Goal: Task Accomplishment & Management: Complete application form

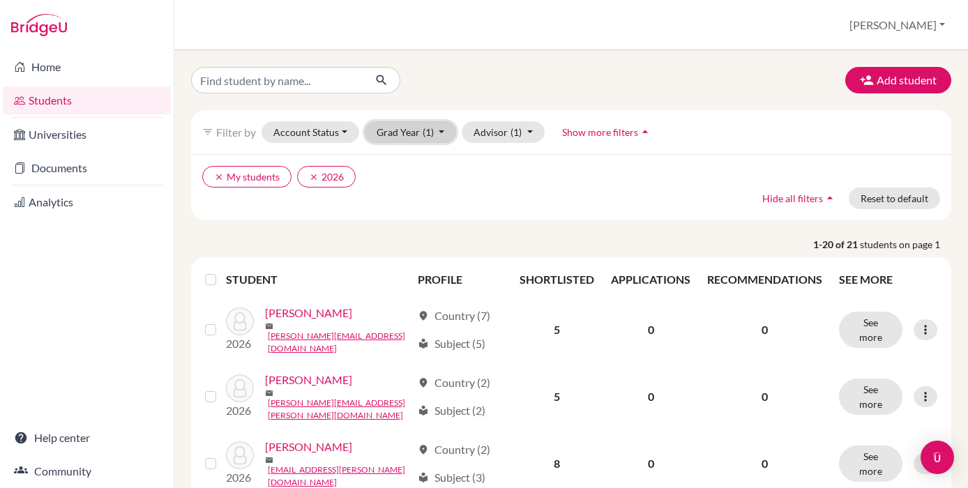
click at [411, 133] on button "Grad Year (1)" at bounding box center [411, 132] width 92 height 22
click at [480, 184] on ul "clear My students clear 2026" at bounding box center [479, 177] width 554 height 22
click at [327, 128] on button "Account Status" at bounding box center [310, 132] width 98 height 22
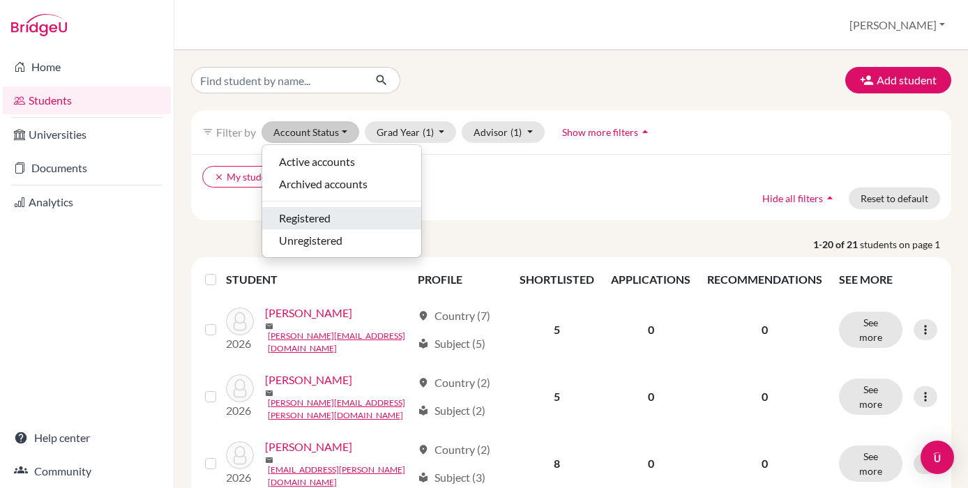
click at [333, 215] on div "Registered" at bounding box center [341, 218] width 125 height 17
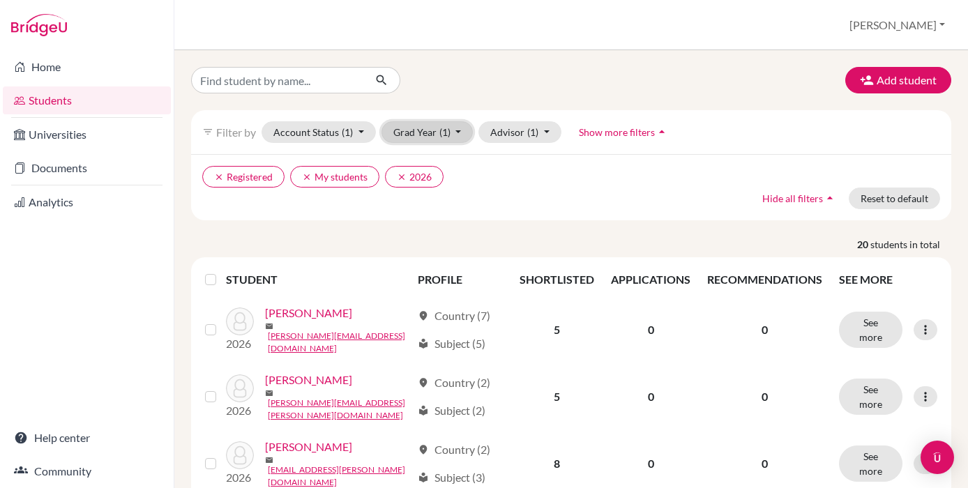
click at [457, 130] on button "Grad Year (1)" at bounding box center [427, 132] width 92 height 22
click at [437, 166] on icon "done" at bounding box center [441, 162] width 14 height 14
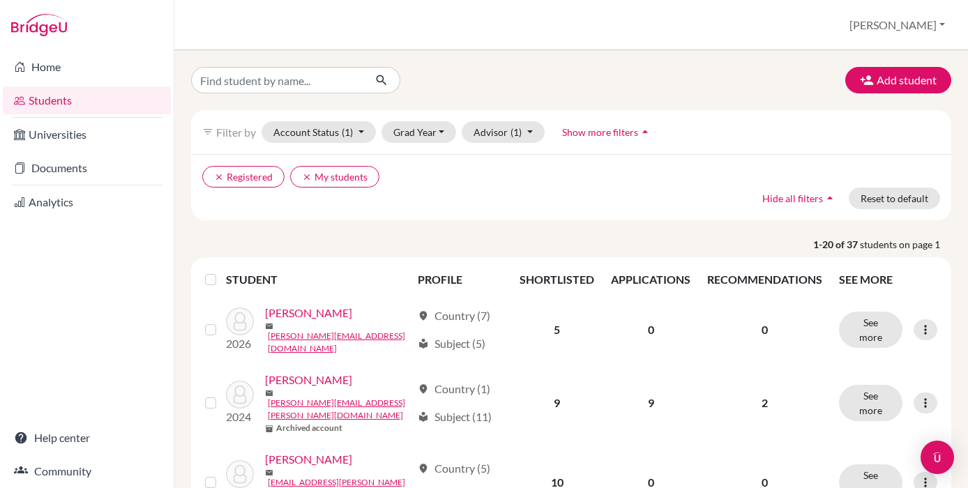
click at [499, 197] on div "clear Registered clear My students Hide all filters arrow_drop_up Reset to defa…" at bounding box center [571, 187] width 760 height 66
click at [79, 139] on link "Universities" at bounding box center [87, 135] width 168 height 28
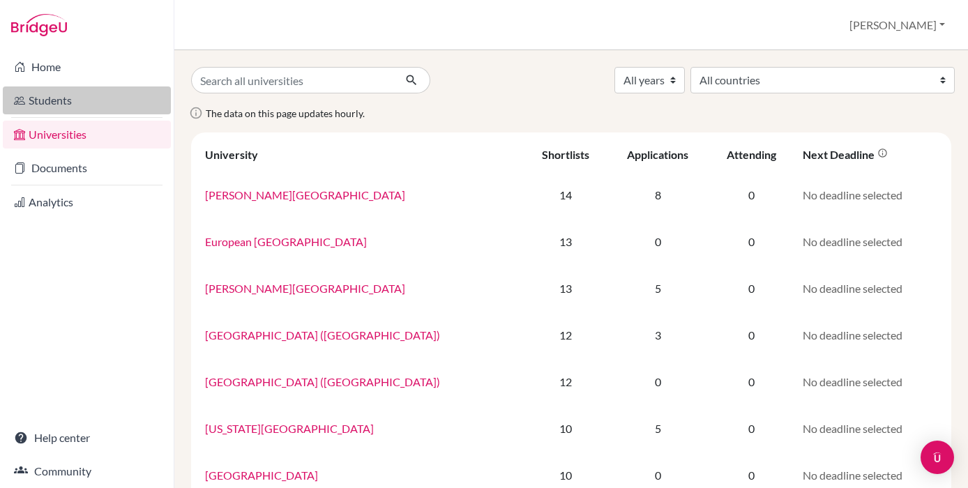
click at [97, 98] on link "Students" at bounding box center [87, 100] width 168 height 28
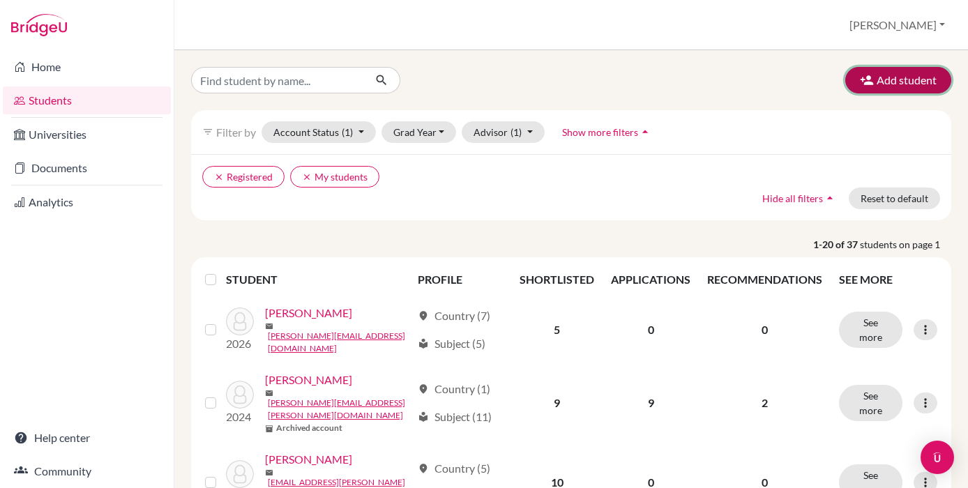
click at [922, 72] on button "Add student" at bounding box center [898, 80] width 106 height 26
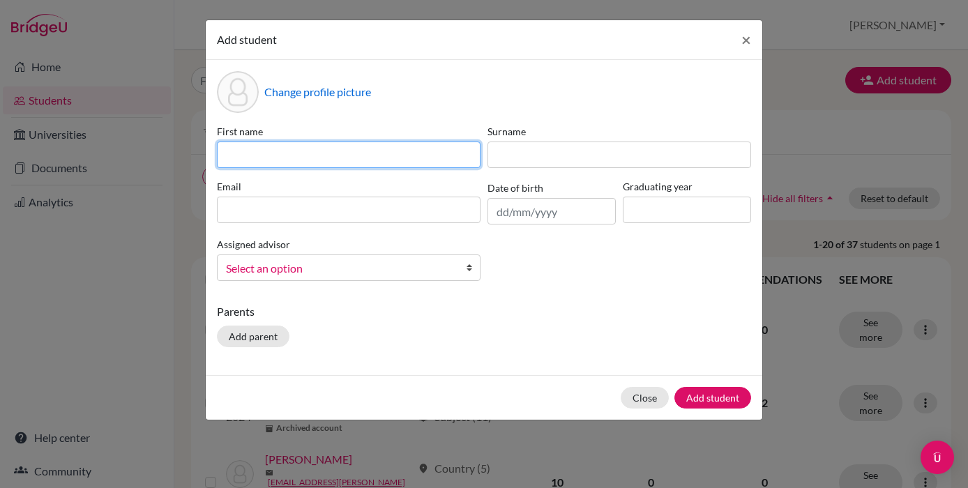
click at [479, 156] on input at bounding box center [349, 155] width 264 height 26
type input "Benjamin"
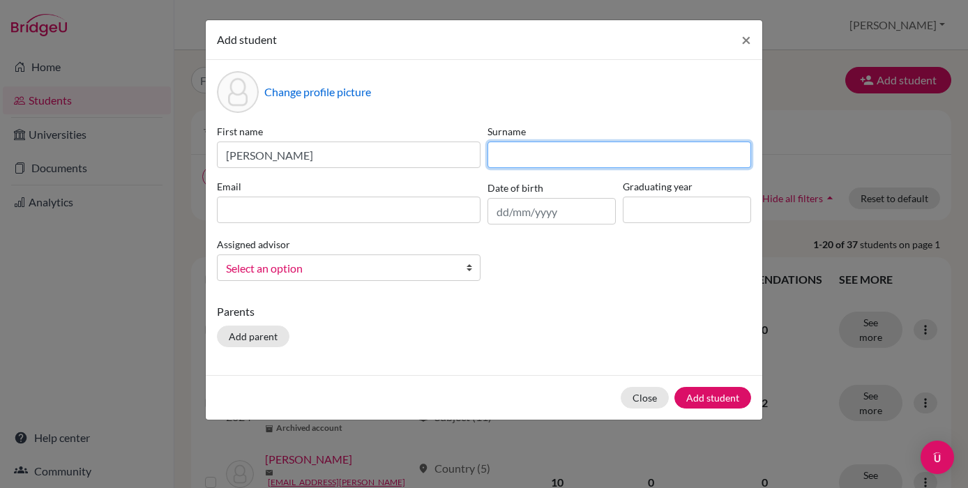
click at [609, 151] on input at bounding box center [619, 155] width 264 height 26
type input "Arnez"
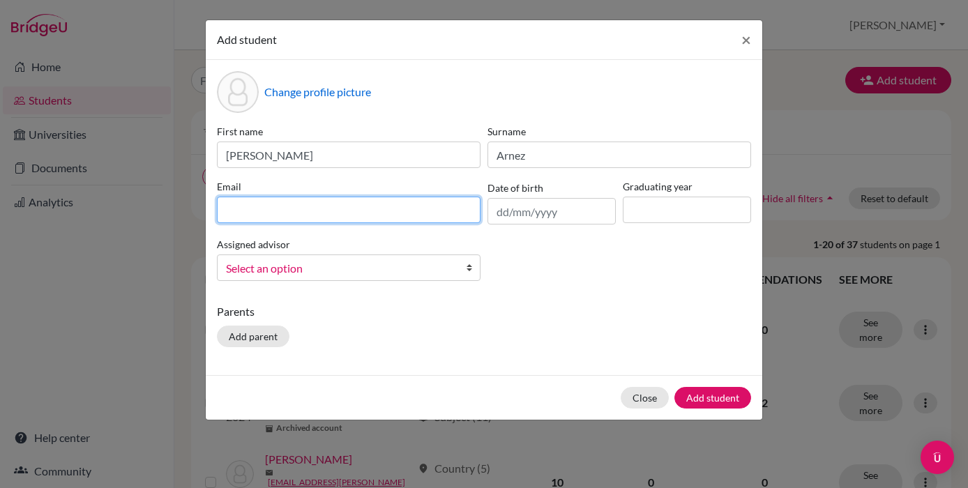
click at [315, 208] on input at bounding box center [349, 210] width 264 height 26
type input "[PERSON_NAME][EMAIL_ADDRESS][PERSON_NAME][DOMAIN_NAME]"
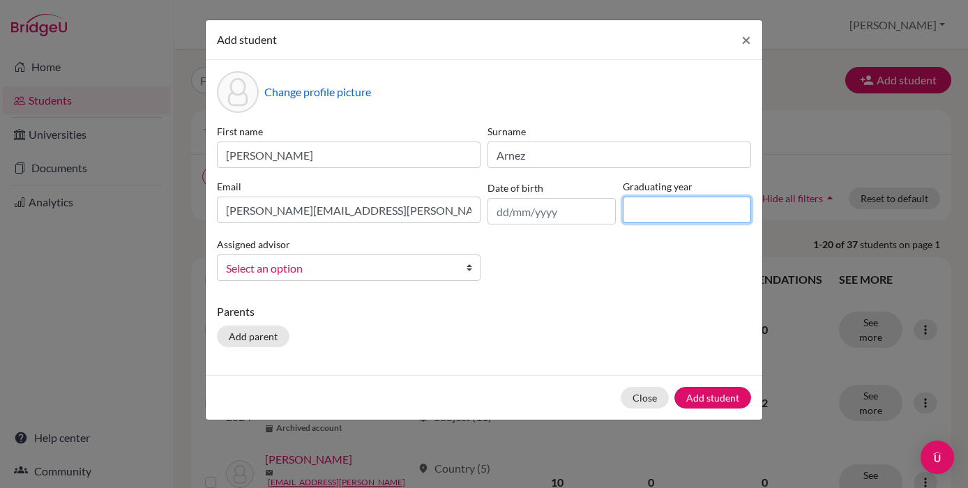
click at [646, 217] on input at bounding box center [687, 210] width 128 height 26
type input "2027"
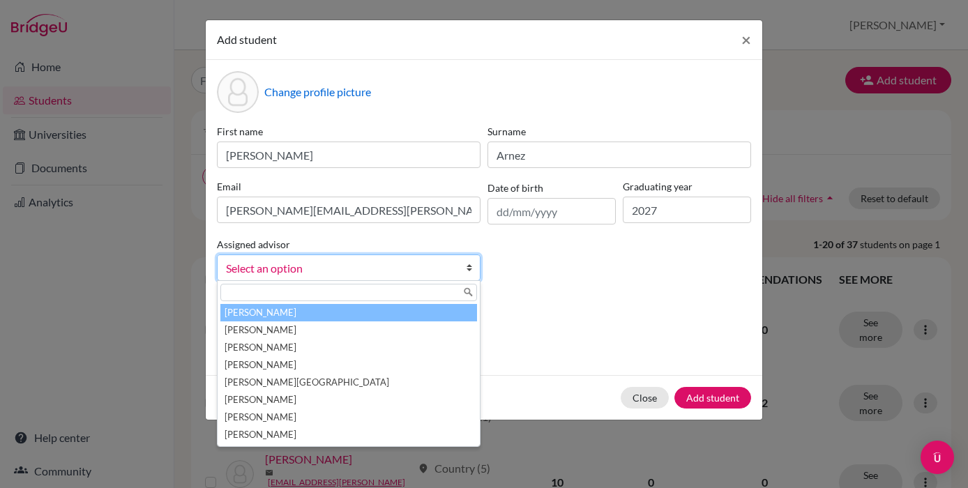
click at [420, 268] on span "Select an option" at bounding box center [339, 268] width 227 height 18
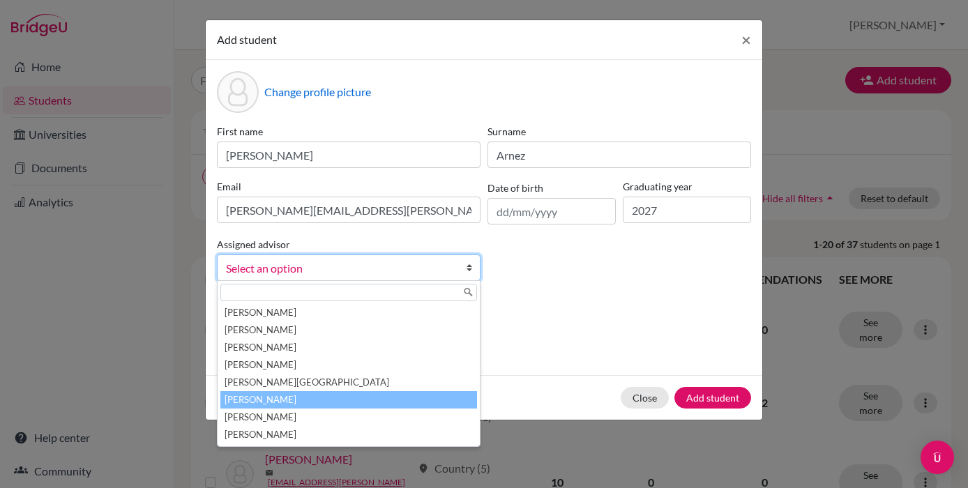
click at [397, 404] on li "Kreiss, Audrey" at bounding box center [348, 399] width 257 height 17
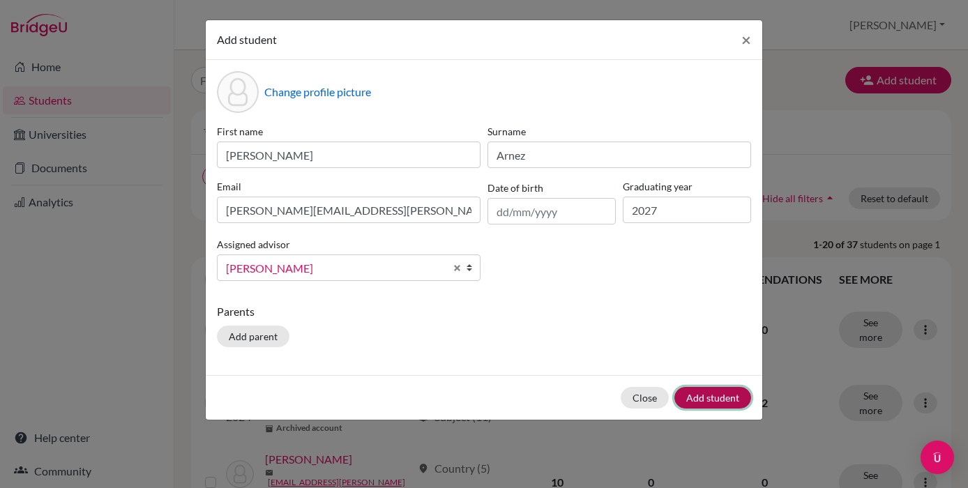
click at [727, 402] on button "Add student" at bounding box center [712, 398] width 77 height 22
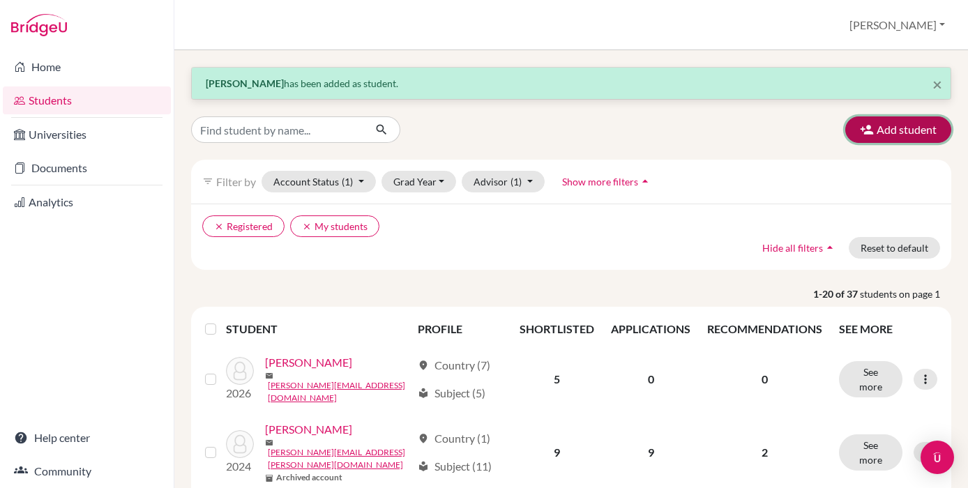
click at [890, 128] on button "Add student" at bounding box center [898, 129] width 106 height 26
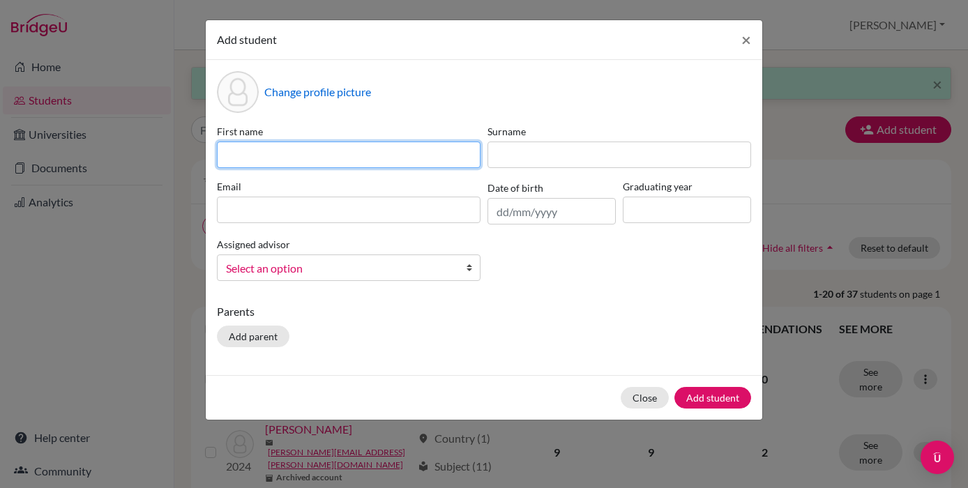
click at [344, 152] on input at bounding box center [349, 155] width 264 height 26
type input "Carlos"
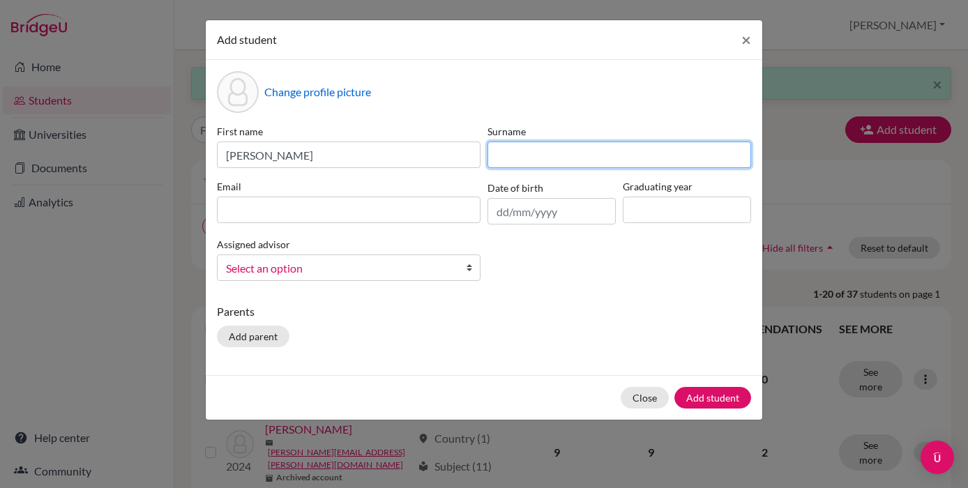
click at [554, 144] on input at bounding box center [619, 155] width 264 height 26
type input "Cardona"
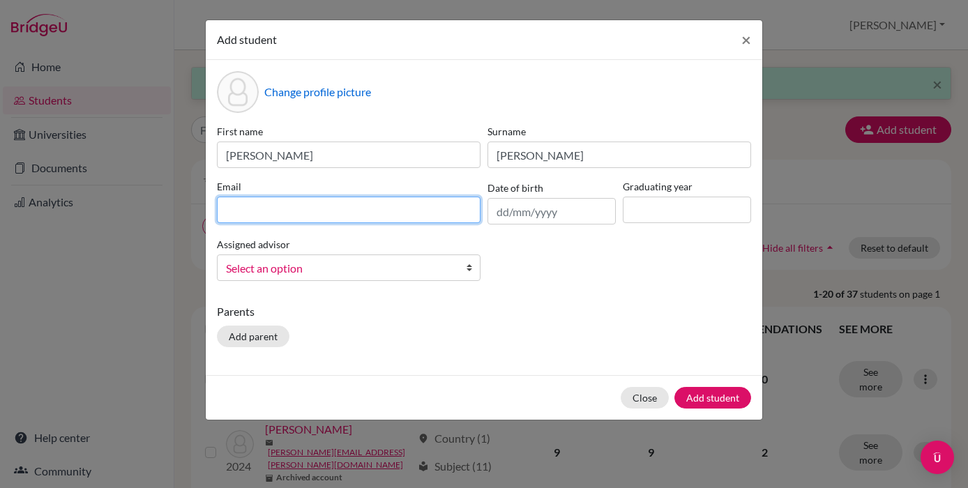
click at [366, 204] on input at bounding box center [349, 210] width 264 height 26
type input "[PERSON_NAME][EMAIL_ADDRESS][PERSON_NAME][DOMAIN_NAME]"
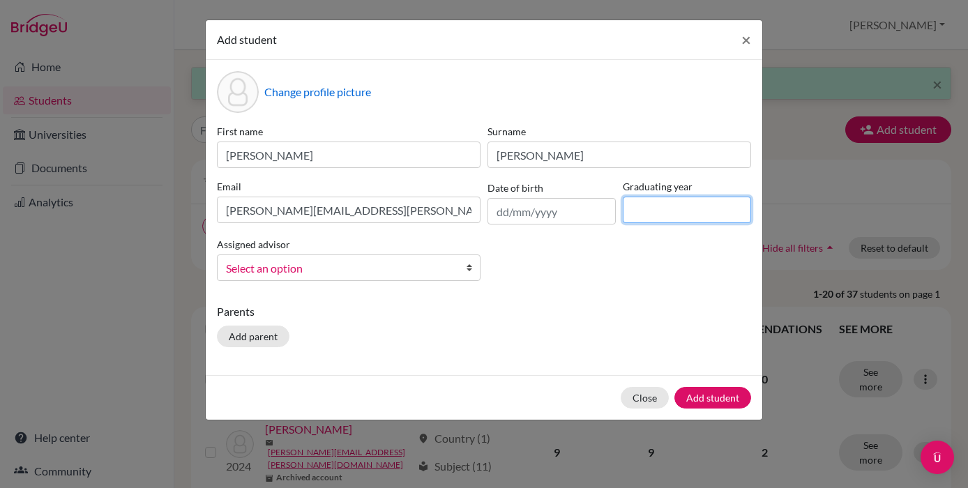
click at [674, 216] on input at bounding box center [687, 210] width 128 height 26
type input "2027"
click at [355, 275] on span "Select an option" at bounding box center [339, 268] width 227 height 18
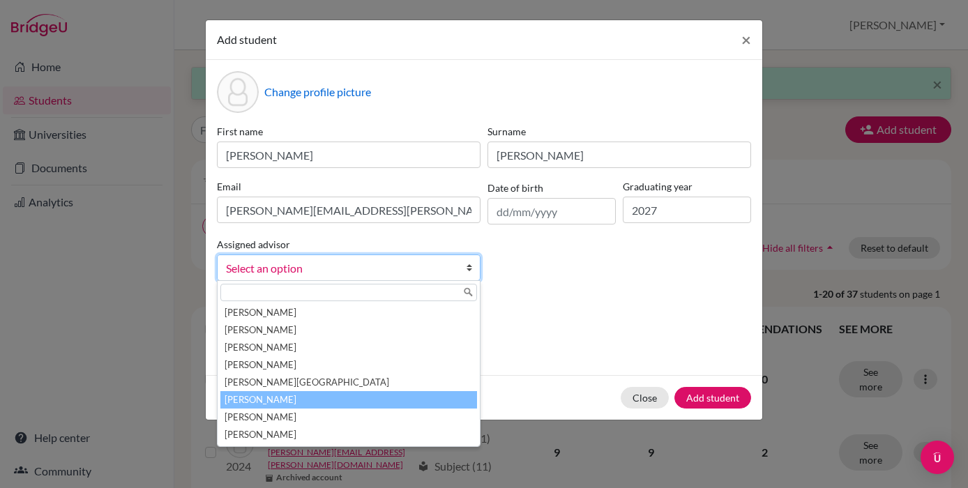
click at [335, 397] on li "Kreiss, Audrey" at bounding box center [348, 399] width 257 height 17
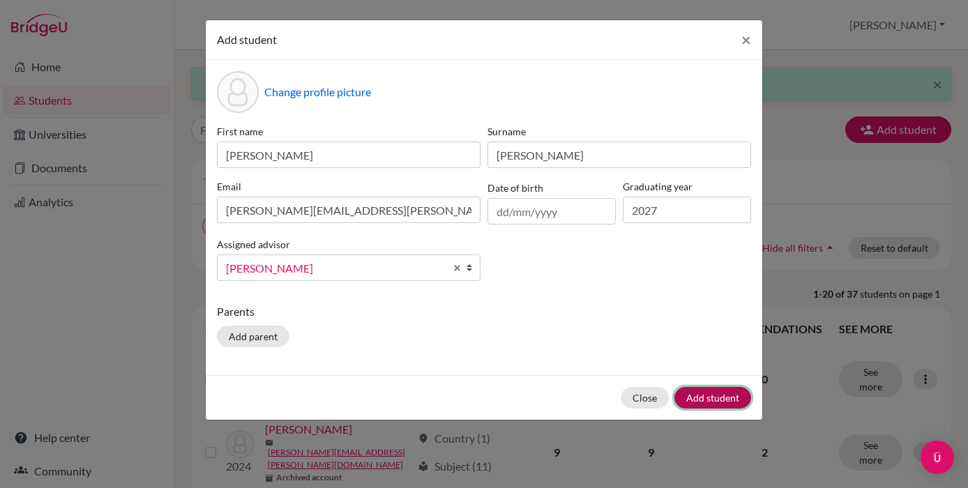
click at [729, 395] on button "Add student" at bounding box center [712, 398] width 77 height 22
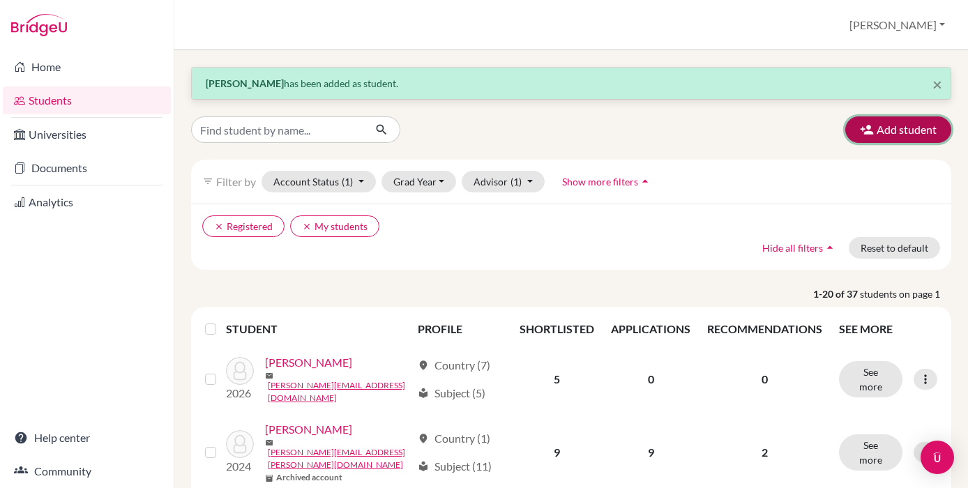
click at [911, 136] on button "Add student" at bounding box center [898, 129] width 106 height 26
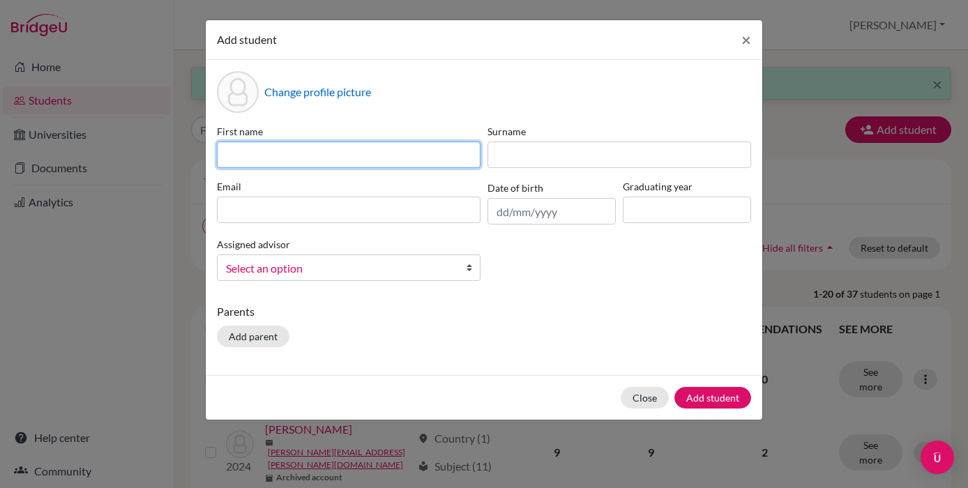
click at [396, 144] on input at bounding box center [349, 155] width 264 height 26
type input "Leonardo"
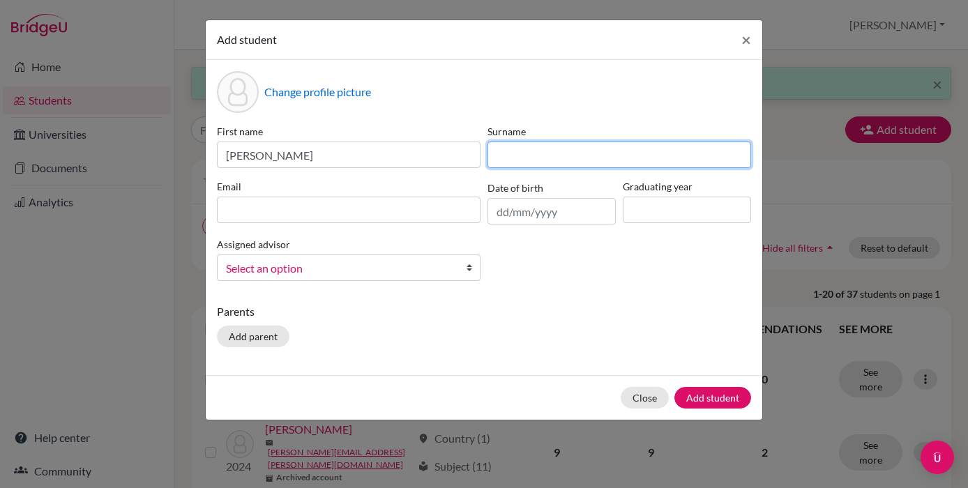
click at [548, 154] on input at bounding box center [619, 155] width 264 height 26
type input "Castro"
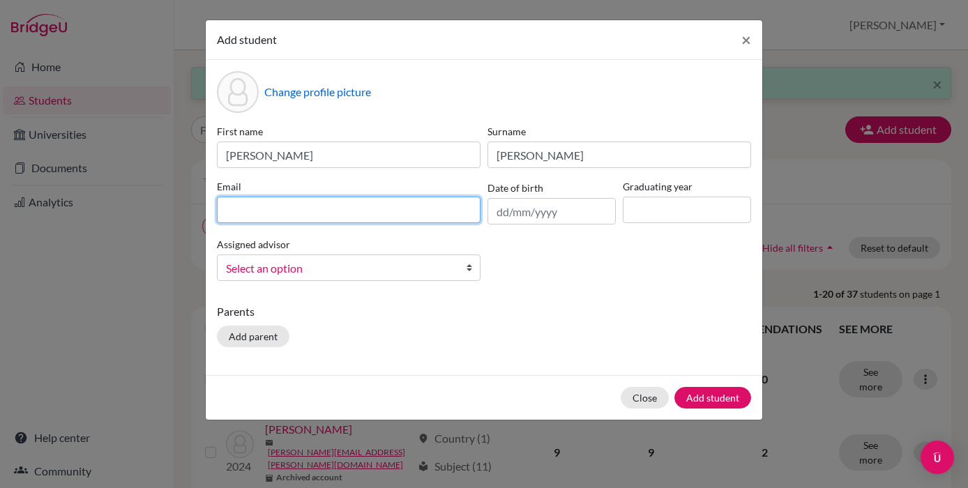
click at [224, 208] on input at bounding box center [349, 210] width 264 height 26
type input "[PERSON_NAME][EMAIL_ADDRESS][PERSON_NAME][DOMAIN_NAME]"
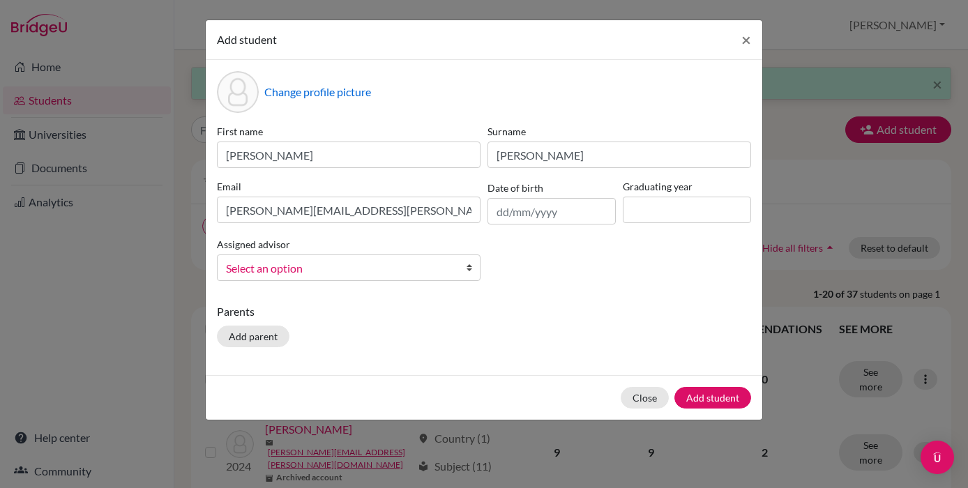
click at [303, 270] on span "Select an option" at bounding box center [339, 268] width 227 height 18
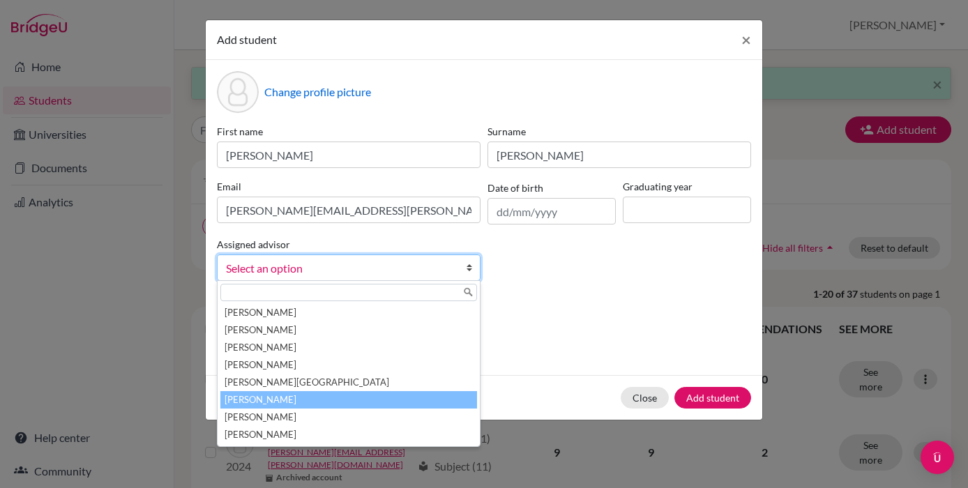
click at [310, 396] on li "Kreiss, Audrey" at bounding box center [348, 399] width 257 height 17
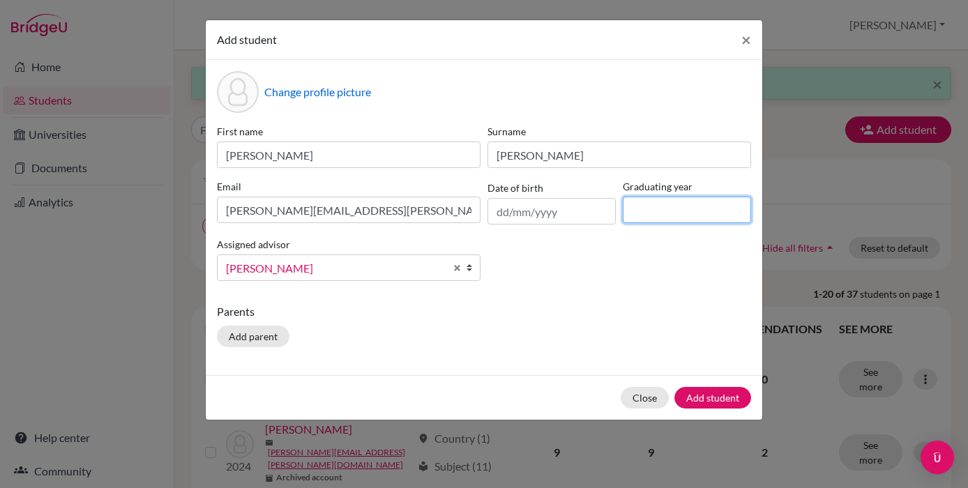
click at [660, 220] on input at bounding box center [687, 210] width 128 height 26
type input "3"
type input "2027"
click at [572, 264] on div "First name Leonardo Surname Castro Email leonardo.castro@highlandsinternational…" at bounding box center [483, 208] width 541 height 168
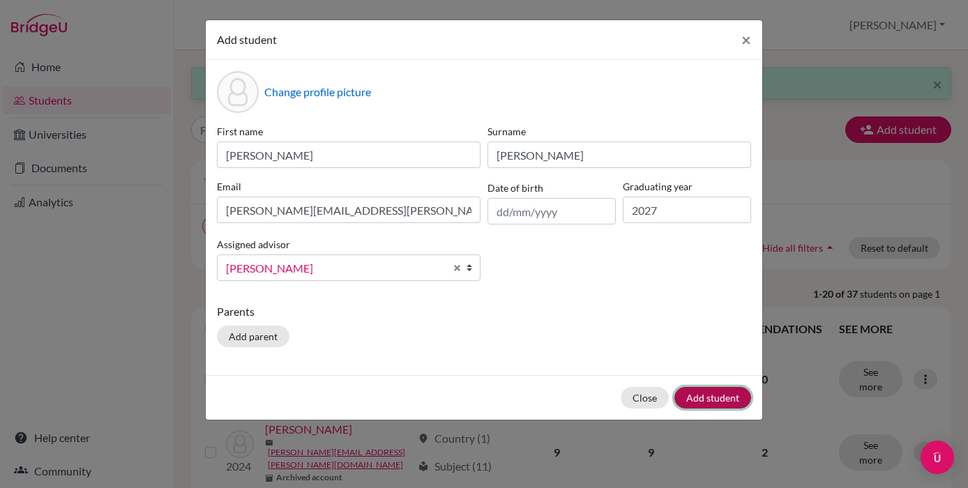
click at [705, 394] on button "Add student" at bounding box center [712, 398] width 77 height 22
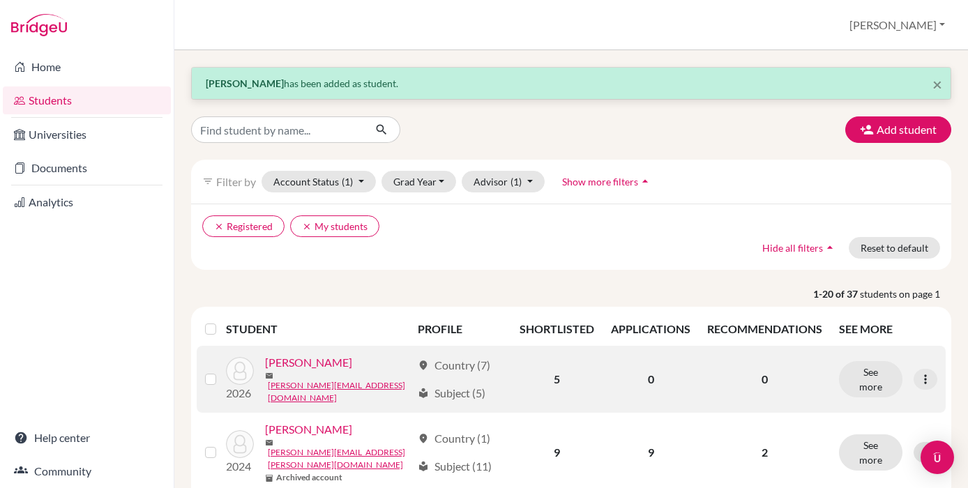
click at [308, 367] on link "Acebey, Felipe" at bounding box center [308, 362] width 87 height 17
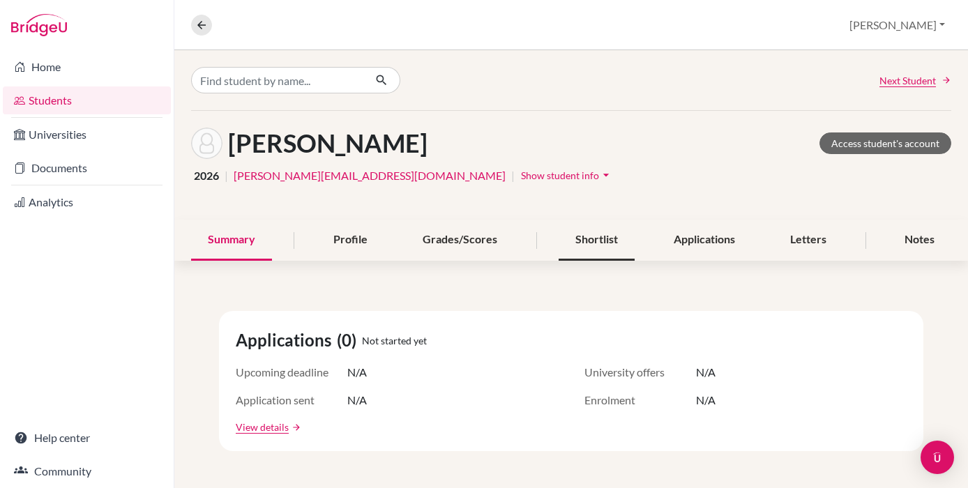
click at [581, 245] on div "Shortlist" at bounding box center [596, 240] width 76 height 41
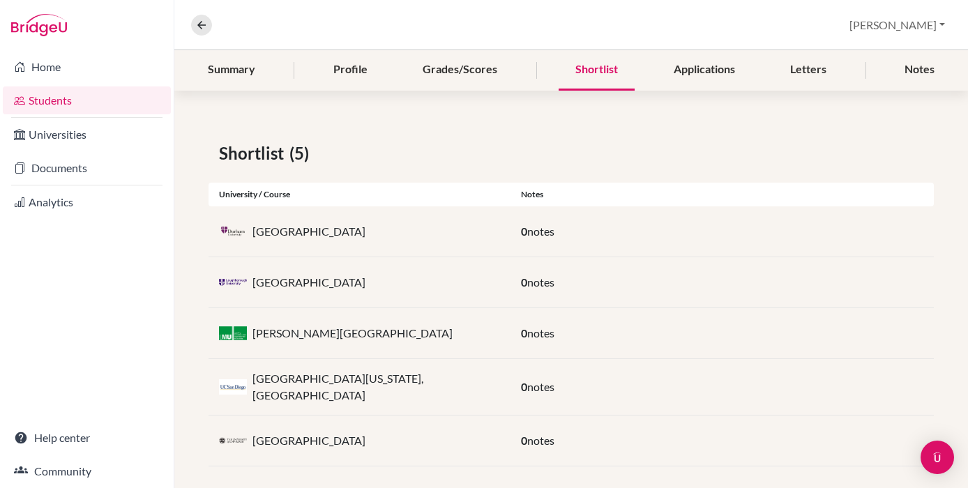
scroll to position [176, 0]
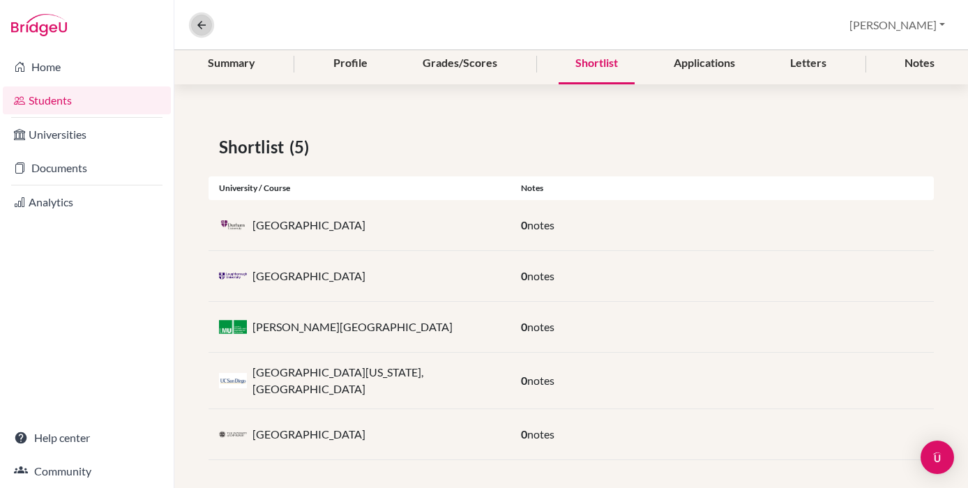
click at [206, 29] on icon at bounding box center [201, 25] width 13 height 13
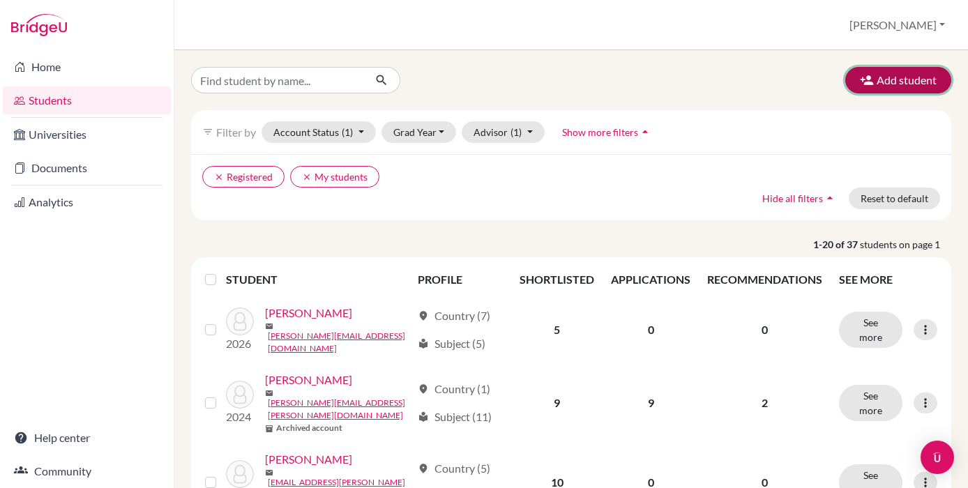
click at [872, 73] on icon "button" at bounding box center [867, 80] width 14 height 14
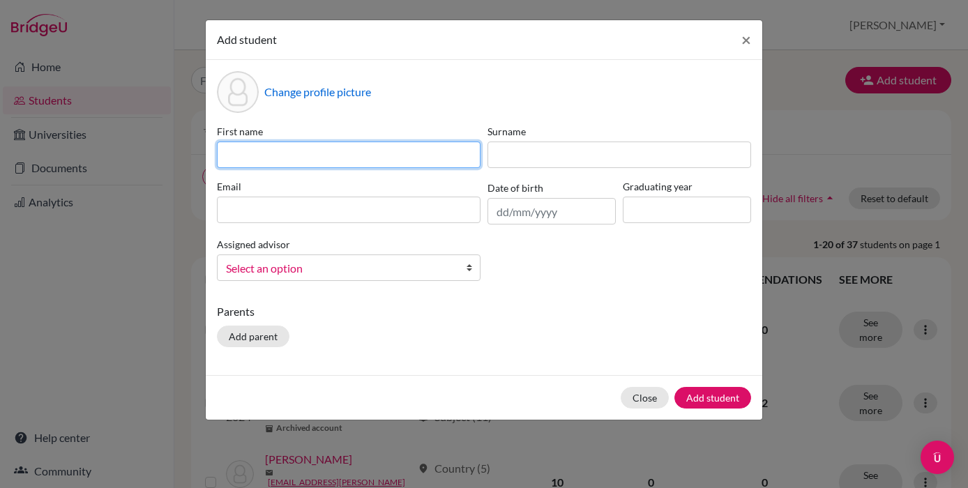
click at [404, 164] on input at bounding box center [349, 155] width 264 height 26
type input "Sebastian"
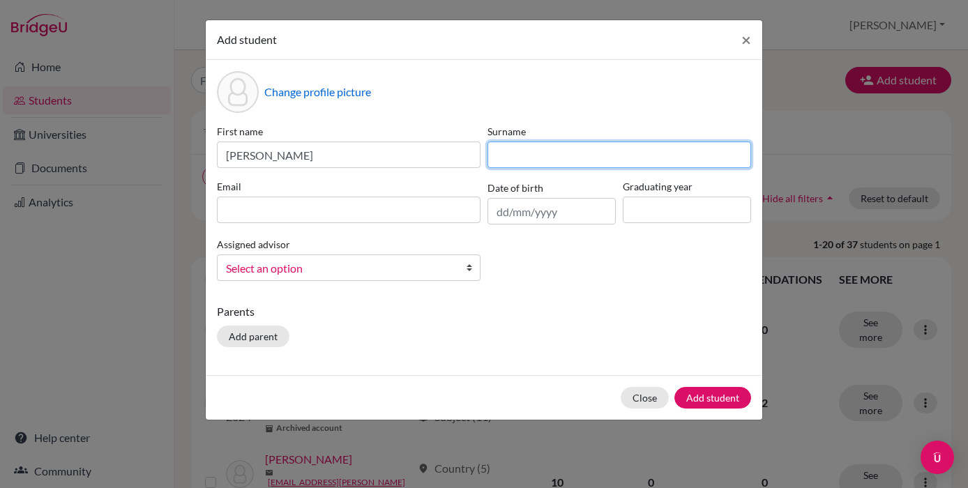
click at [532, 160] on input at bounding box center [619, 155] width 264 height 26
type input "Cuevas"
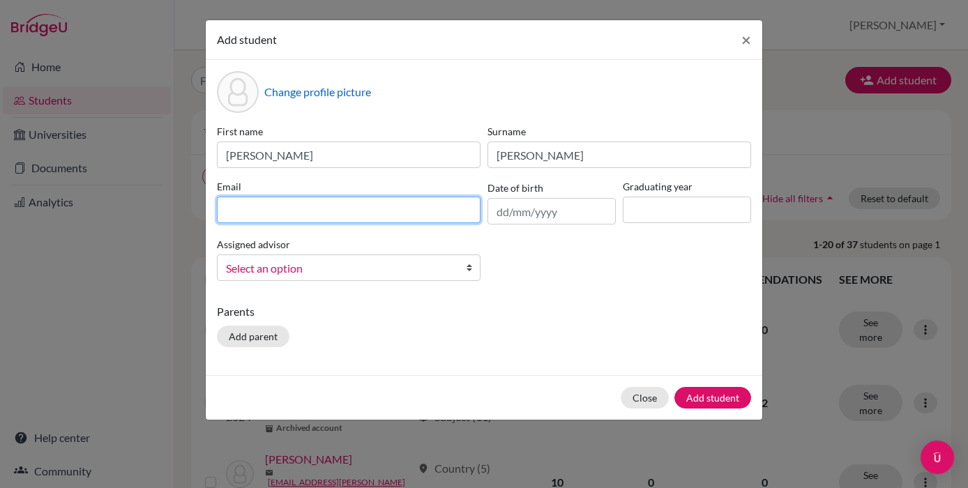
click at [318, 207] on input at bounding box center [349, 210] width 264 height 26
type input "[PERSON_NAME][EMAIL_ADDRESS][DOMAIN_NAME]"
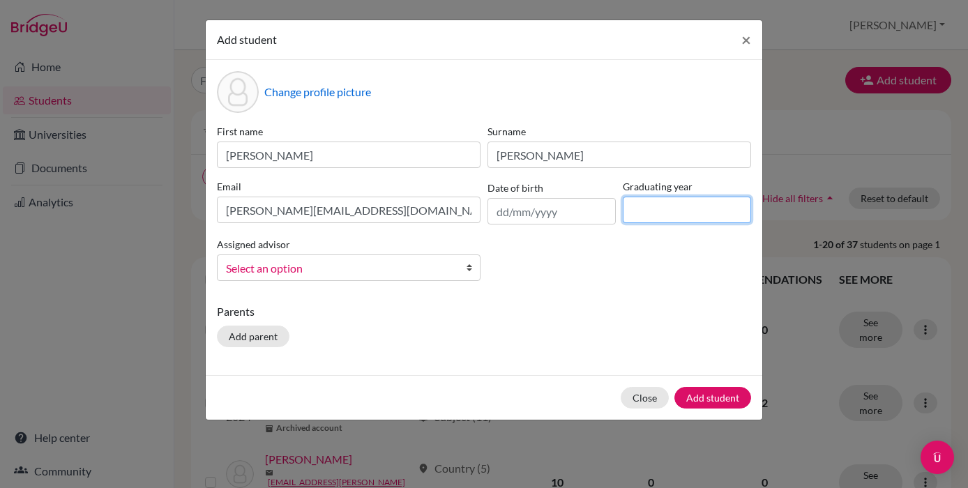
click at [638, 206] on input at bounding box center [687, 210] width 128 height 26
type input "2027"
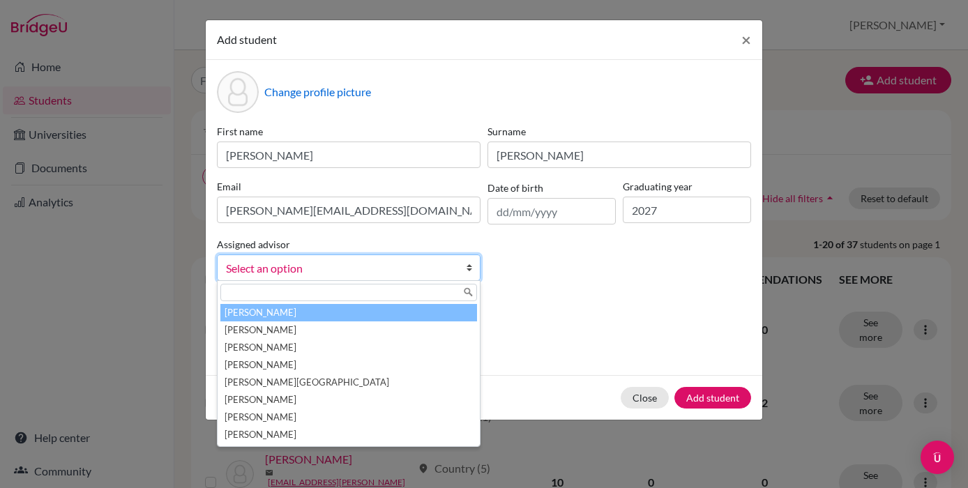
click at [381, 279] on link "Select an option" at bounding box center [349, 267] width 264 height 26
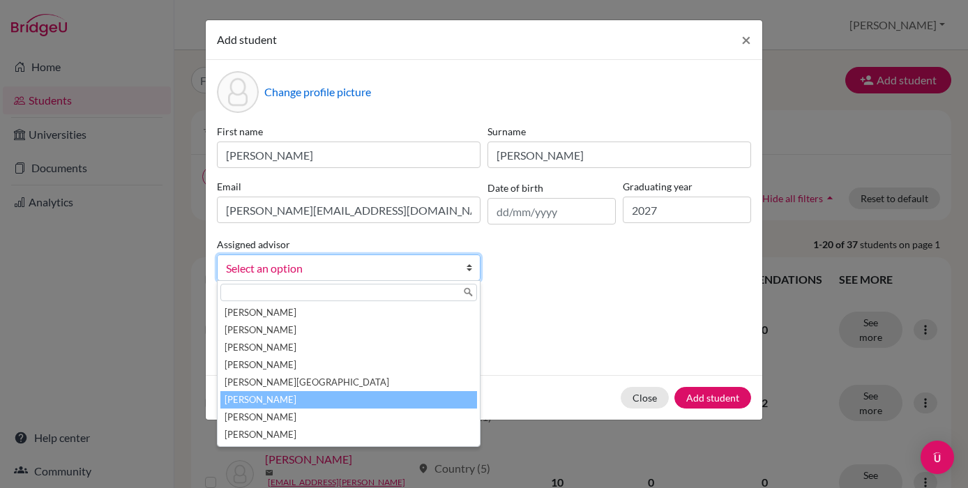
click at [381, 404] on li "Kreiss, Audrey" at bounding box center [348, 399] width 257 height 17
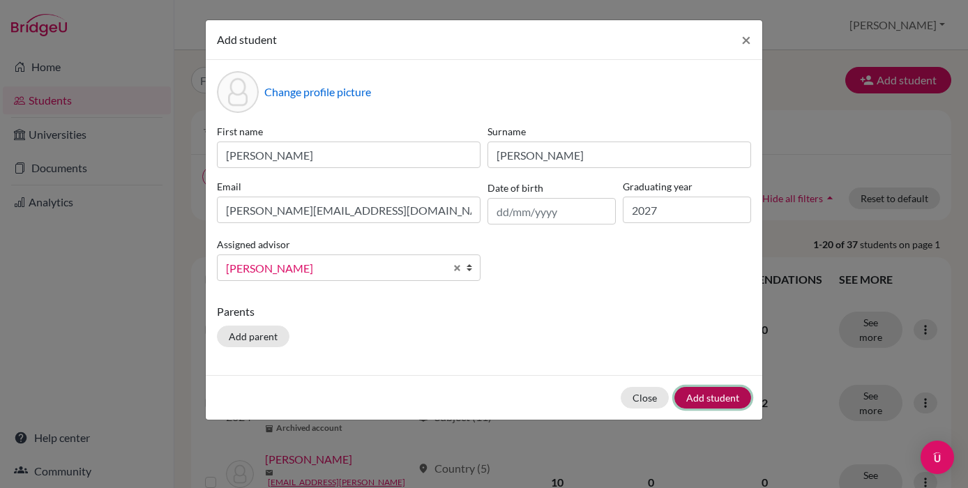
click at [712, 406] on button "Add student" at bounding box center [712, 398] width 77 height 22
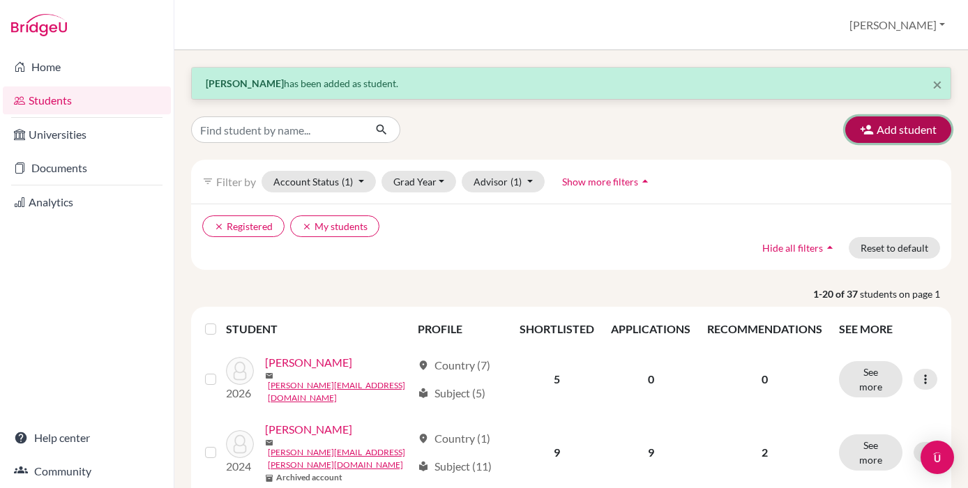
click at [848, 130] on button "Add student" at bounding box center [898, 129] width 106 height 26
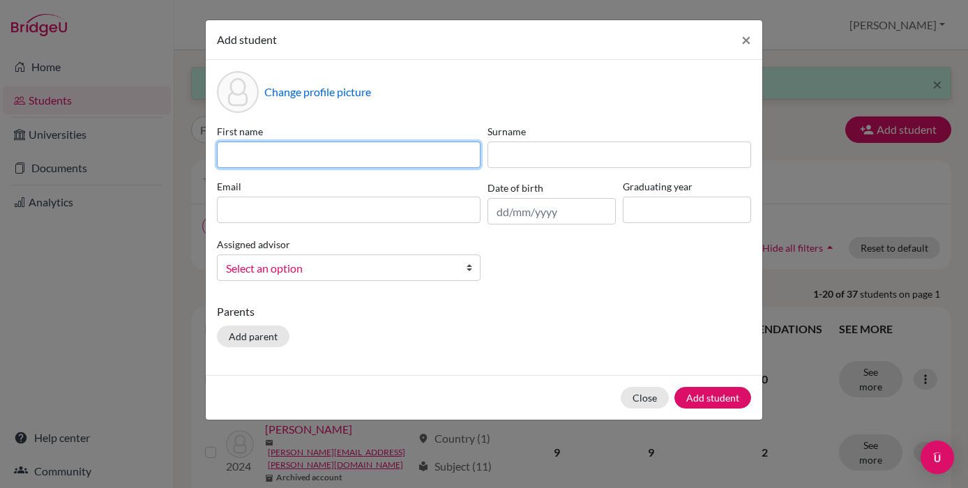
click at [405, 165] on input at bounding box center [349, 155] width 264 height 26
type input "Sophia"
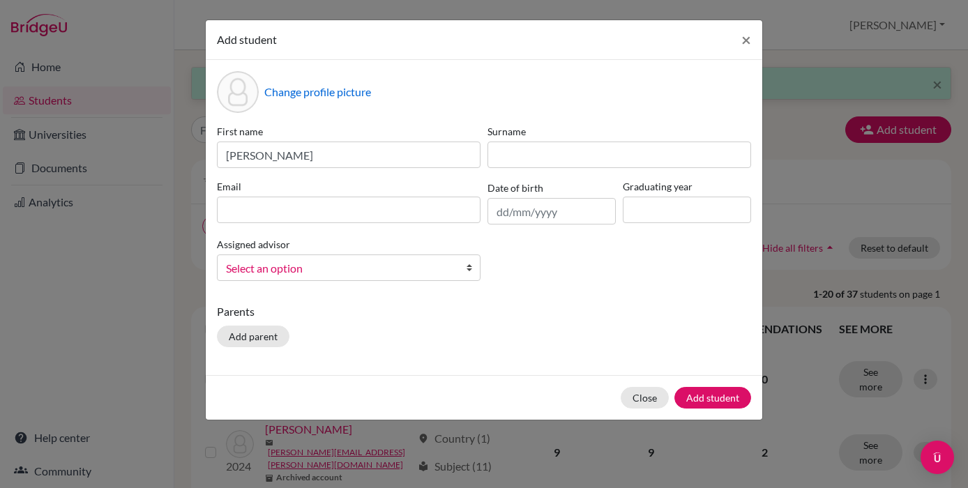
click at [525, 140] on div "Surname" at bounding box center [619, 146] width 270 height 44
click at [523, 164] on input at bounding box center [619, 155] width 264 height 26
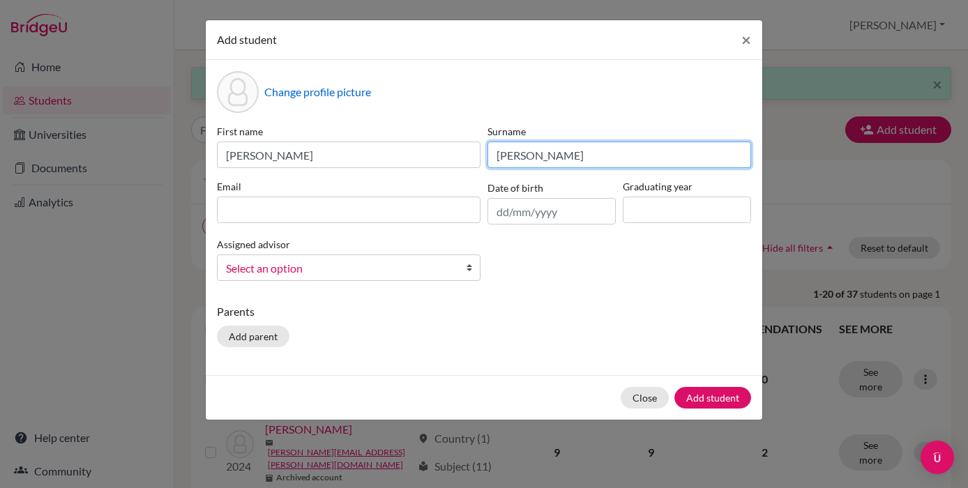
type input "Gironda"
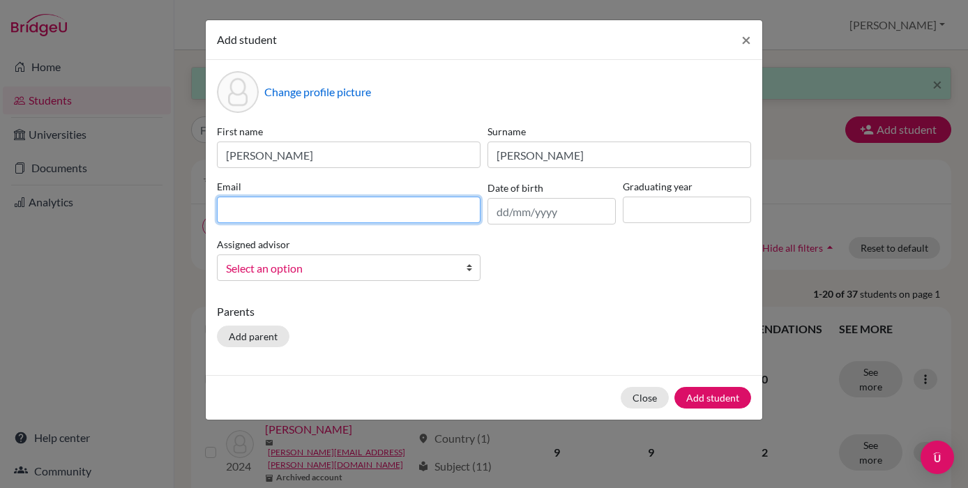
click at [273, 221] on input at bounding box center [349, 210] width 264 height 26
type input "[EMAIL_ADDRESS][PERSON_NAME][DOMAIN_NAME]"
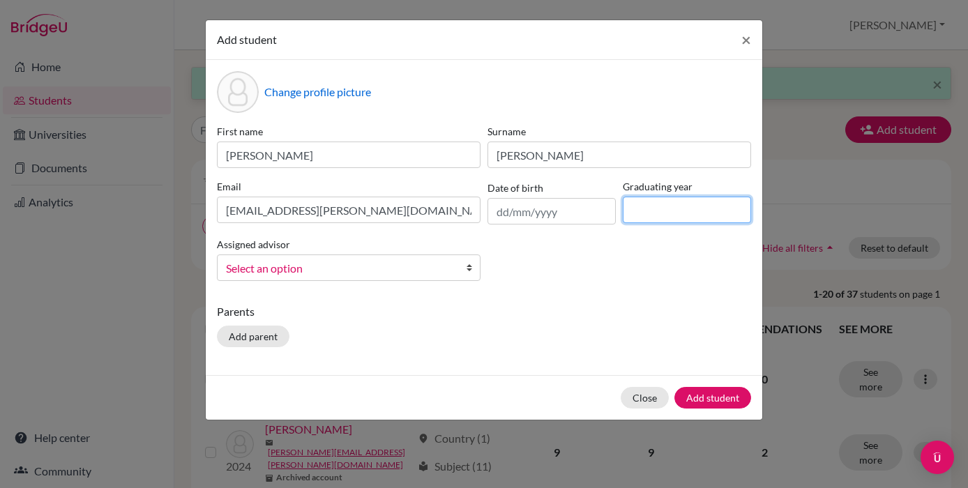
click at [628, 203] on input at bounding box center [687, 210] width 128 height 26
type input "2027"
click at [337, 273] on span "Select an option" at bounding box center [339, 268] width 227 height 18
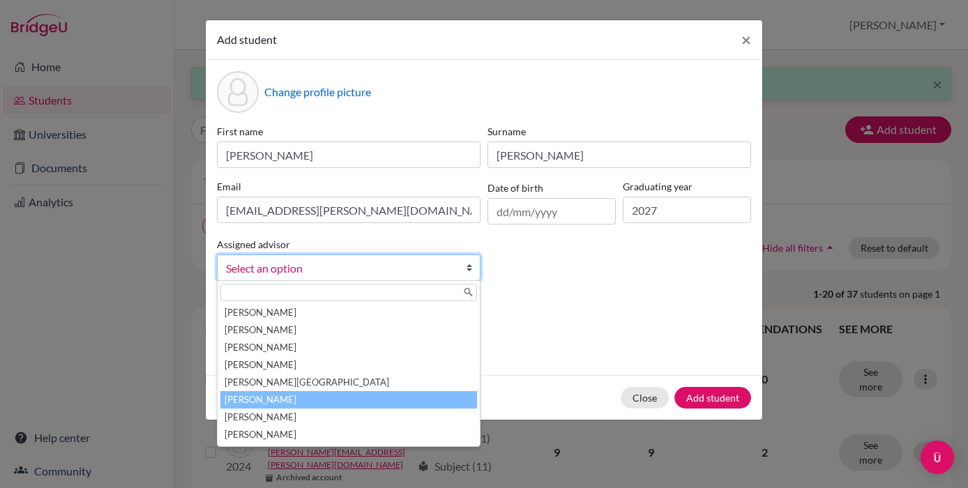
click at [331, 400] on li "Kreiss, Audrey" at bounding box center [348, 399] width 257 height 17
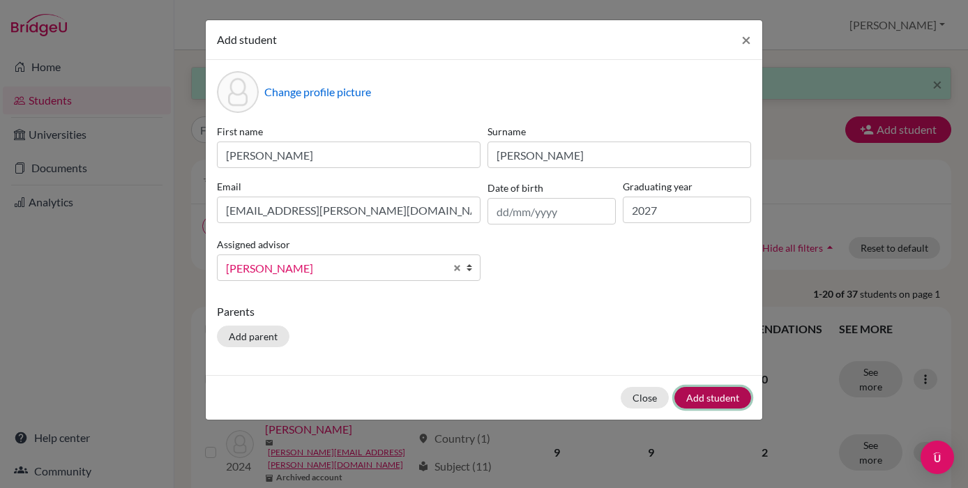
click at [724, 393] on button "Add student" at bounding box center [712, 398] width 77 height 22
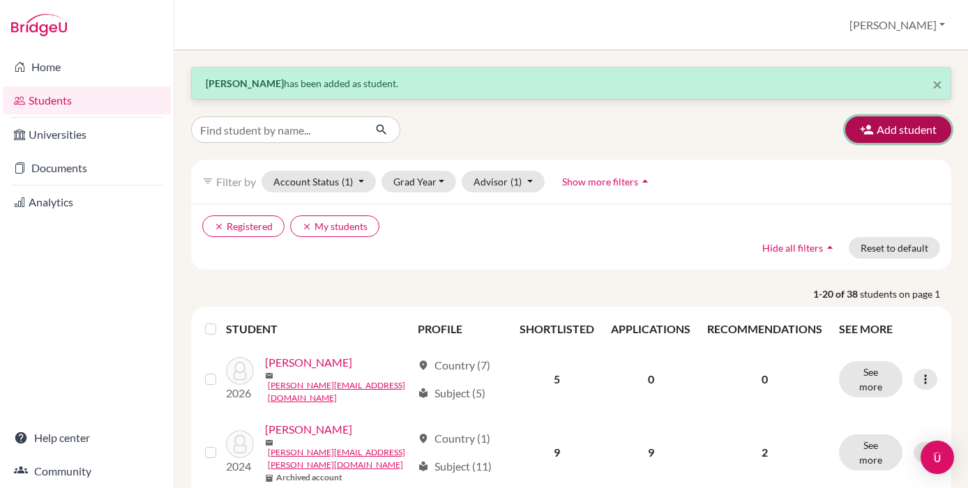
click at [885, 134] on button "Add student" at bounding box center [898, 129] width 106 height 26
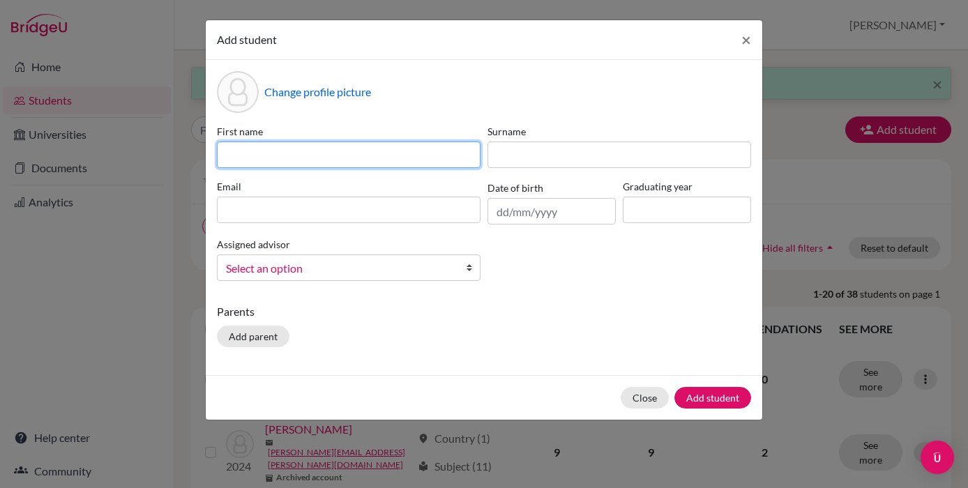
click at [367, 148] on input at bounding box center [349, 155] width 264 height 26
type input "Sabrina"
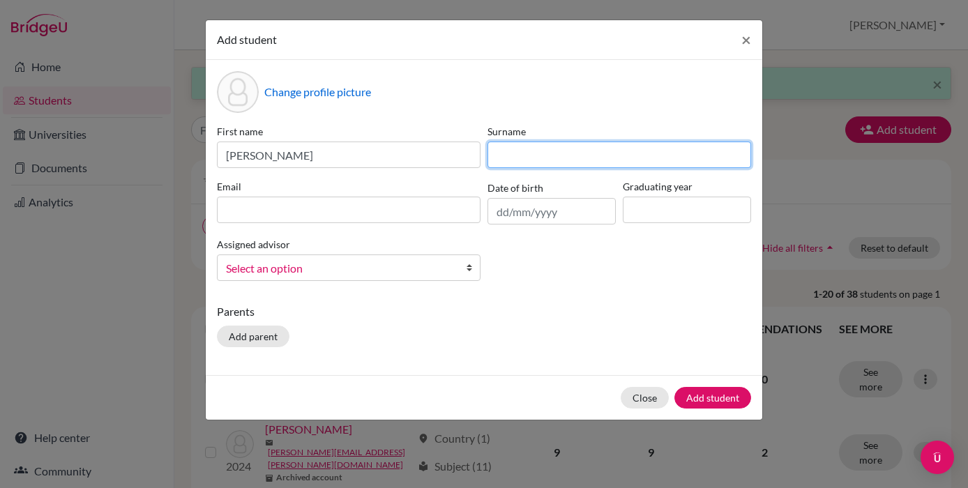
click at [501, 151] on input at bounding box center [619, 155] width 264 height 26
type input "Kock"
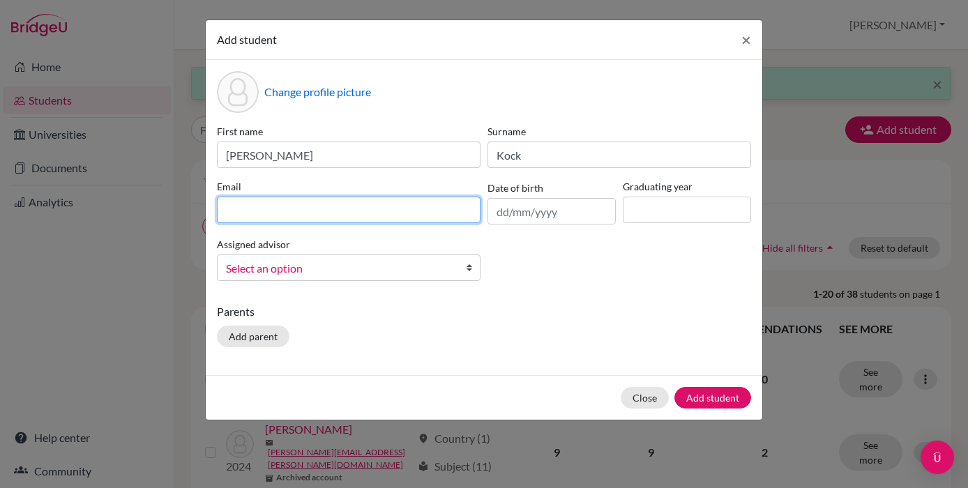
click at [349, 204] on input at bounding box center [349, 210] width 264 height 26
type input "[PERSON_NAME][EMAIL_ADDRESS][PERSON_NAME][DOMAIN_NAME]"
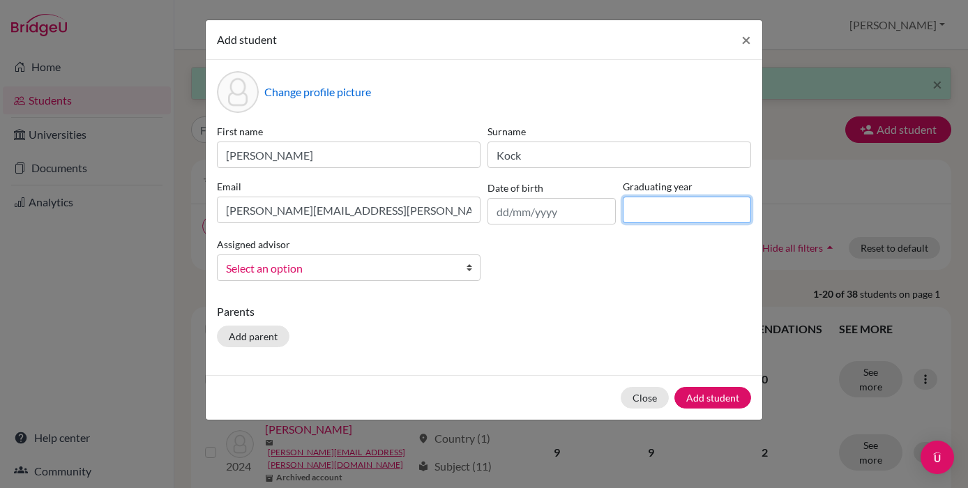
click at [662, 218] on input at bounding box center [687, 210] width 128 height 26
type input "2027"
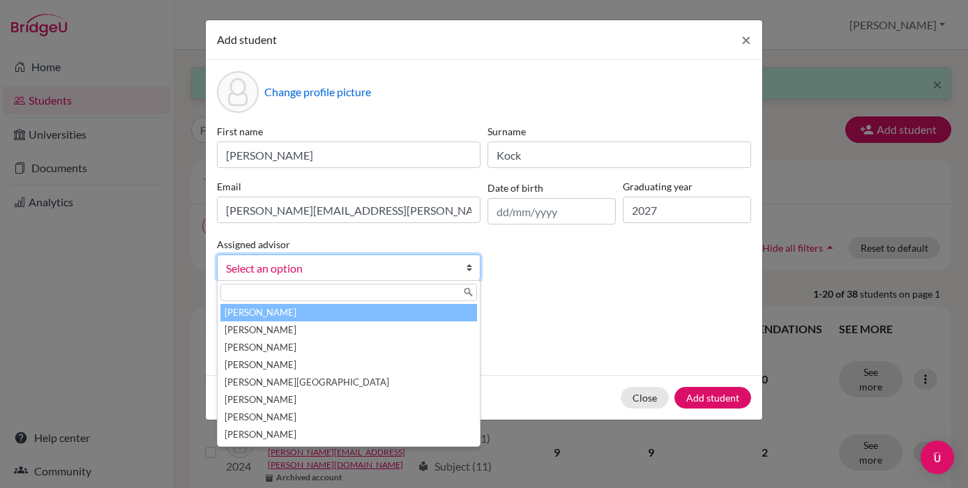
click at [316, 258] on link "Select an option" at bounding box center [349, 267] width 264 height 26
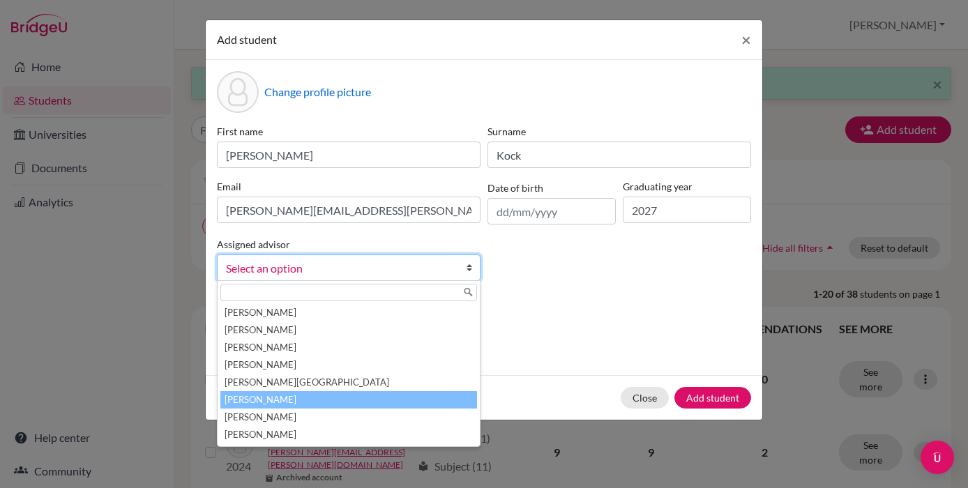
click at [319, 401] on li "Kreiss, Audrey" at bounding box center [348, 399] width 257 height 17
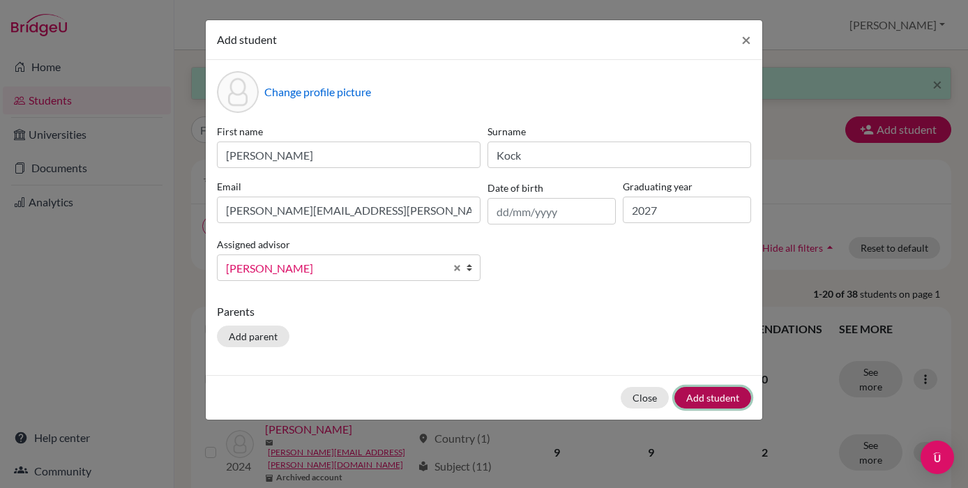
click at [699, 398] on button "Add student" at bounding box center [712, 398] width 77 height 22
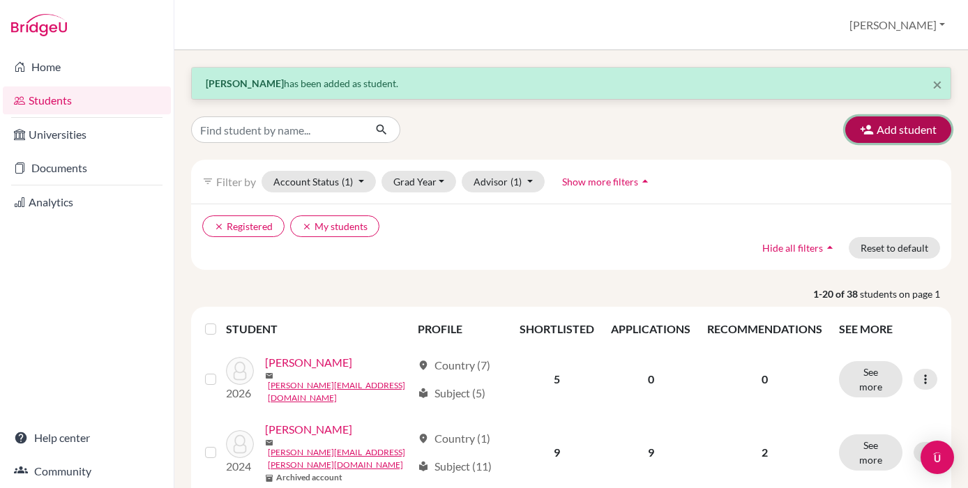
click at [870, 123] on icon "button" at bounding box center [867, 130] width 14 height 14
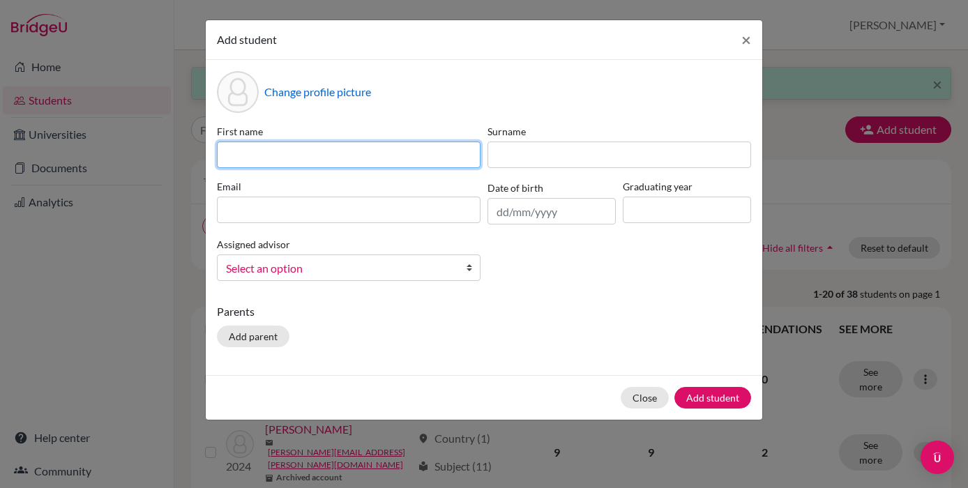
click at [362, 167] on input at bounding box center [349, 155] width 264 height 26
type input "Agustin"
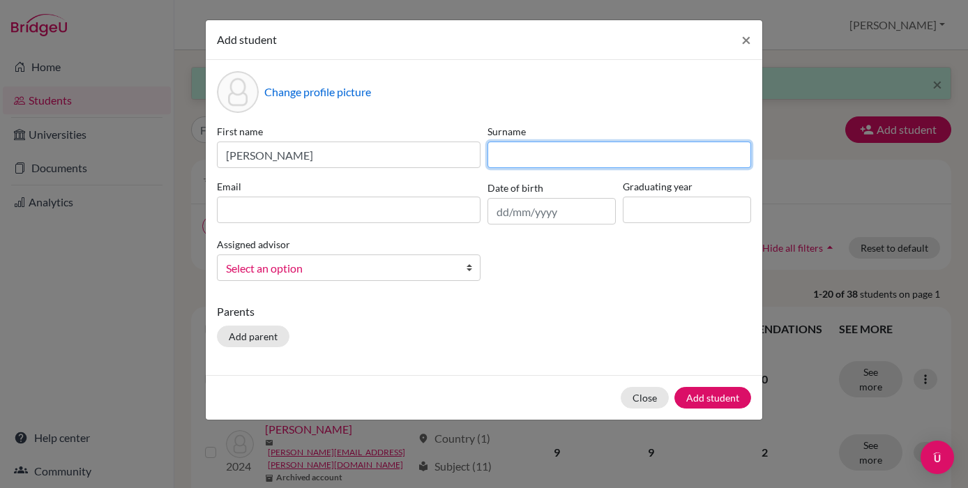
click at [575, 165] on input at bounding box center [619, 155] width 264 height 26
type input "Martinez"
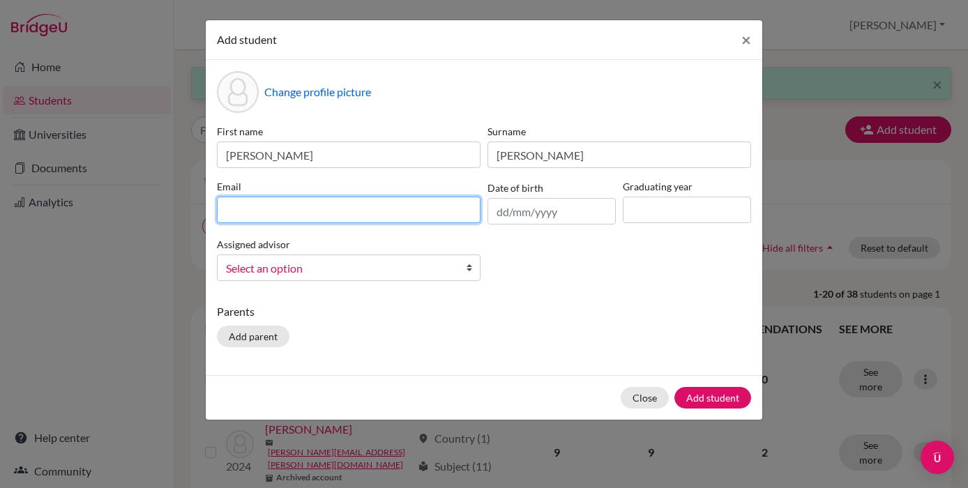
click at [406, 211] on input at bounding box center [349, 210] width 264 height 26
type input "[PERSON_NAME][EMAIL_ADDRESS][PERSON_NAME][DOMAIN_NAME]"
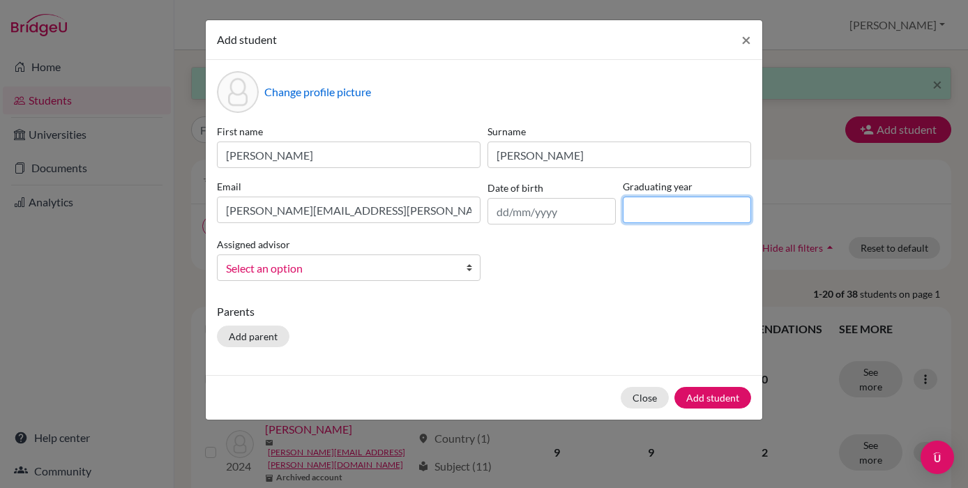
click at [654, 208] on input at bounding box center [687, 210] width 128 height 26
type input "2027"
click at [399, 267] on span "Select an option" at bounding box center [339, 268] width 227 height 18
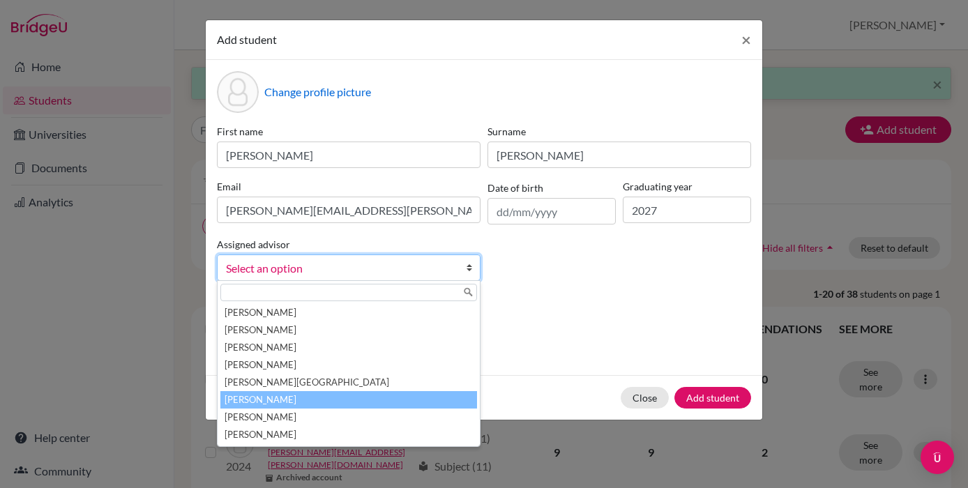
click at [388, 402] on li "Kreiss, Audrey" at bounding box center [348, 399] width 257 height 17
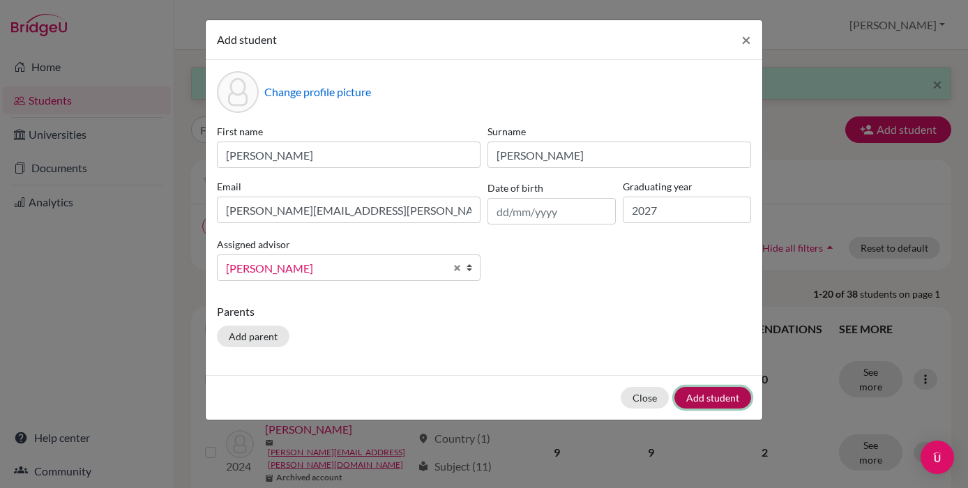
click at [726, 395] on button "Add student" at bounding box center [712, 398] width 77 height 22
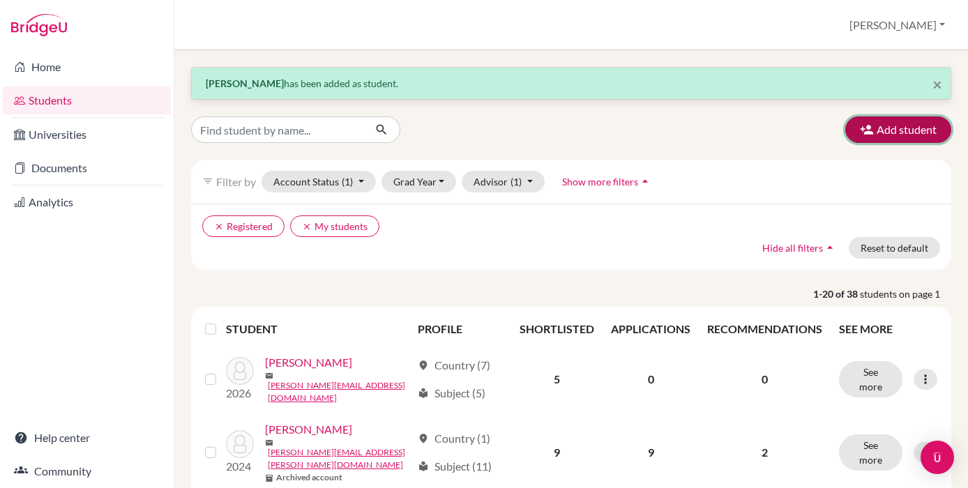
click at [873, 123] on button "Add student" at bounding box center [898, 129] width 106 height 26
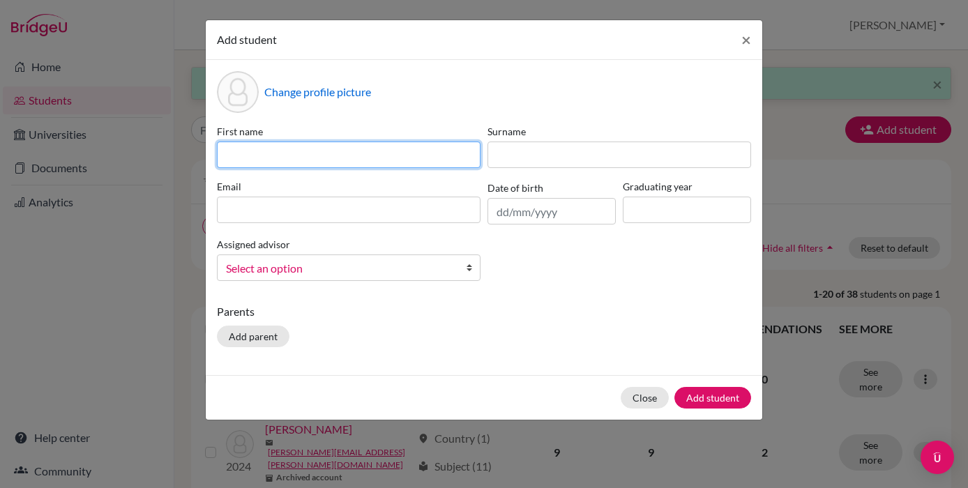
click at [359, 163] on input at bounding box center [349, 155] width 264 height 26
type input "Abril"
click at [510, 134] on label "Surname" at bounding box center [619, 131] width 264 height 15
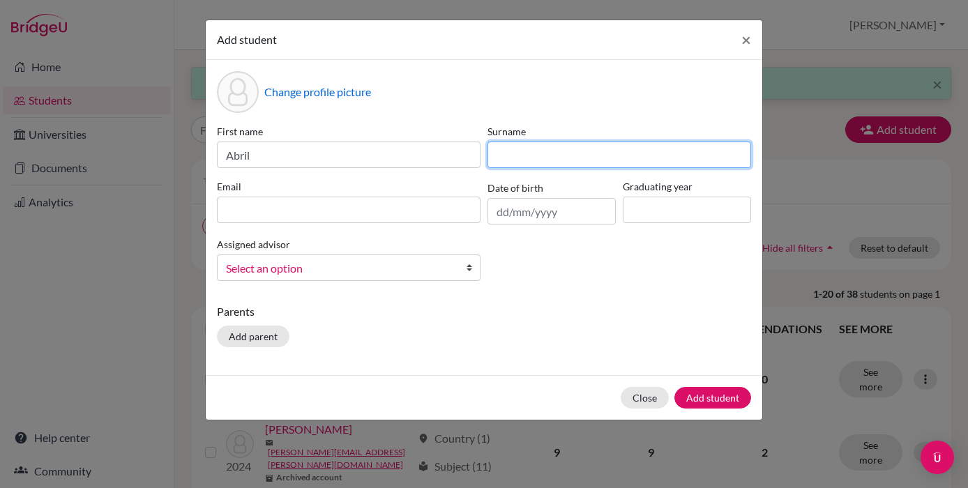
click at [510, 149] on input at bounding box center [619, 155] width 264 height 26
type input "Nuñez del Prado"
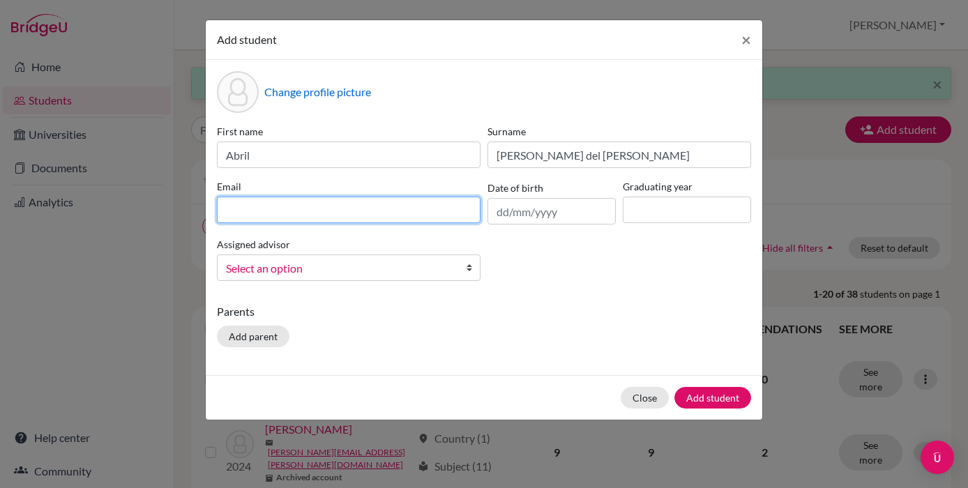
click at [254, 209] on input at bounding box center [349, 210] width 264 height 26
type input "[EMAIL_ADDRESS][DOMAIN_NAME]"
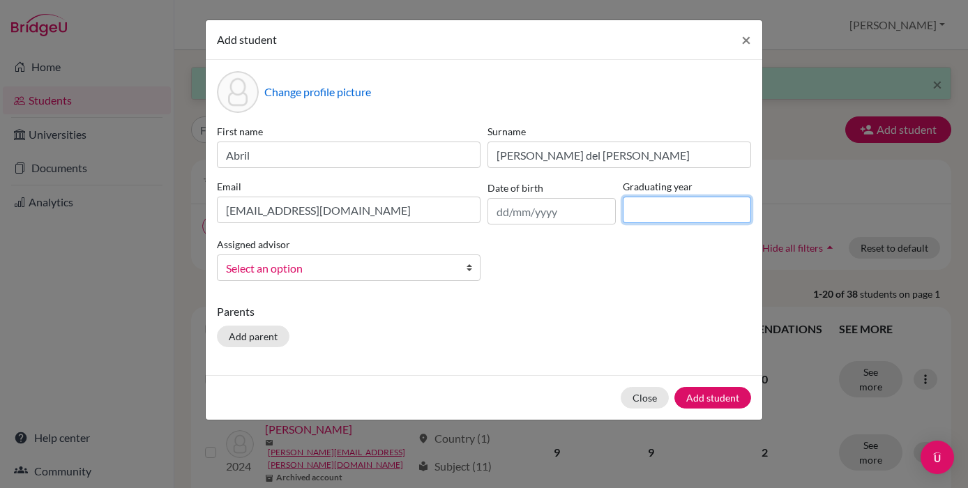
click at [648, 219] on input at bounding box center [687, 210] width 128 height 26
type input "2027"
click at [456, 272] on link "Select an option" at bounding box center [349, 267] width 264 height 26
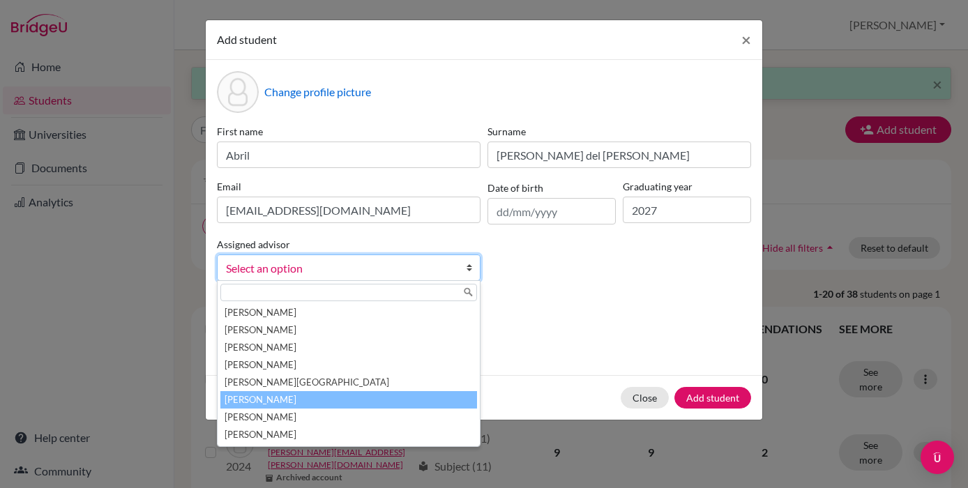
click at [419, 402] on li "Kreiss, Audrey" at bounding box center [348, 399] width 257 height 17
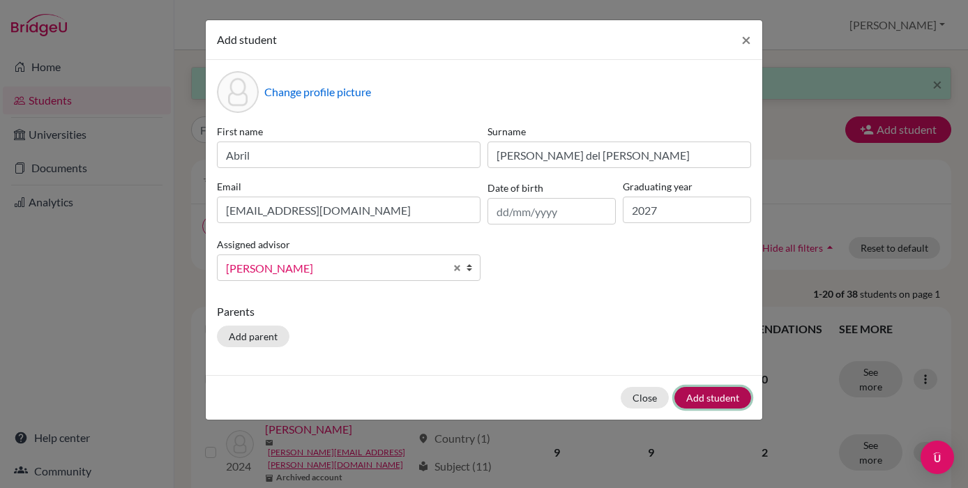
click at [680, 395] on button "Add student" at bounding box center [712, 398] width 77 height 22
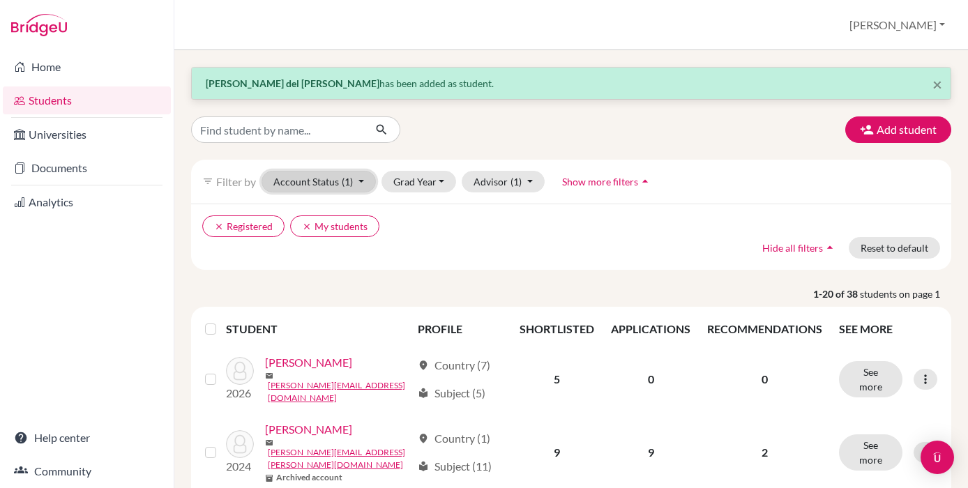
click at [361, 185] on button "Account Status (1)" at bounding box center [318, 182] width 114 height 22
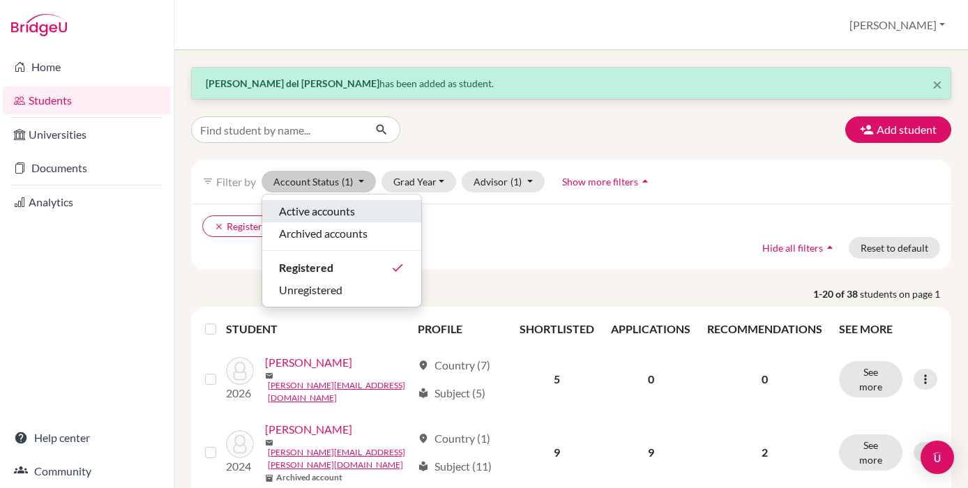
click at [360, 204] on div "Active accounts" at bounding box center [341, 211] width 125 height 17
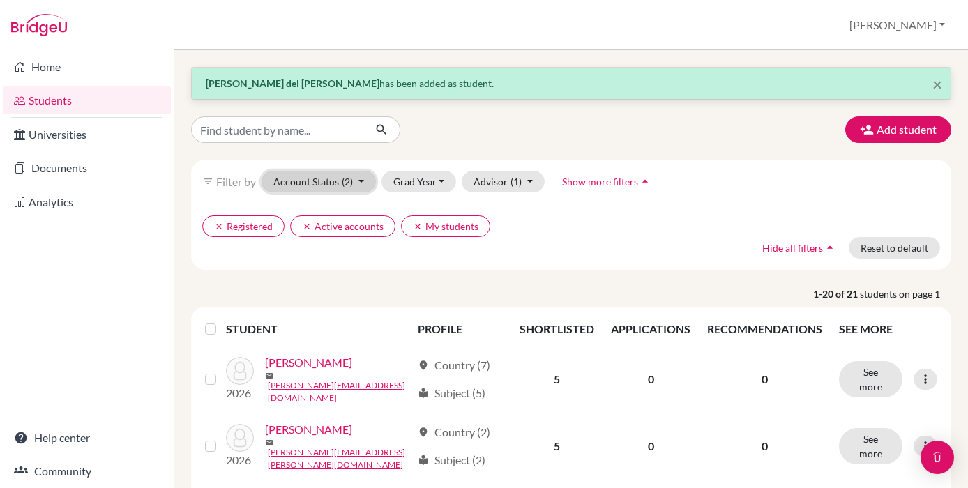
click at [351, 189] on button "Account Status (2)" at bounding box center [318, 182] width 114 height 22
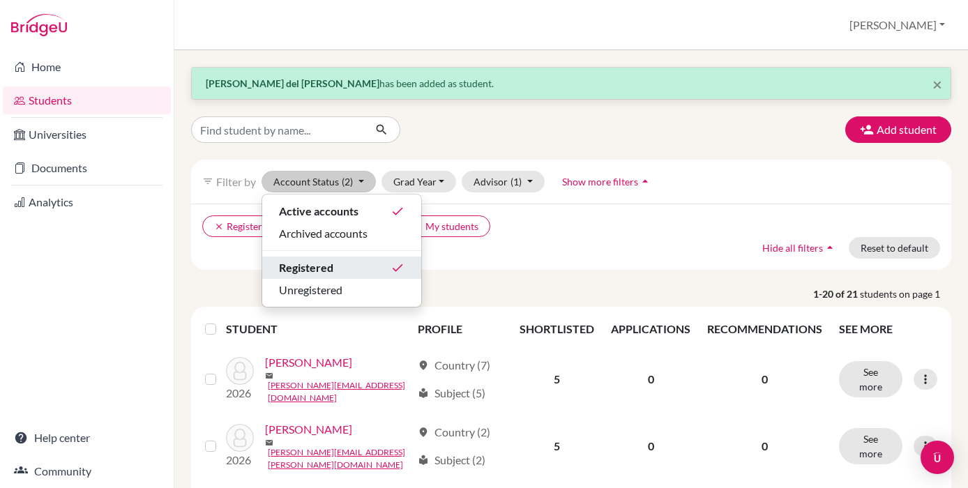
click at [354, 270] on div "Registered done" at bounding box center [341, 267] width 125 height 17
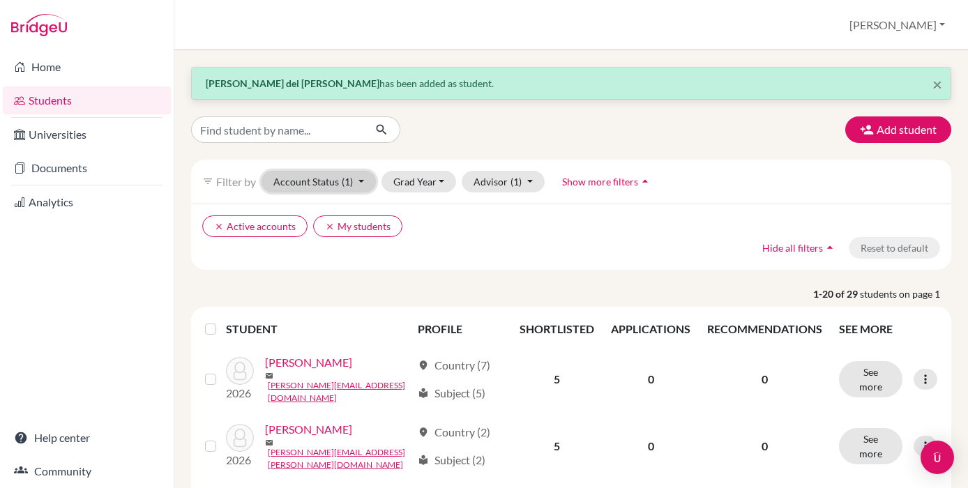
click at [343, 182] on span "(1)" at bounding box center [347, 182] width 11 height 12
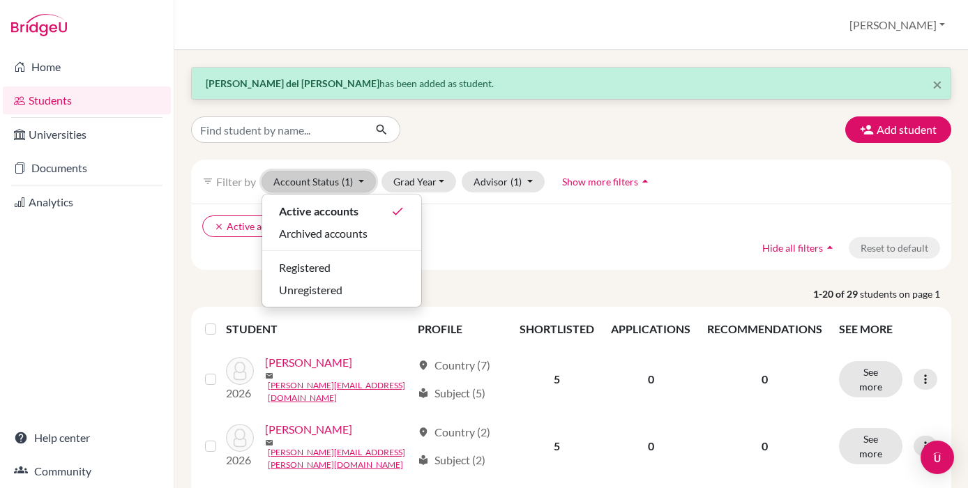
click at [343, 182] on span "(1)" at bounding box center [347, 182] width 11 height 12
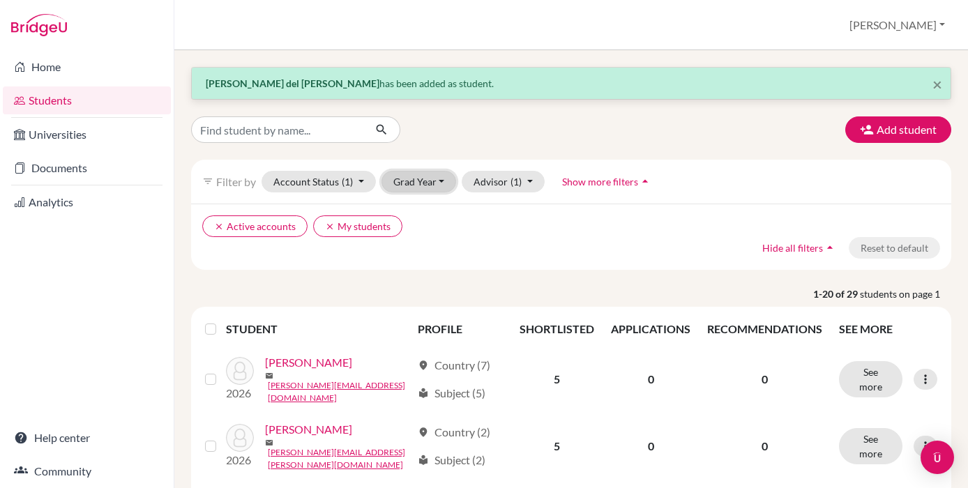
click at [414, 182] on button "Grad Year" at bounding box center [418, 182] width 75 height 22
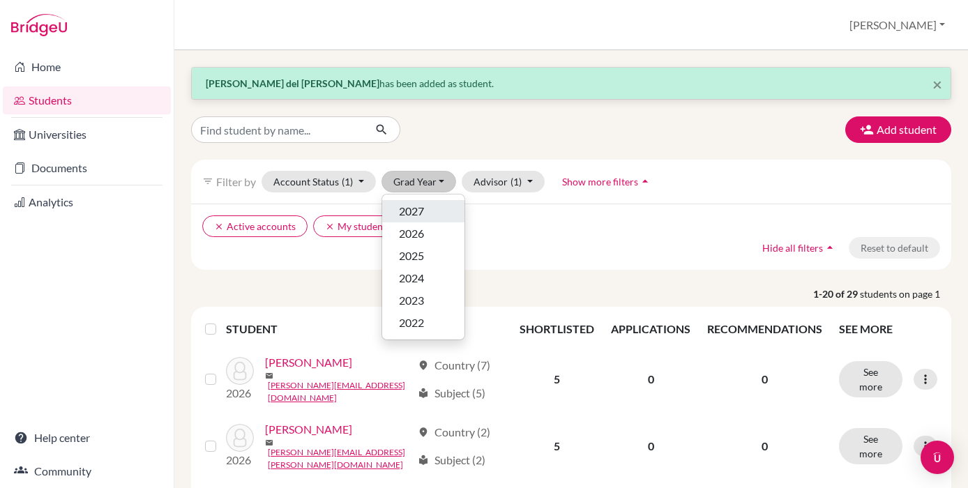
click at [417, 213] on span "2027" at bounding box center [411, 211] width 25 height 17
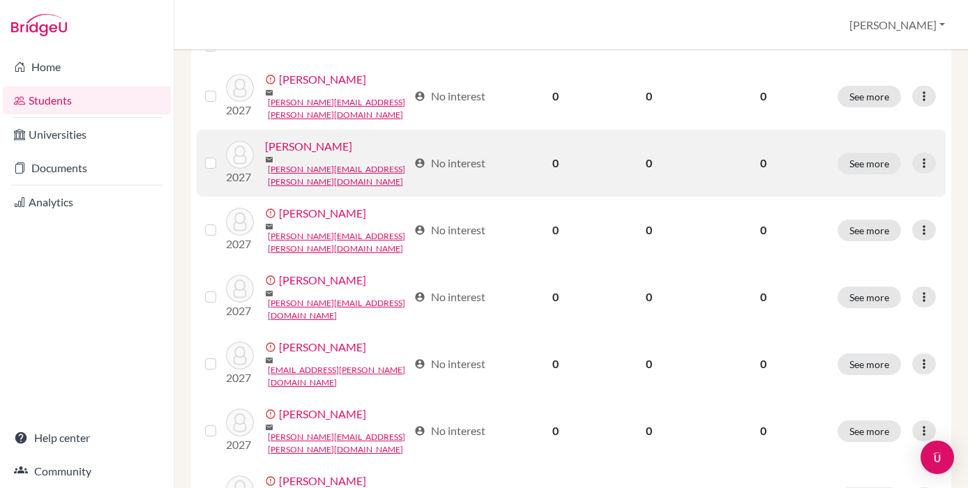
scroll to position [268, 0]
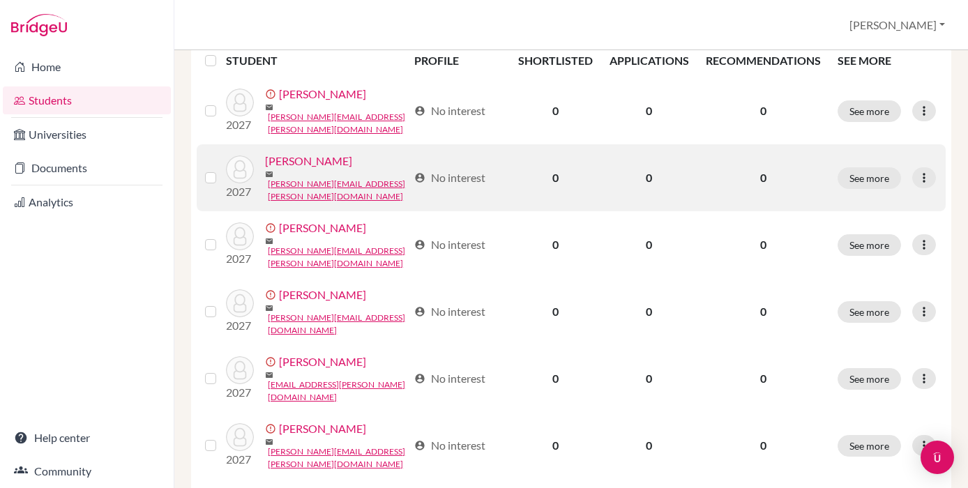
click at [282, 160] on link "[PERSON_NAME]" at bounding box center [308, 161] width 87 height 17
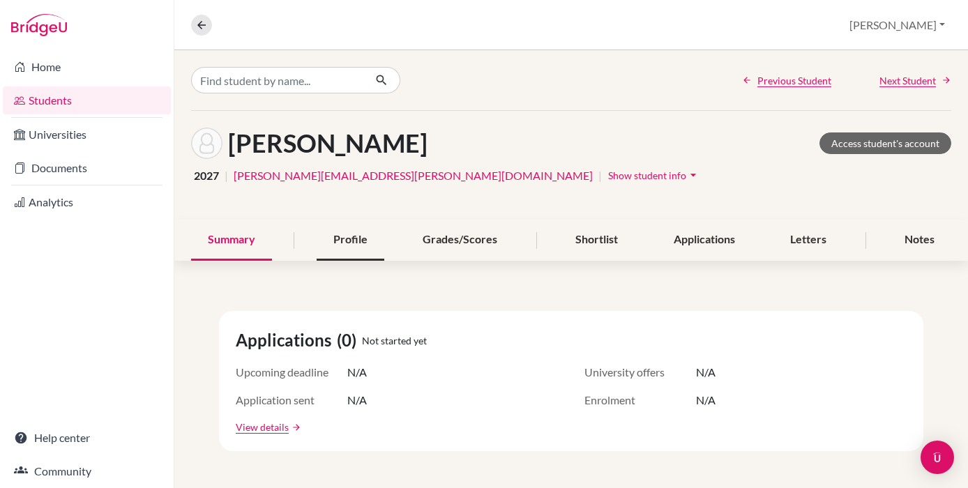
click at [349, 246] on div "Profile" at bounding box center [350, 240] width 68 height 41
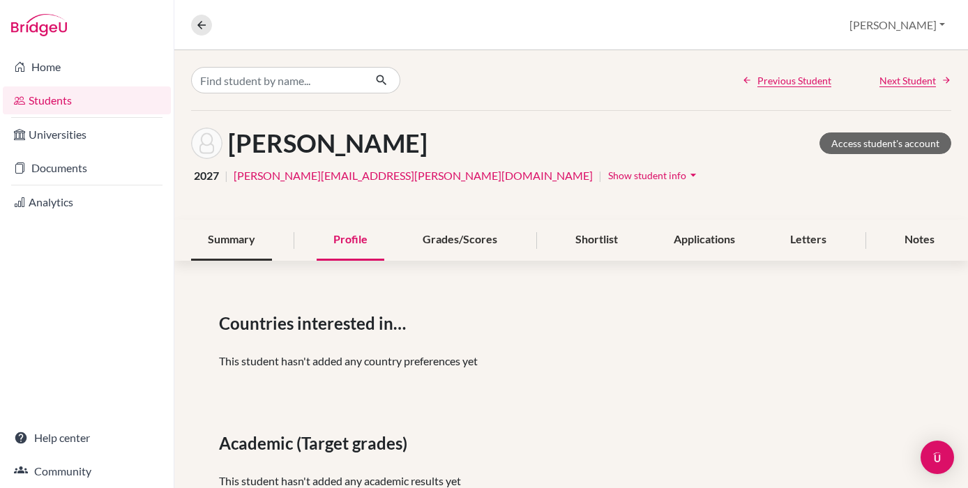
click at [236, 229] on div "Summary" at bounding box center [231, 240] width 81 height 41
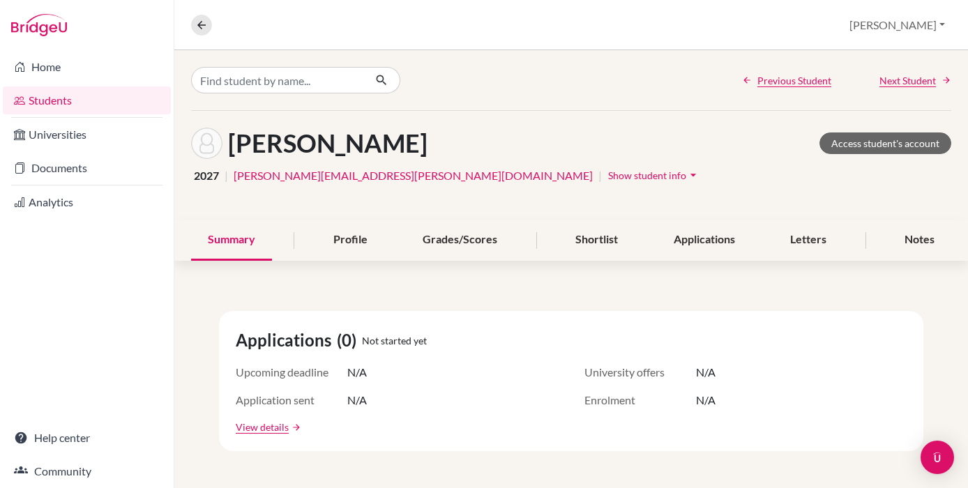
click at [608, 178] on span "Show student info" at bounding box center [647, 175] width 78 height 12
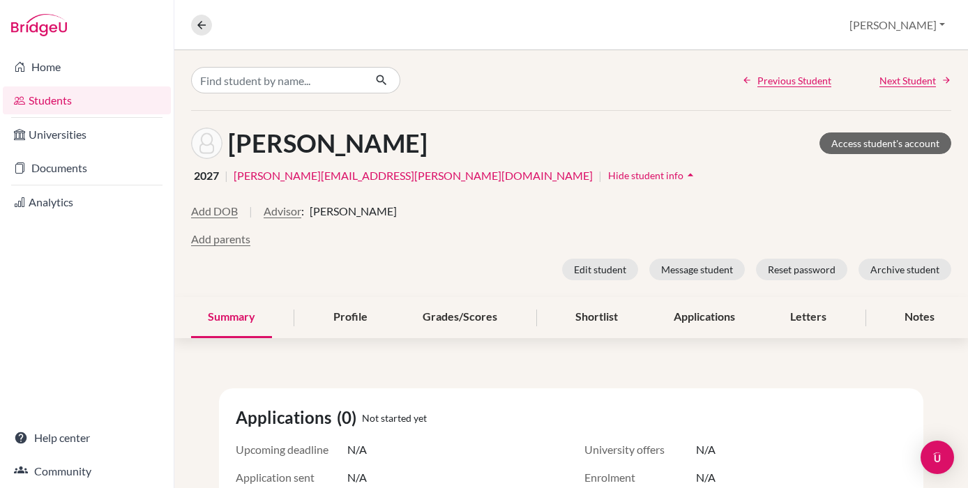
click at [683, 178] on icon "arrow_drop_up" at bounding box center [690, 175] width 14 height 14
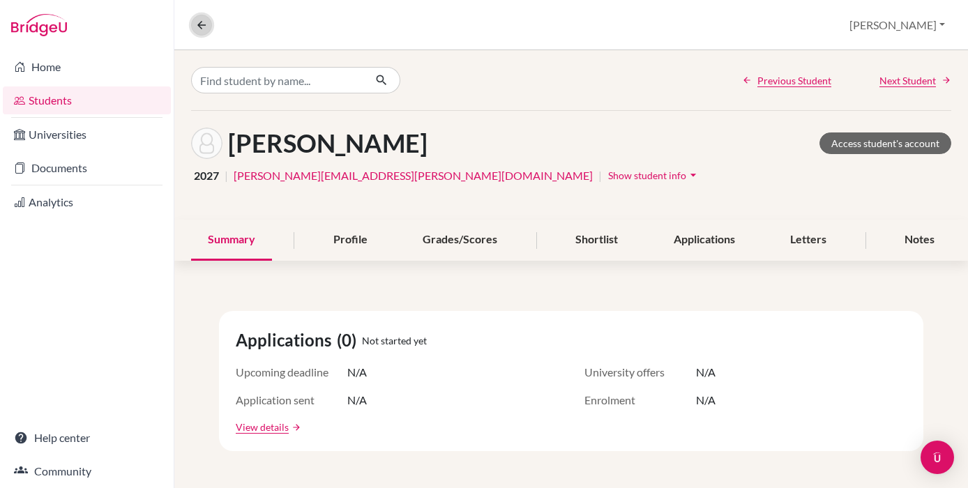
click at [202, 30] on icon at bounding box center [201, 25] width 13 height 13
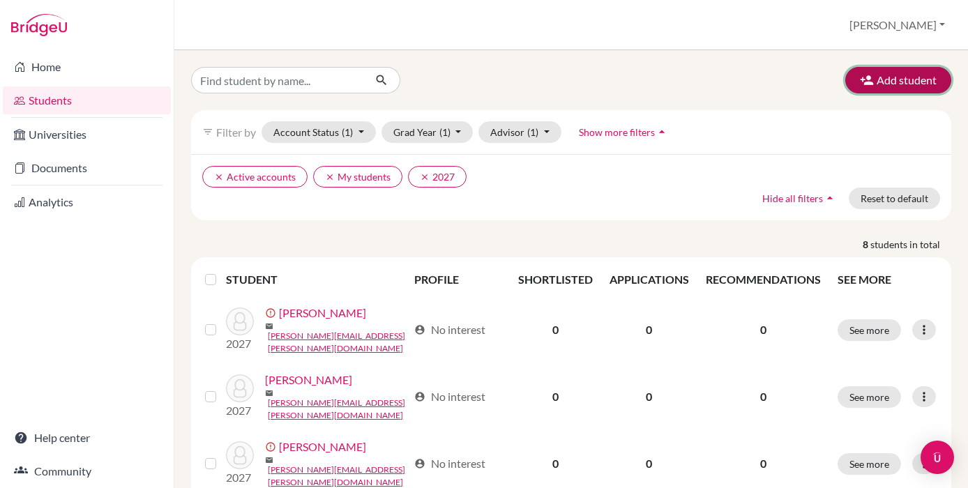
click at [864, 82] on icon "button" at bounding box center [867, 80] width 14 height 14
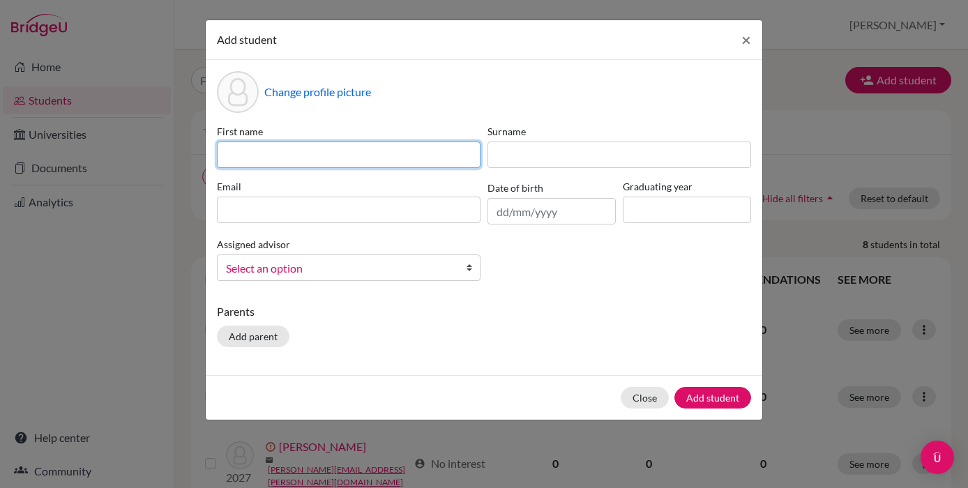
click at [352, 149] on input at bounding box center [349, 155] width 264 height 26
type input "Jorge"
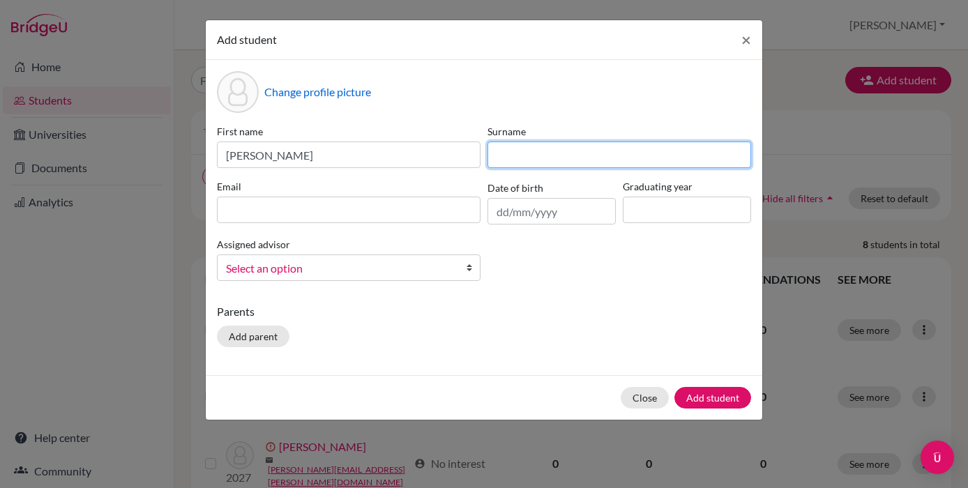
click at [528, 146] on input at bounding box center [619, 155] width 264 height 26
type input "Villegas"
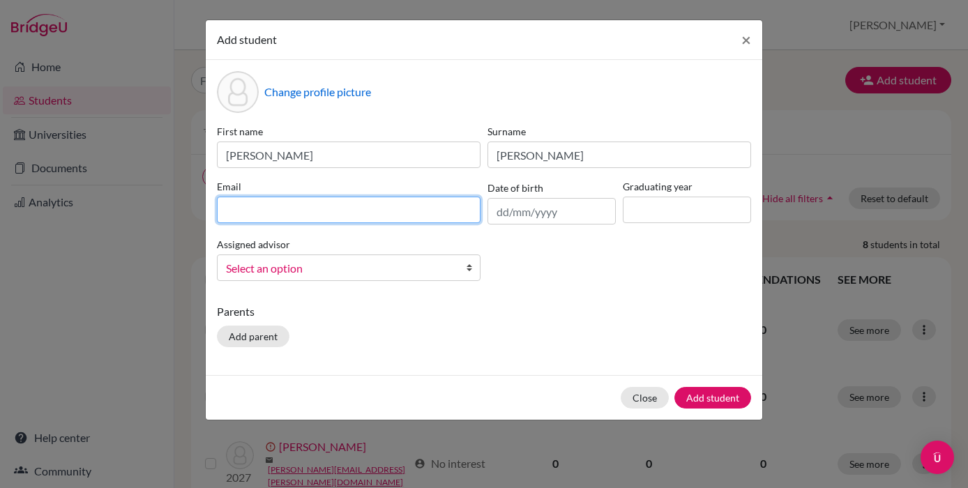
click at [313, 210] on input at bounding box center [349, 210] width 264 height 26
type input "[PERSON_NAME][EMAIL_ADDRESS][PERSON_NAME][DOMAIN_NAME]"
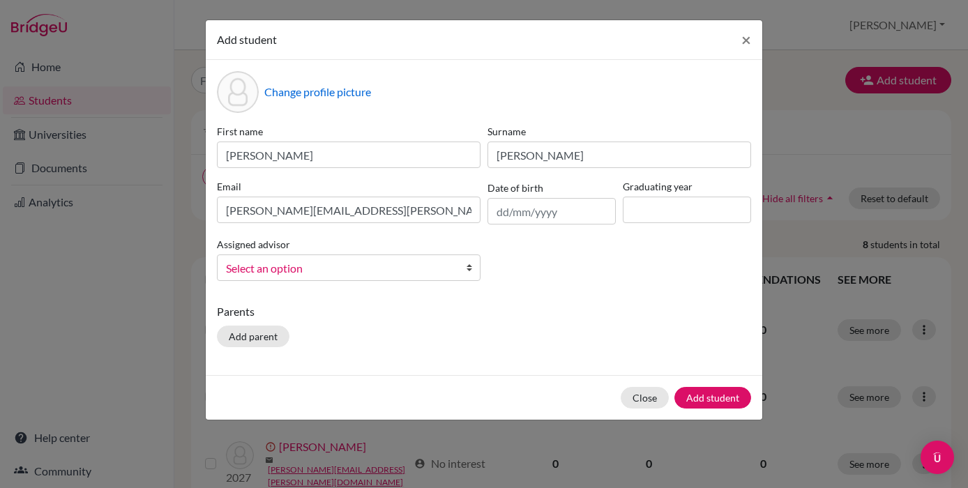
click at [646, 195] on div "Graduating year" at bounding box center [686, 201] width 135 height 45
click at [646, 202] on input at bounding box center [687, 210] width 128 height 26
type input "2027"
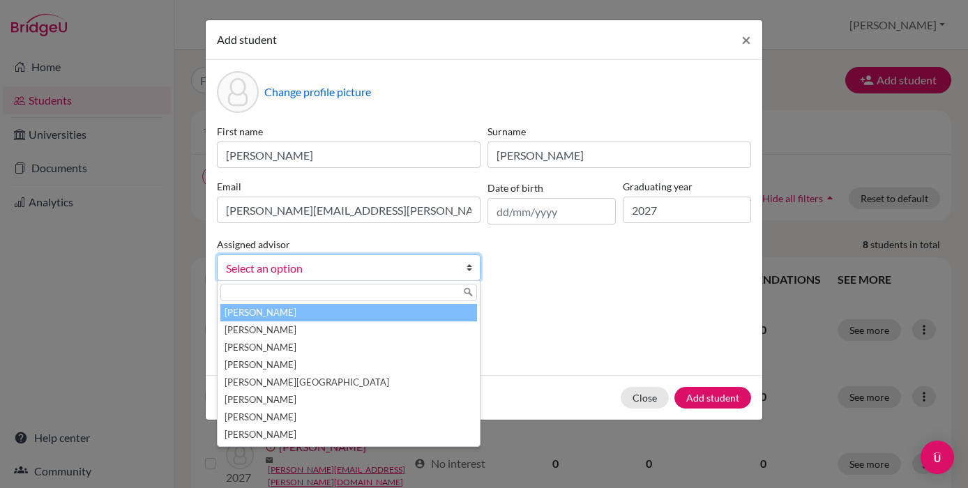
click at [282, 261] on span "Select an option" at bounding box center [339, 268] width 227 height 18
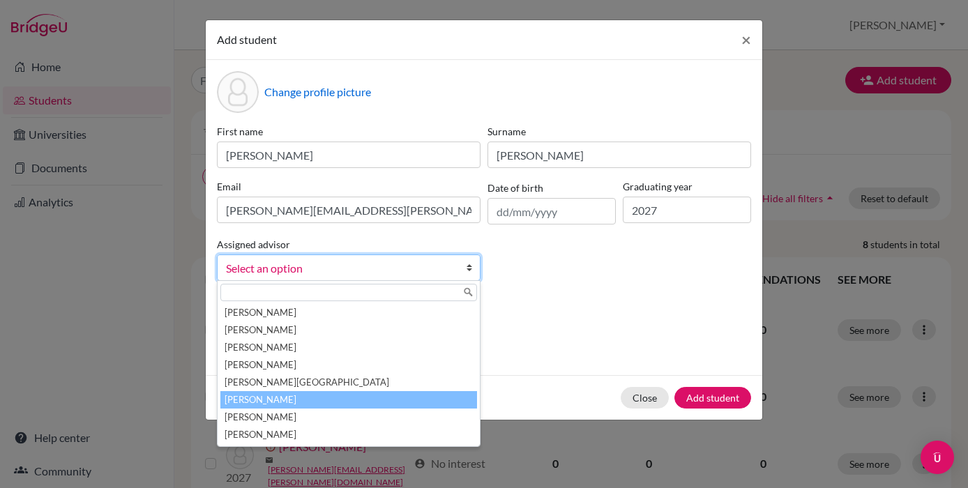
click at [306, 405] on li "Kreiss, Audrey" at bounding box center [348, 399] width 257 height 17
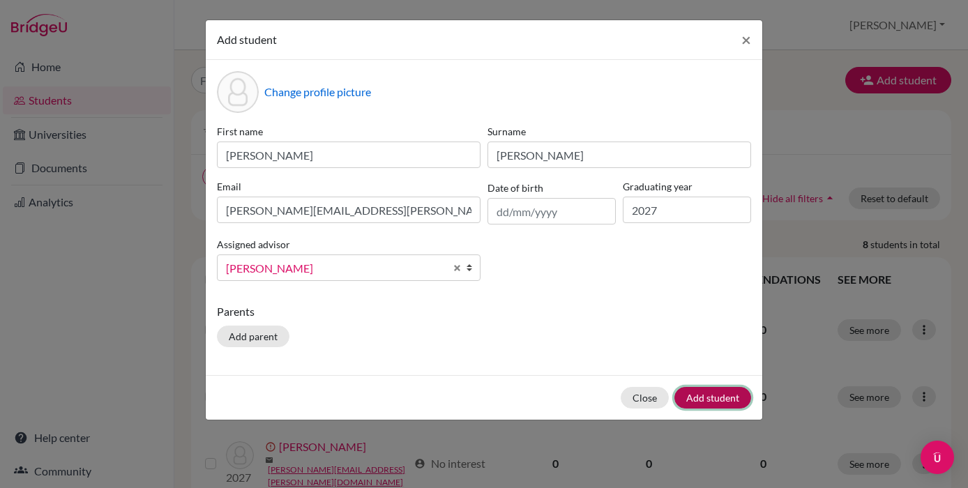
click at [744, 393] on button "Add student" at bounding box center [712, 398] width 77 height 22
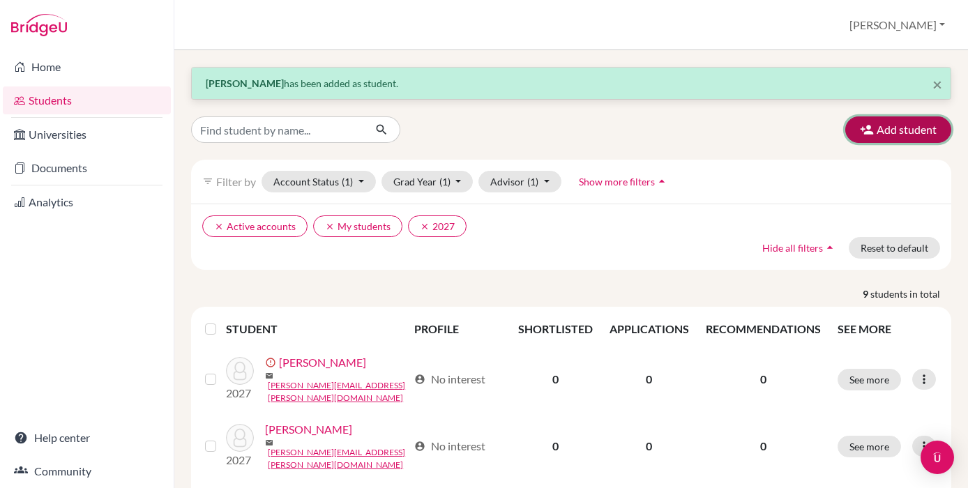
click at [878, 116] on button "Add student" at bounding box center [898, 129] width 106 height 26
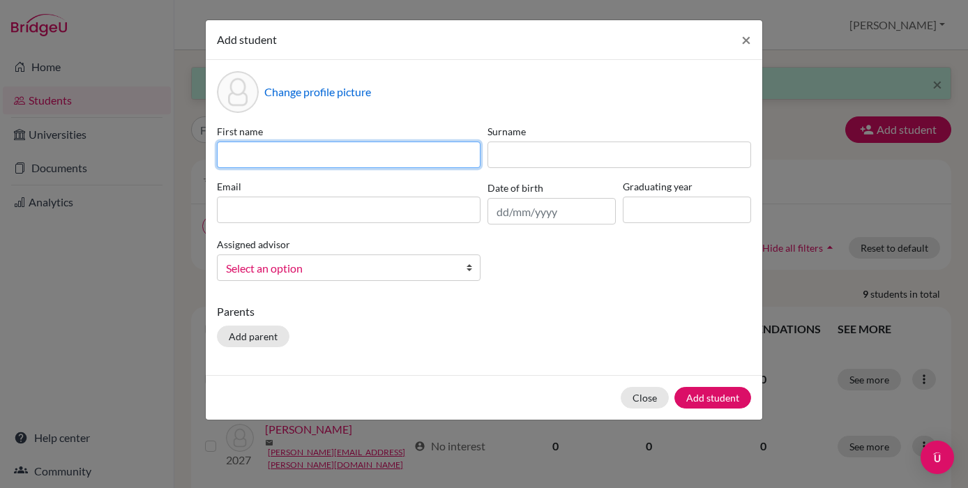
click at [360, 155] on input at bounding box center [349, 155] width 264 height 26
type input "Lucas"
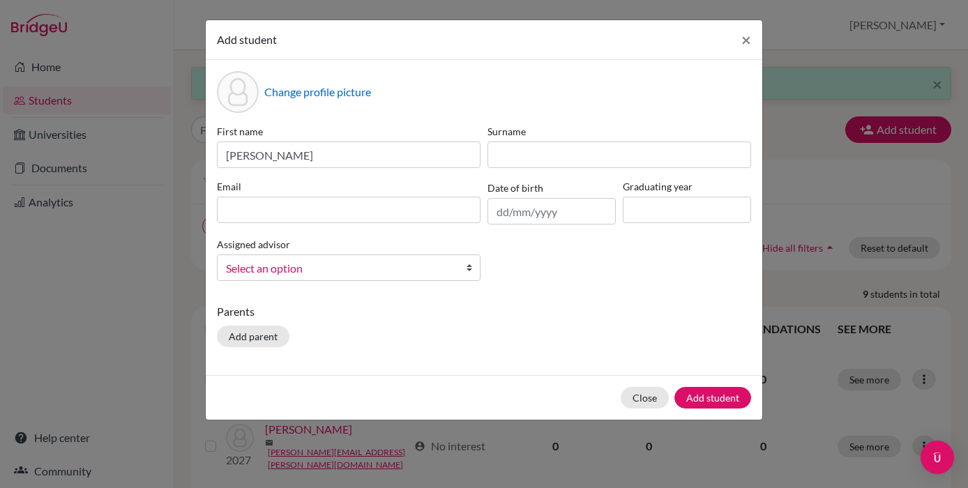
click at [515, 139] on div "Surname" at bounding box center [619, 146] width 270 height 44
click at [515, 148] on input at bounding box center [619, 155] width 264 height 26
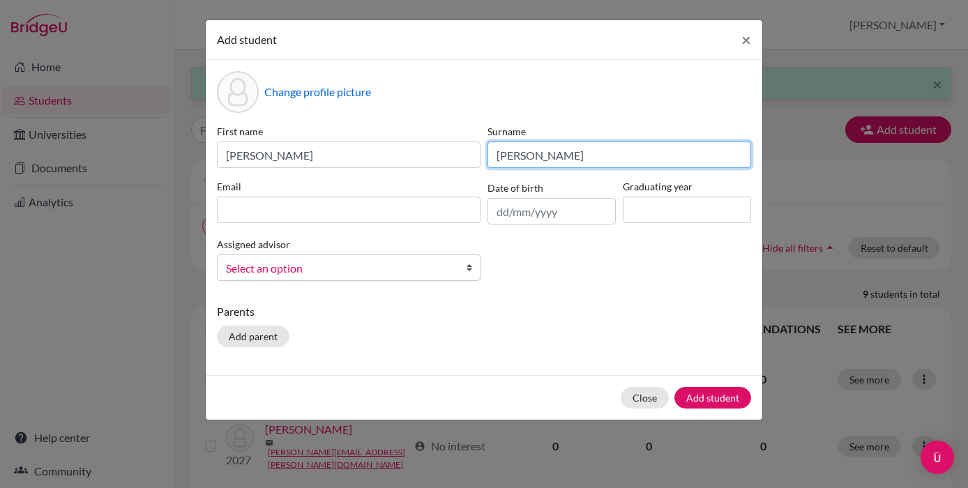
type input "Vera"
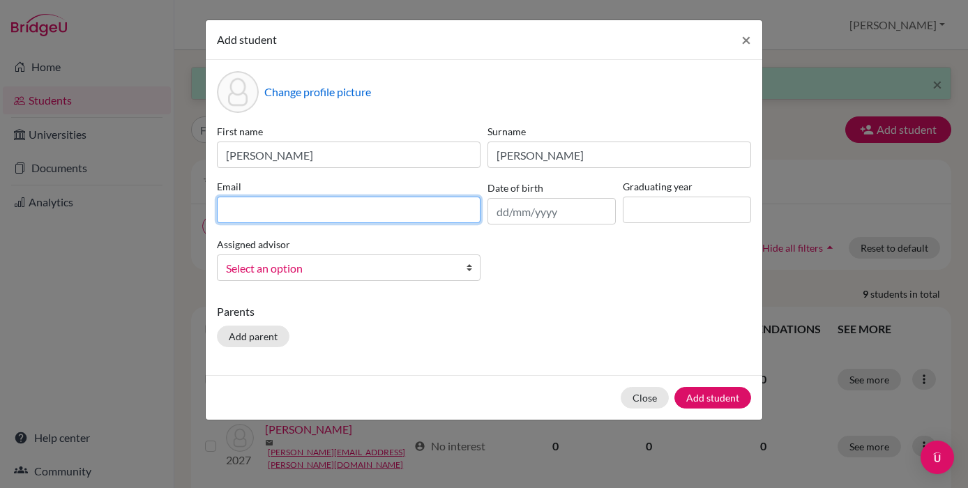
click at [391, 210] on input at bounding box center [349, 210] width 264 height 26
type input "[PERSON_NAME][EMAIL_ADDRESS][PERSON_NAME][DOMAIN_NAME]"
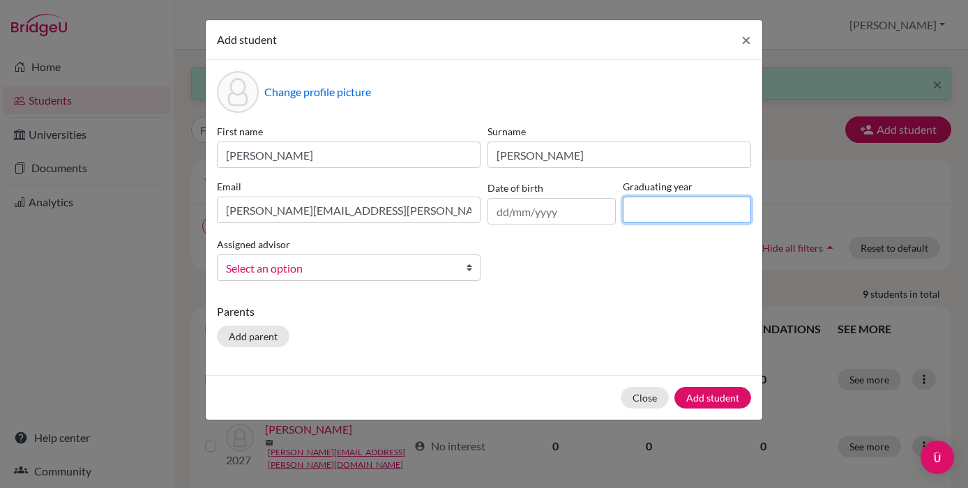
click at [675, 209] on input at bounding box center [687, 210] width 128 height 26
type input "2027"
click at [247, 276] on span "Select an option" at bounding box center [339, 268] width 227 height 18
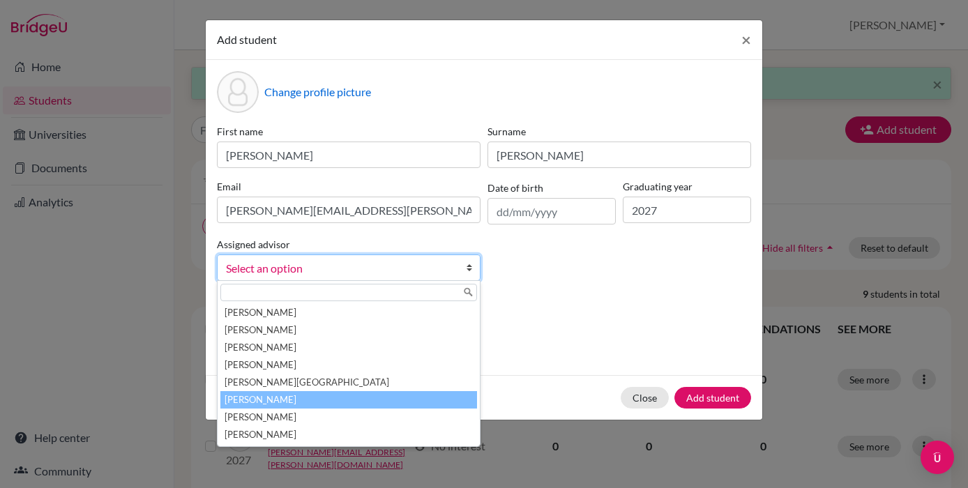
click at [270, 402] on li "Kreiss, Audrey" at bounding box center [348, 399] width 257 height 17
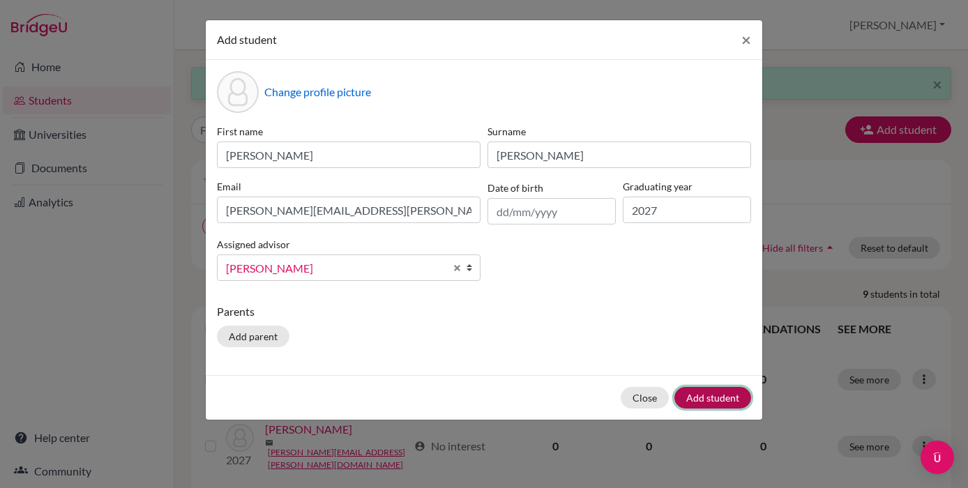
click at [691, 394] on button "Add student" at bounding box center [712, 398] width 77 height 22
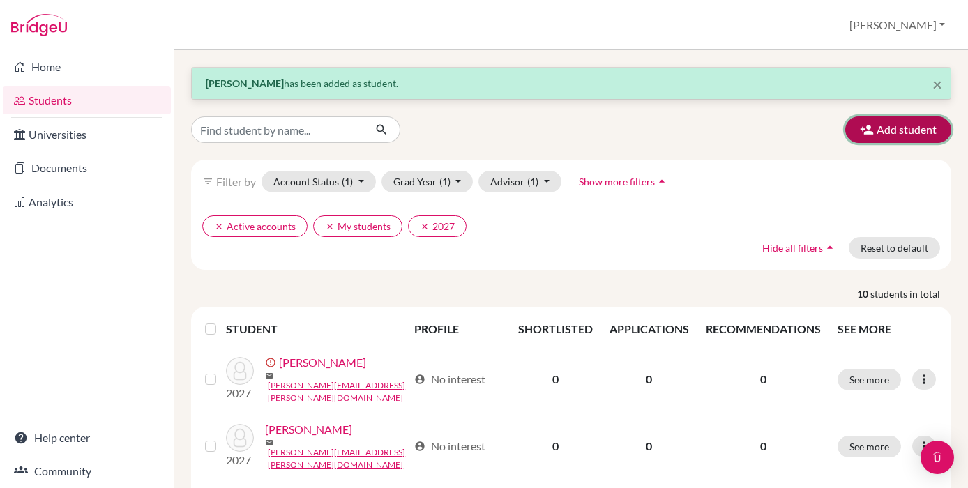
click at [874, 141] on button "Add student" at bounding box center [898, 129] width 106 height 26
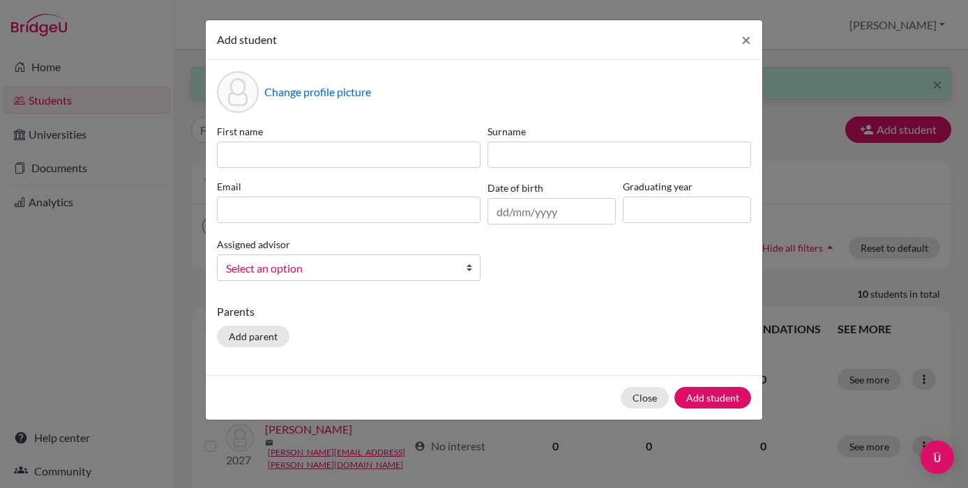
click at [286, 140] on div "First name" at bounding box center [348, 146] width 270 height 44
click at [284, 145] on input at bounding box center [349, 155] width 264 height 26
type input "Santiago"
click at [513, 153] on input at bounding box center [619, 155] width 264 height 26
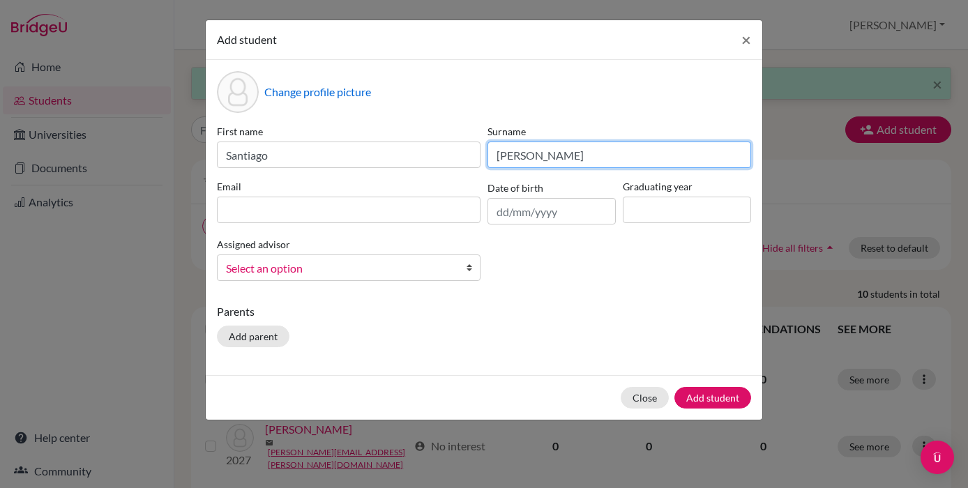
type input "Urioste"
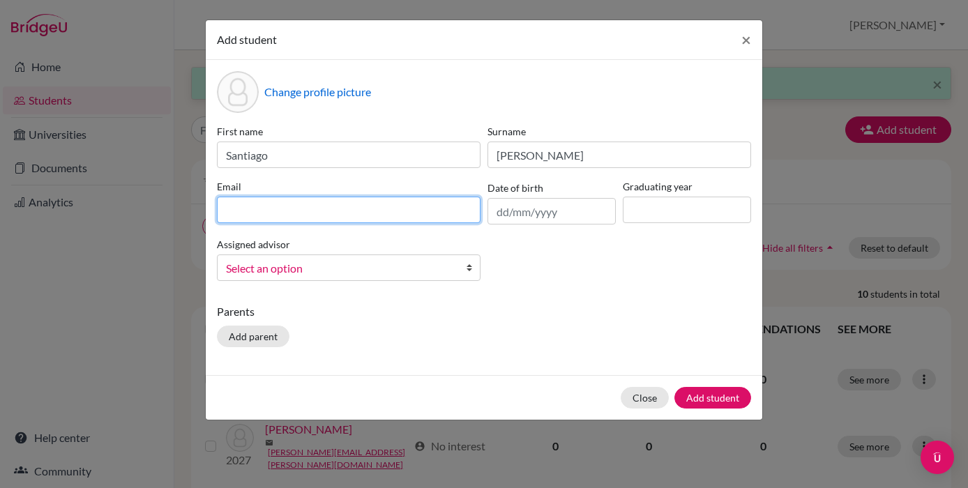
click at [311, 214] on input at bounding box center [349, 210] width 264 height 26
type input "[PERSON_NAME][EMAIL_ADDRESS][PERSON_NAME][DOMAIN_NAME]"
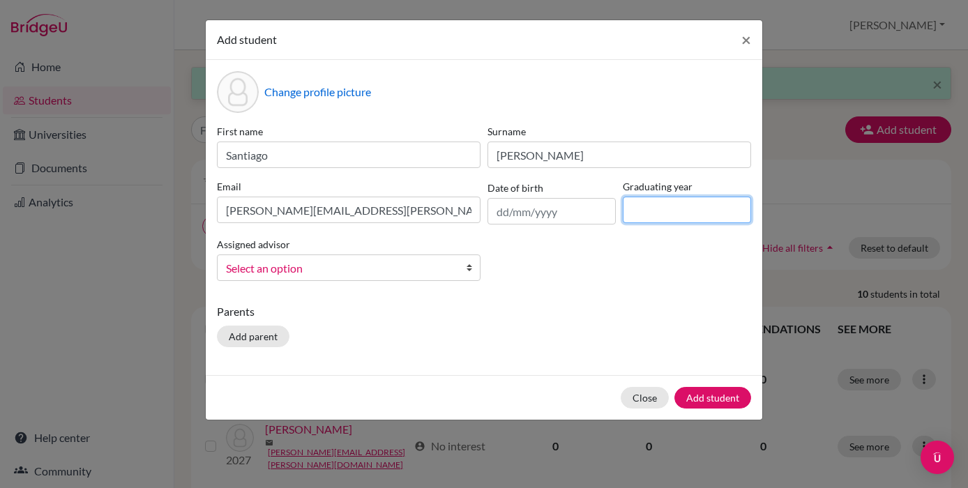
click at [623, 215] on input at bounding box center [687, 210] width 128 height 26
type input "2027"
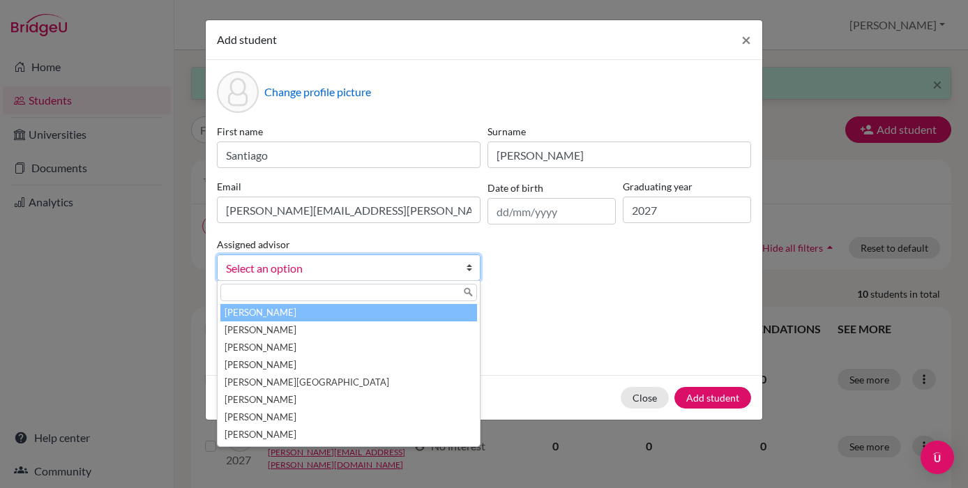
click at [390, 268] on span "Select an option" at bounding box center [339, 268] width 227 height 18
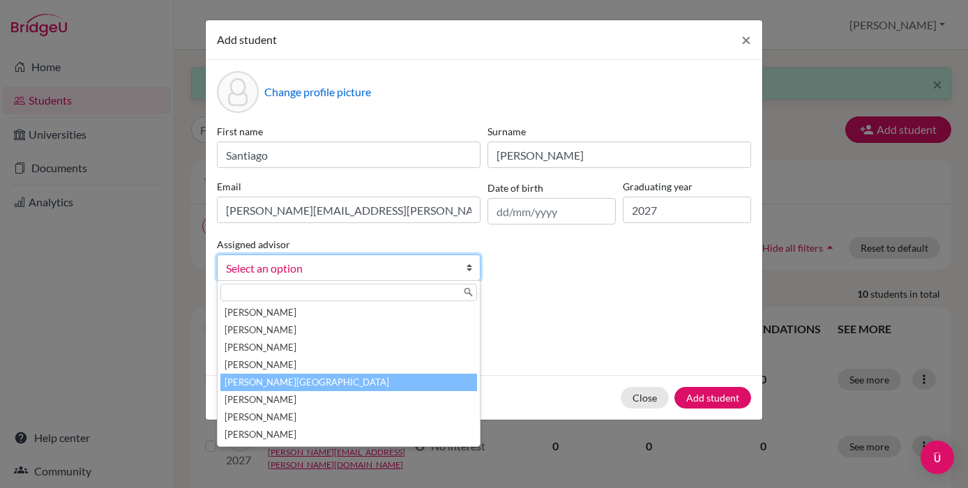
click at [386, 390] on li "[PERSON_NAME][GEOGRAPHIC_DATA]" at bounding box center [348, 382] width 257 height 17
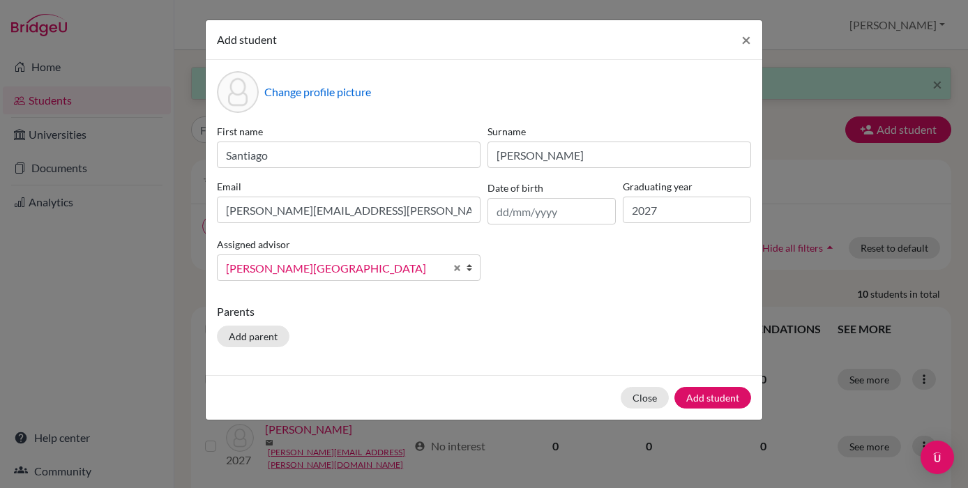
click at [341, 260] on span "[PERSON_NAME][GEOGRAPHIC_DATA]" at bounding box center [335, 268] width 219 height 18
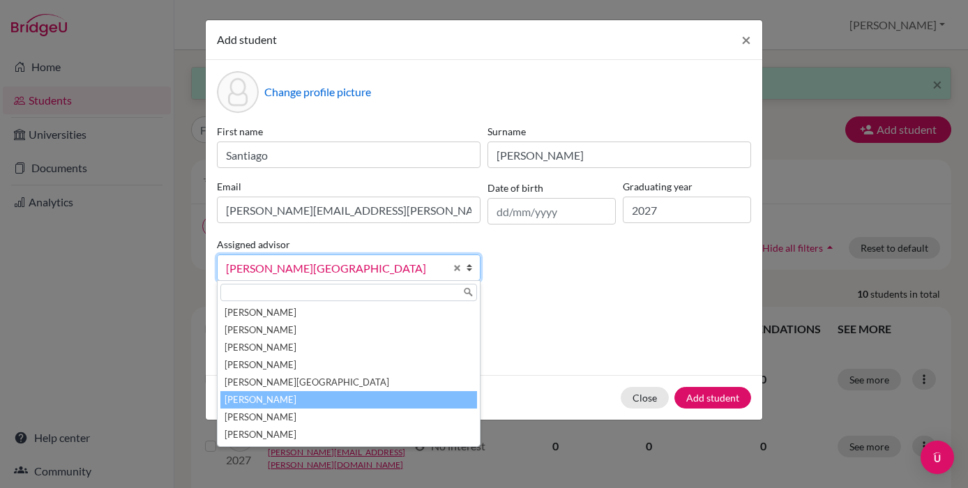
click at [349, 404] on li "Kreiss, Audrey" at bounding box center [348, 399] width 257 height 17
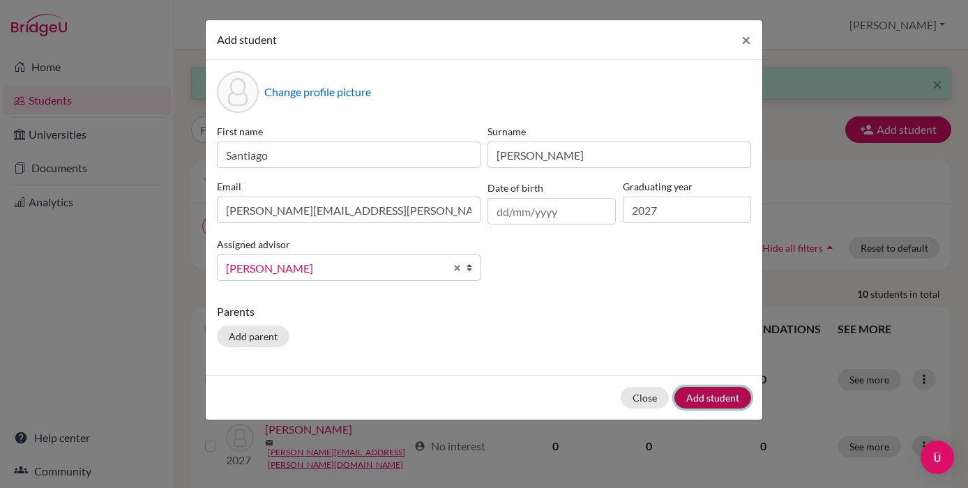
click at [722, 398] on button "Add student" at bounding box center [712, 398] width 77 height 22
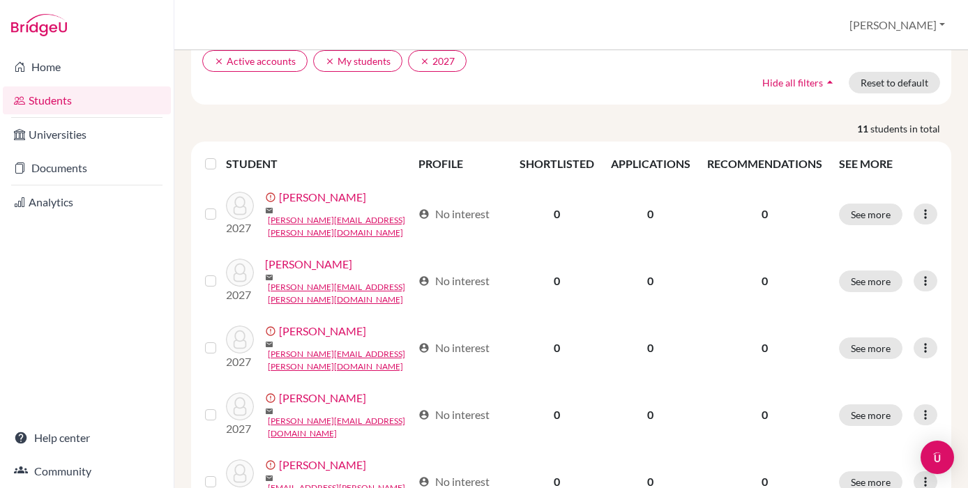
scroll to position [169, 0]
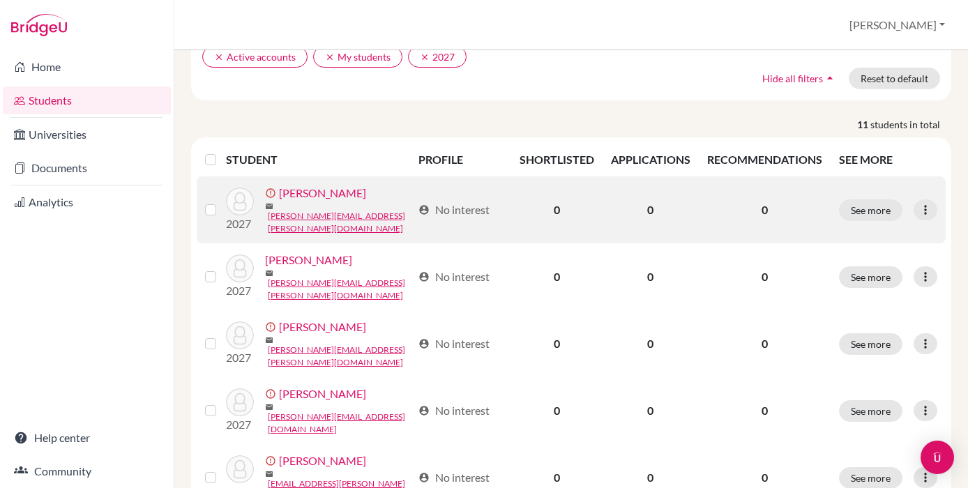
click at [342, 200] on link "[PERSON_NAME]" at bounding box center [322, 193] width 87 height 17
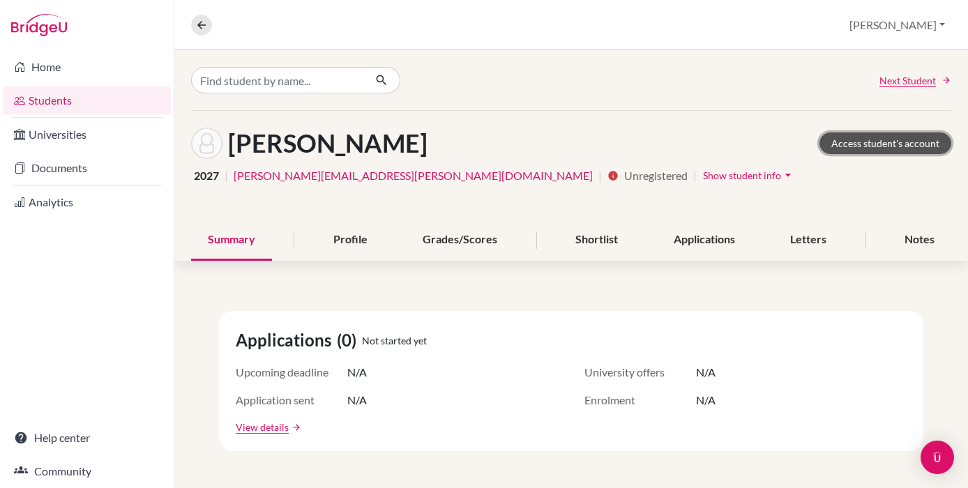
click at [826, 145] on link "Access student's account" at bounding box center [885, 143] width 132 height 22
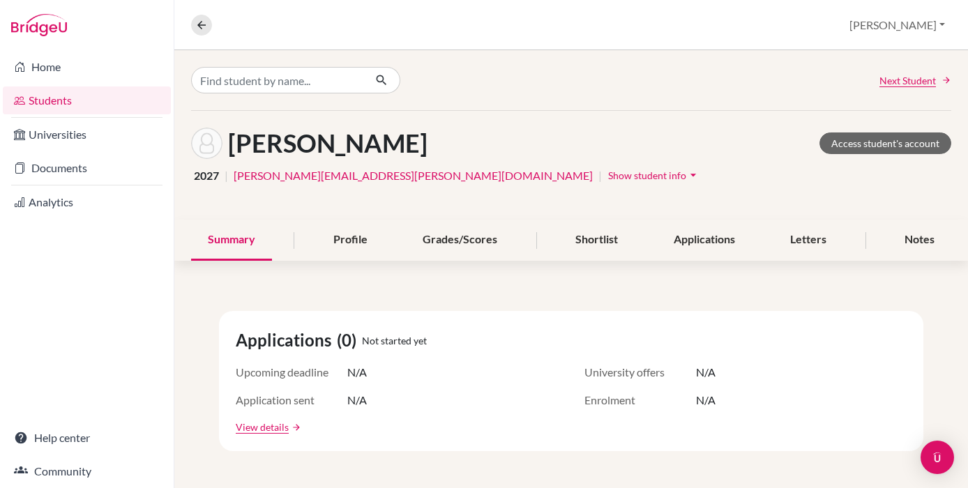
click at [48, 107] on link "Students" at bounding box center [87, 100] width 168 height 28
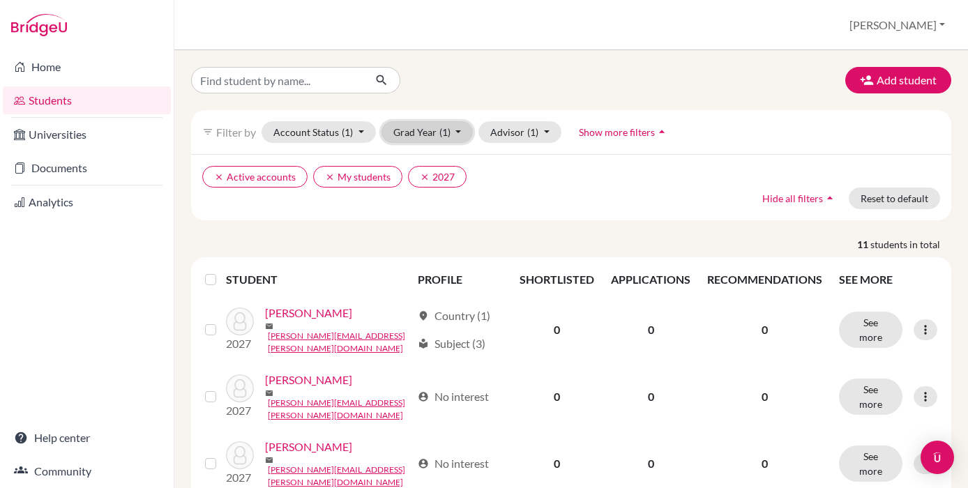
click at [414, 135] on button "Grad Year (1)" at bounding box center [427, 132] width 92 height 22
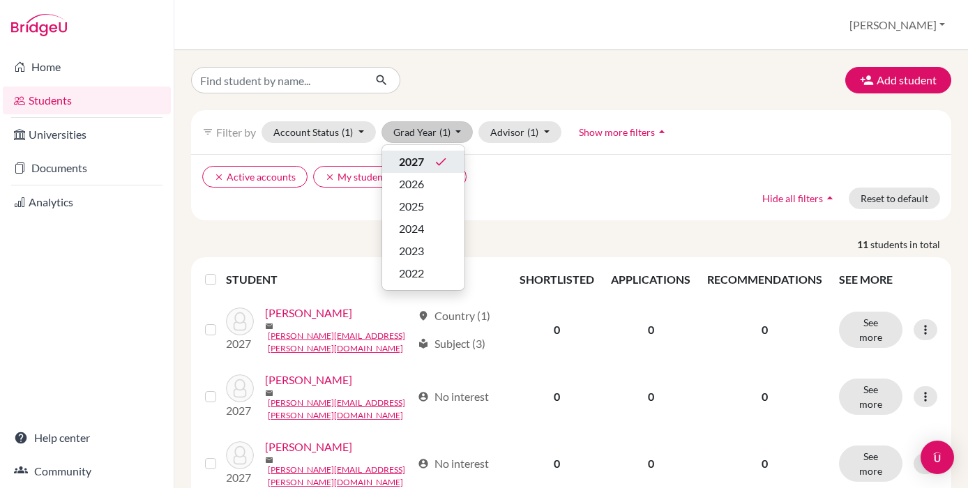
click at [418, 155] on span "2027" at bounding box center [411, 161] width 25 height 17
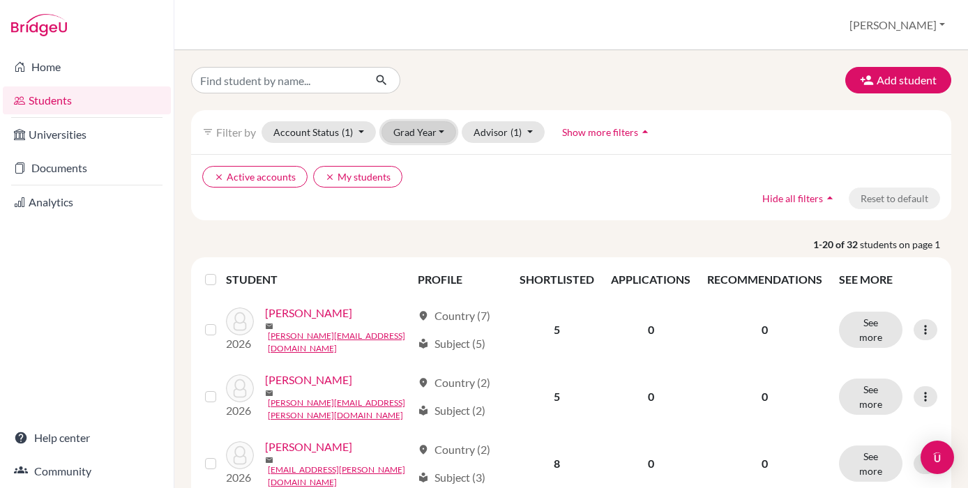
click at [427, 122] on button "Grad Year" at bounding box center [418, 132] width 75 height 22
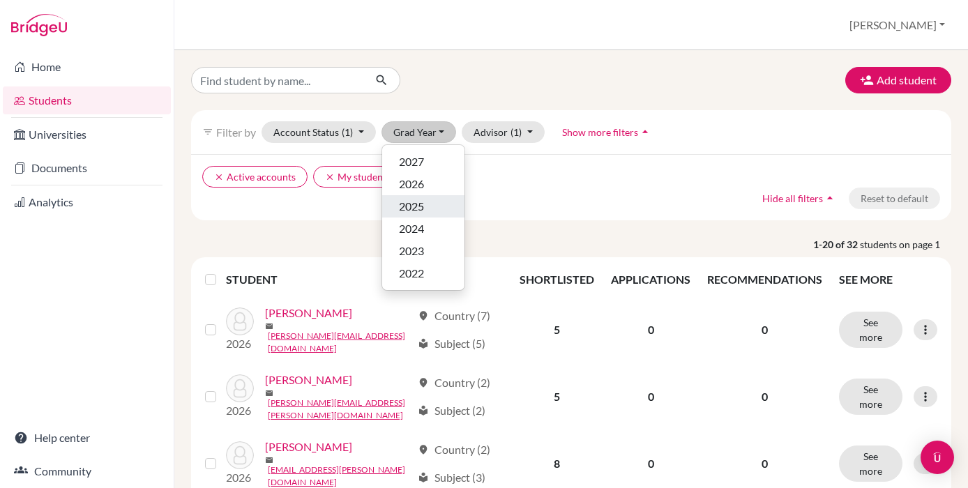
click at [424, 215] on button "2025" at bounding box center [423, 206] width 82 height 22
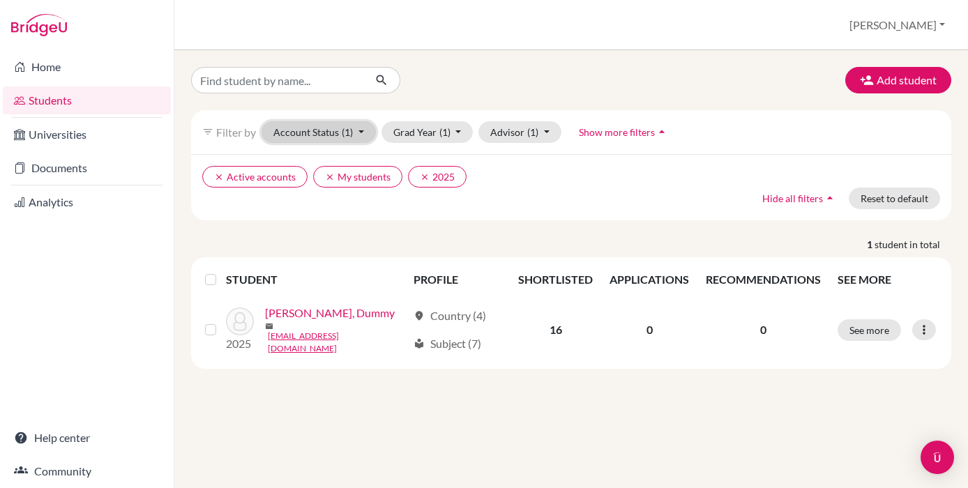
click at [361, 137] on button "Account Status (1)" at bounding box center [318, 132] width 114 height 22
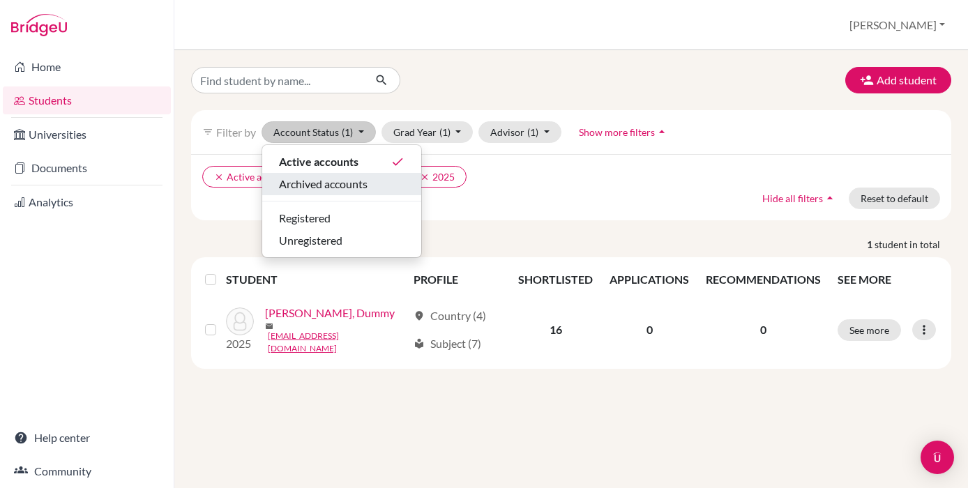
click at [357, 185] on span "Archived accounts" at bounding box center [323, 184] width 89 height 17
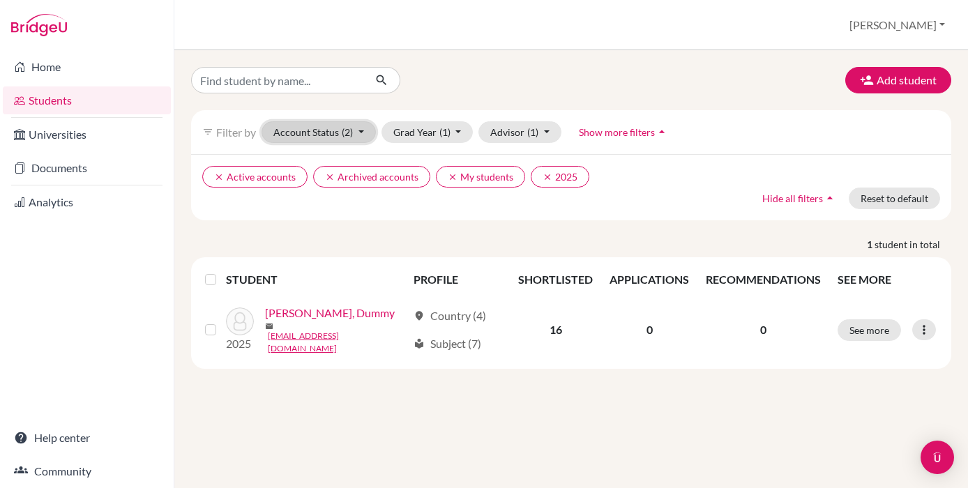
click at [356, 140] on button "Account Status (2)" at bounding box center [318, 132] width 114 height 22
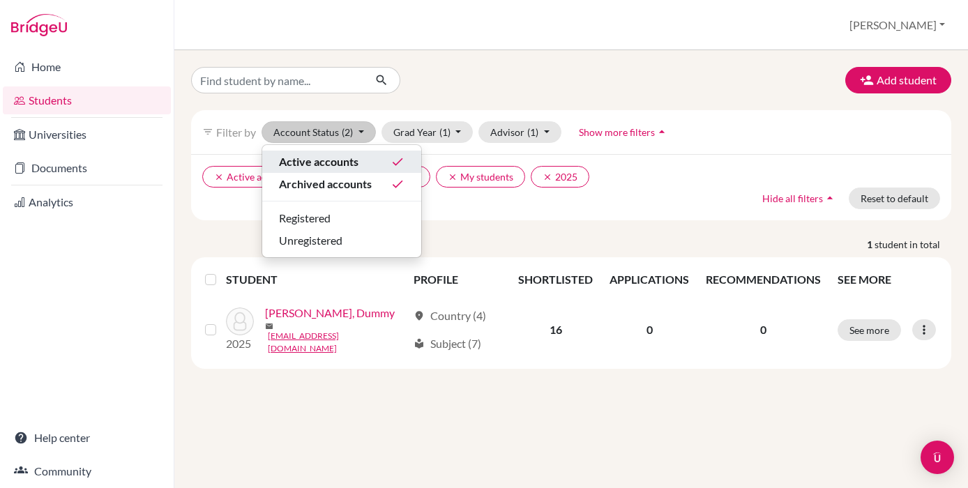
click at [356, 162] on span "Active accounts" at bounding box center [318, 161] width 79 height 17
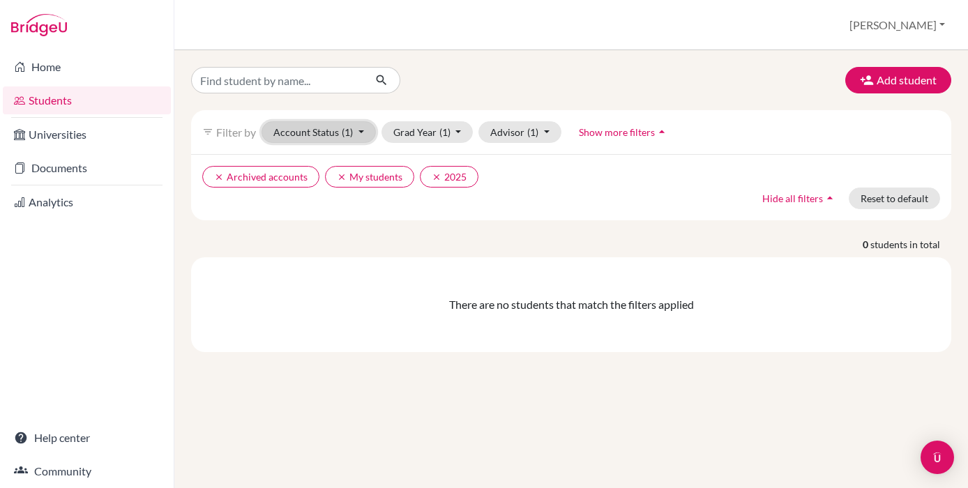
click at [354, 134] on button "Account Status (1)" at bounding box center [318, 132] width 114 height 22
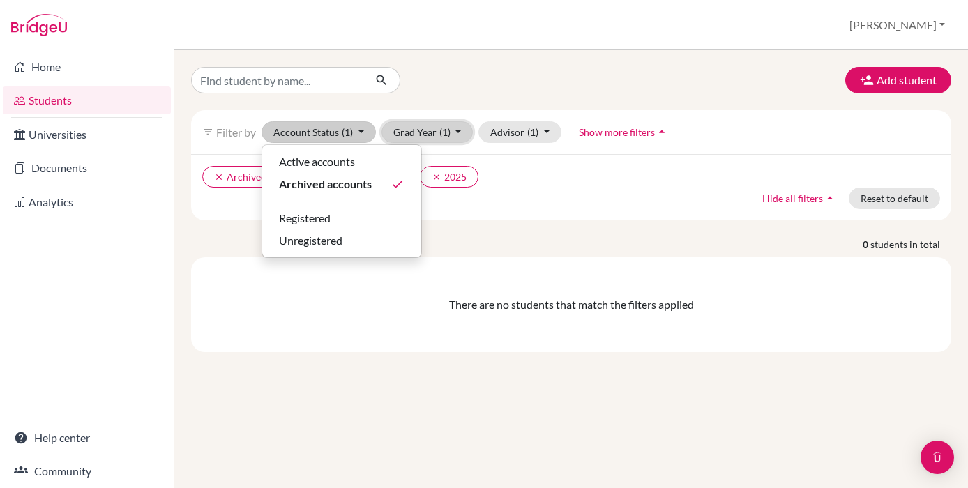
click at [446, 133] on span "(1)" at bounding box center [444, 132] width 11 height 12
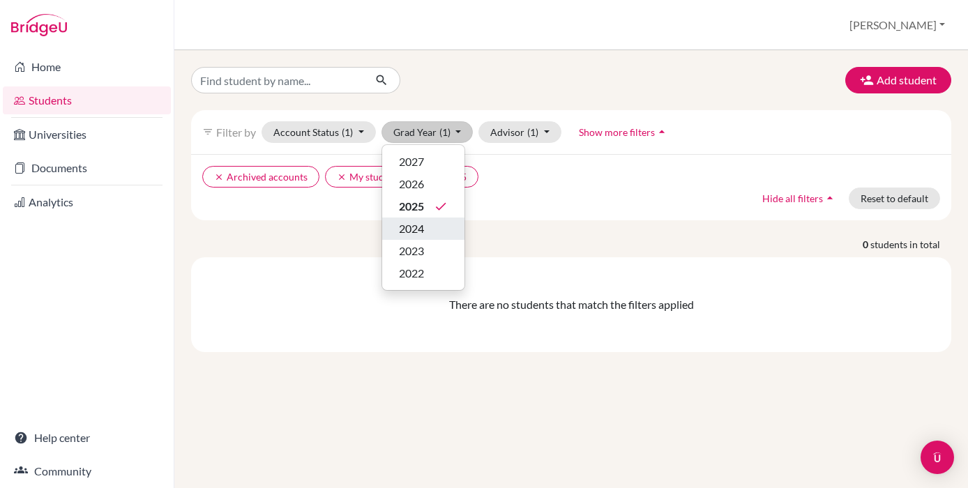
click at [437, 224] on div "2024" at bounding box center [423, 228] width 49 height 17
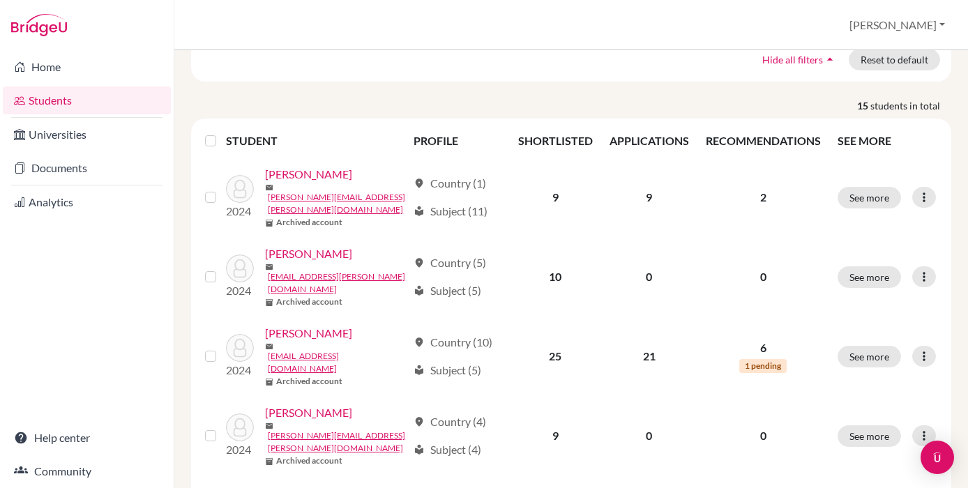
scroll to position [146, 0]
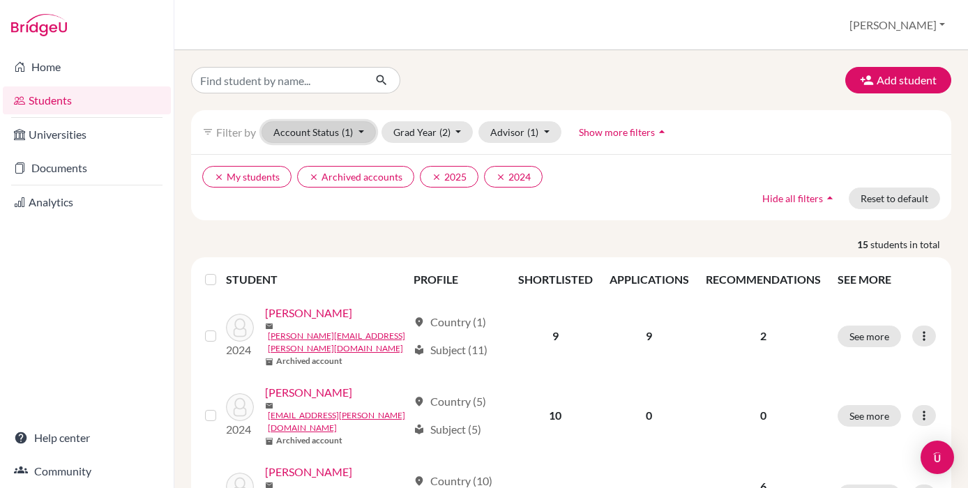
click at [354, 131] on button "Account Status (1)" at bounding box center [318, 132] width 114 height 22
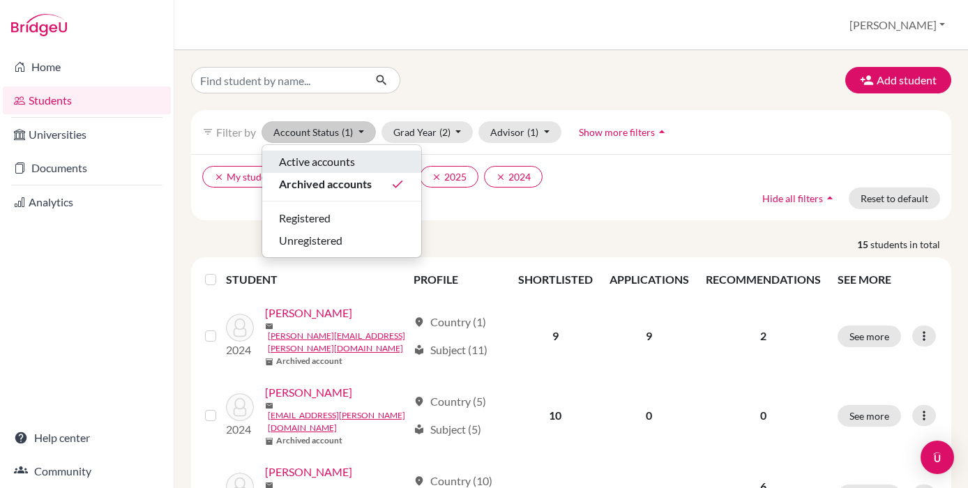
click at [355, 162] on span "Active accounts" at bounding box center [317, 161] width 76 height 17
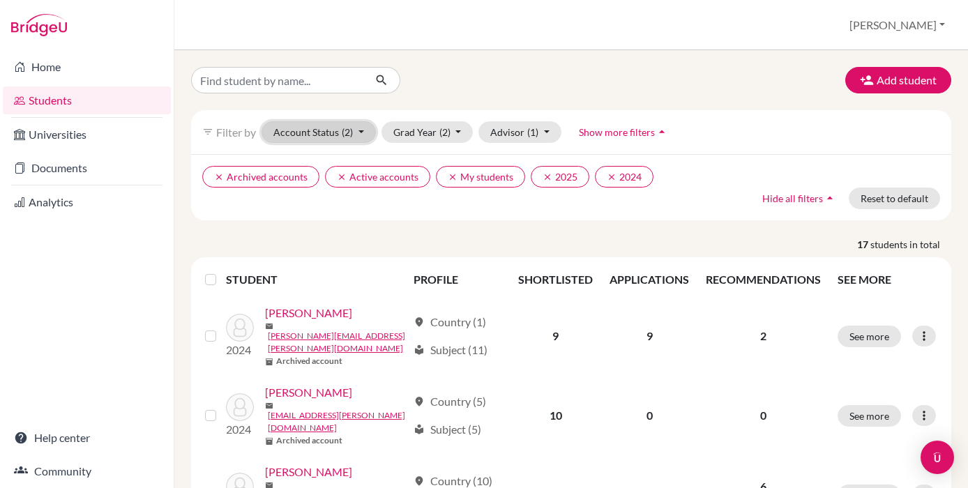
click at [354, 142] on button "Account Status (2)" at bounding box center [318, 132] width 114 height 22
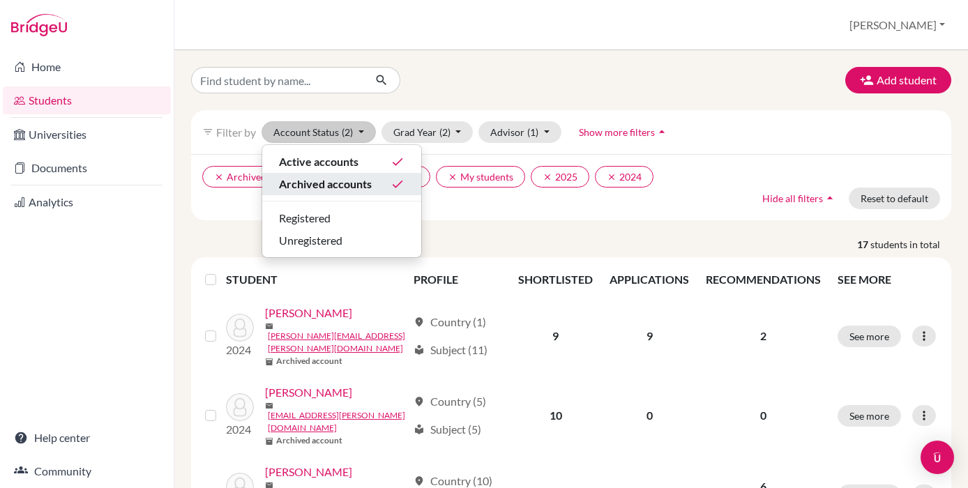
click at [359, 187] on span "Archived accounts" at bounding box center [325, 184] width 93 height 17
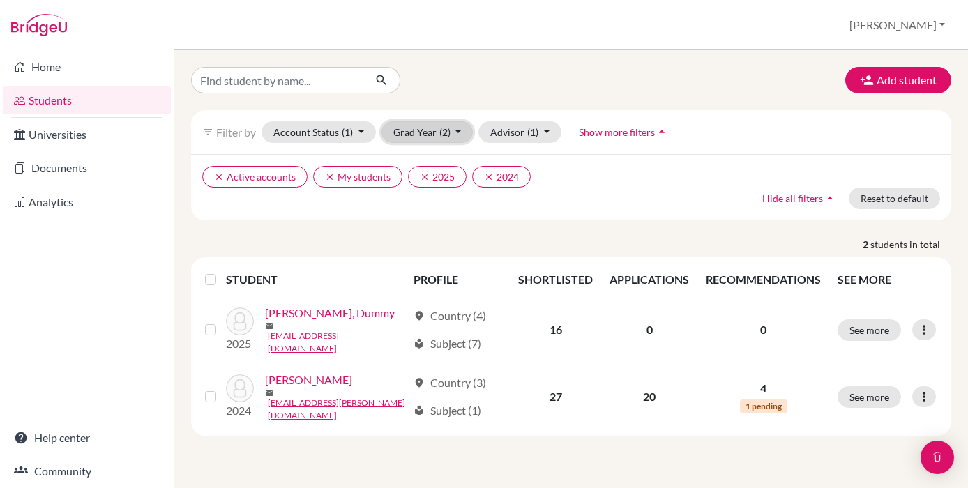
click at [439, 138] on button "Grad Year (2)" at bounding box center [427, 132] width 92 height 22
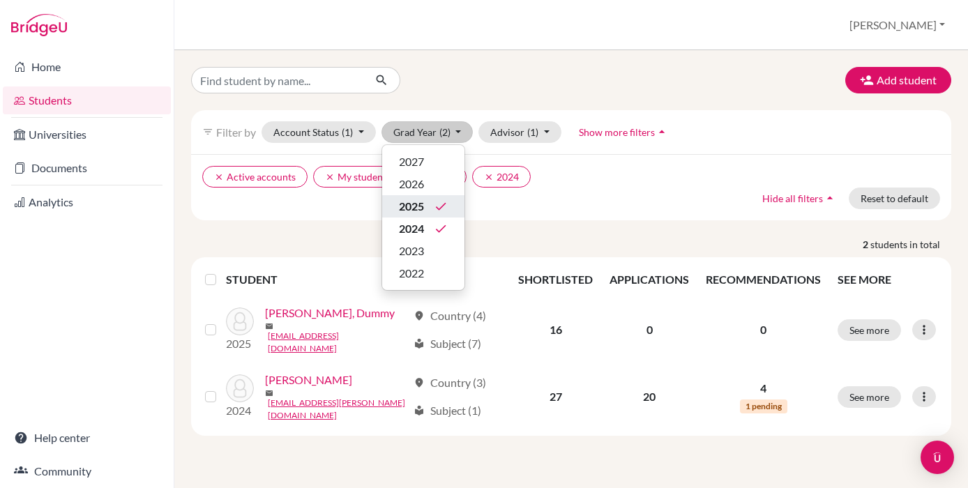
click at [439, 208] on icon "done" at bounding box center [441, 206] width 14 height 14
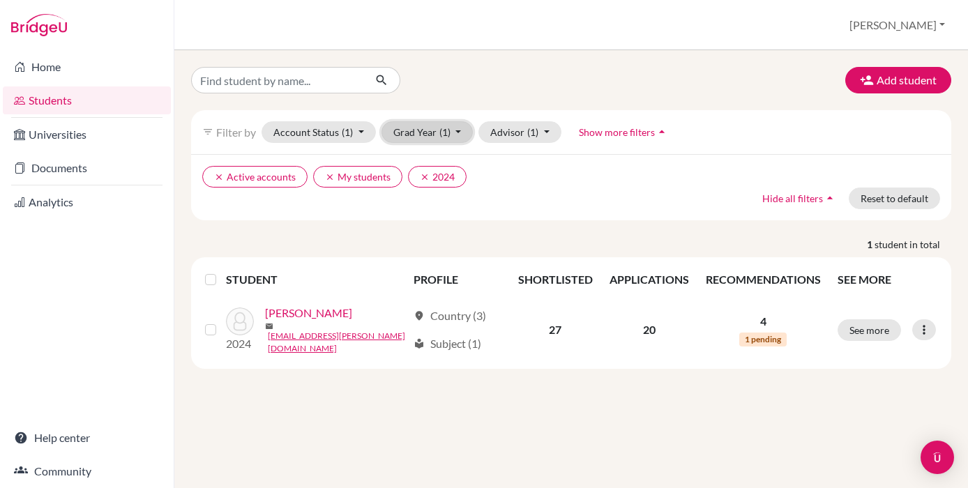
click at [450, 138] on button "Grad Year (1)" at bounding box center [427, 132] width 92 height 22
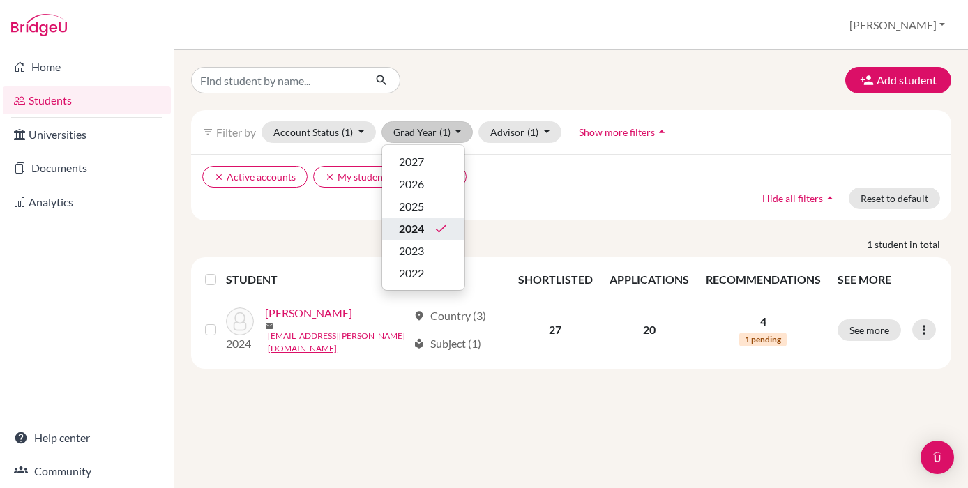
click at [445, 222] on icon "done" at bounding box center [441, 229] width 14 height 14
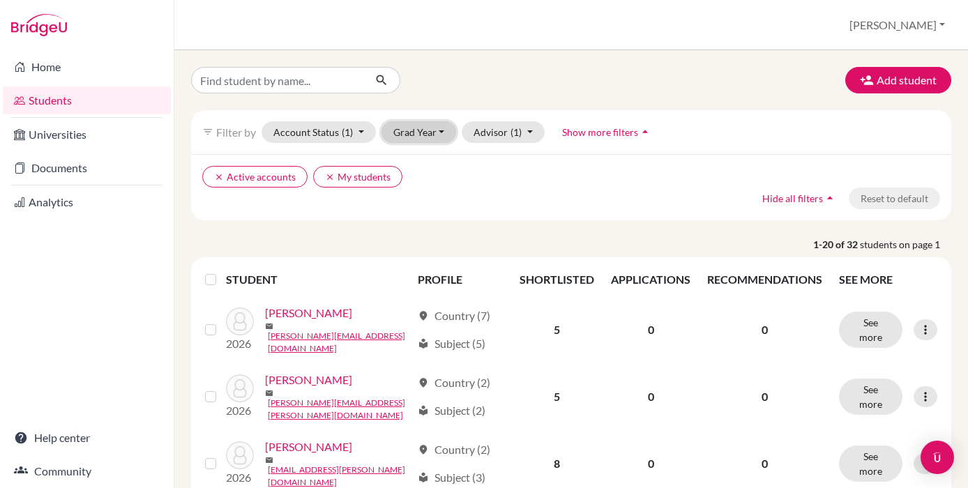
click at [436, 139] on button "Grad Year" at bounding box center [418, 132] width 75 height 22
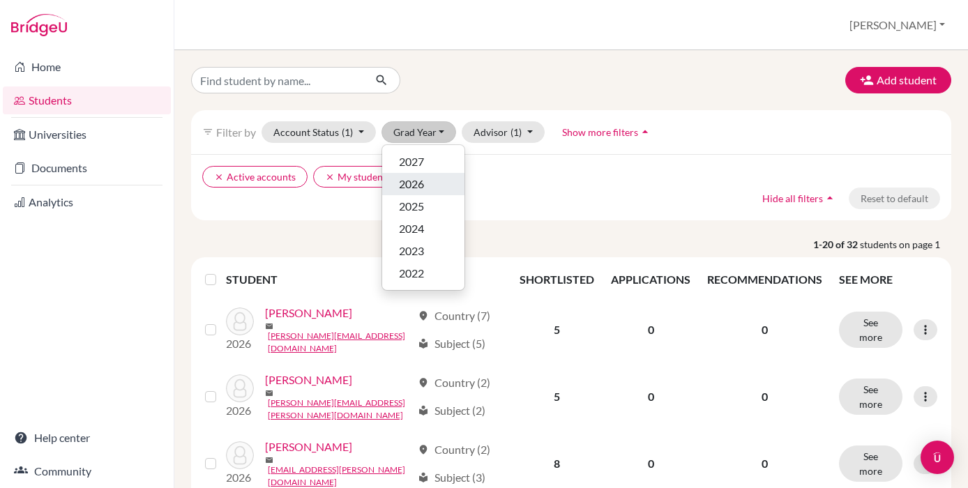
click at [435, 185] on div "2026" at bounding box center [423, 184] width 49 height 17
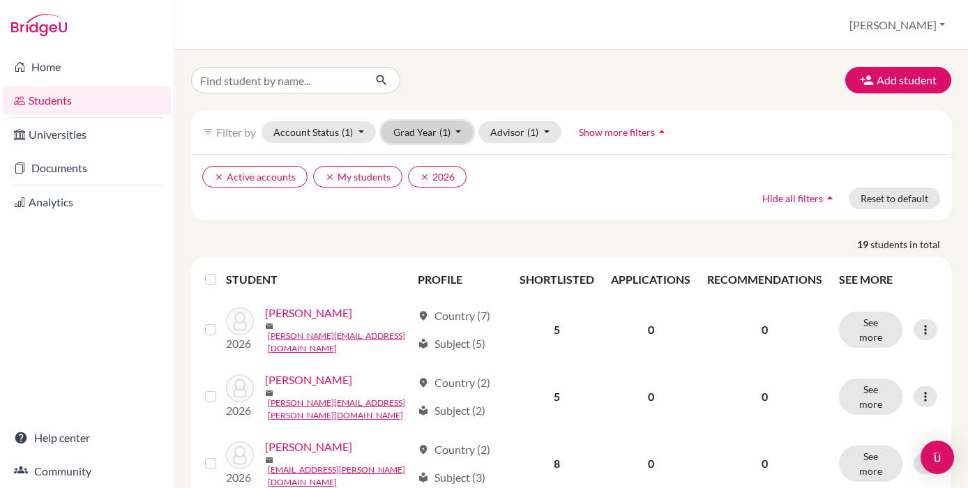
click at [436, 123] on button "Grad Year (1)" at bounding box center [427, 132] width 92 height 22
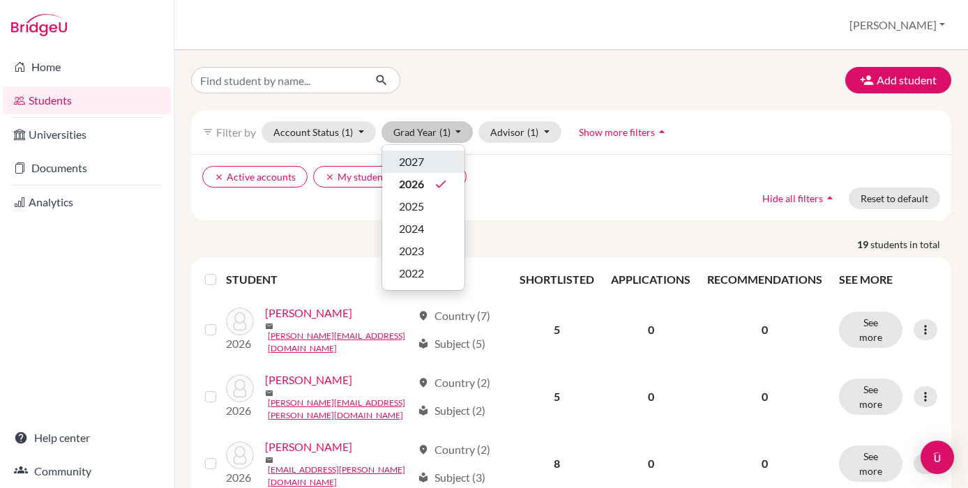
click at [443, 167] on div "2027" at bounding box center [423, 161] width 49 height 17
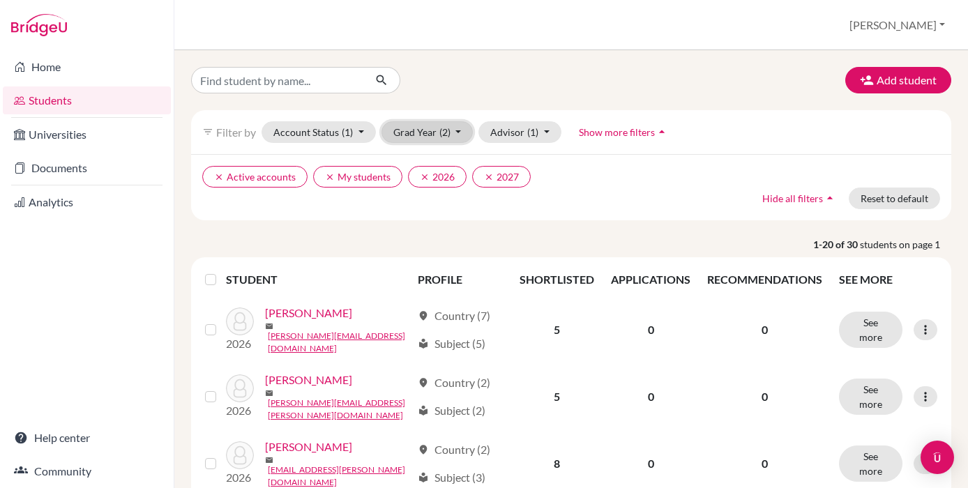
click at [453, 132] on button "Grad Year (2)" at bounding box center [427, 132] width 92 height 22
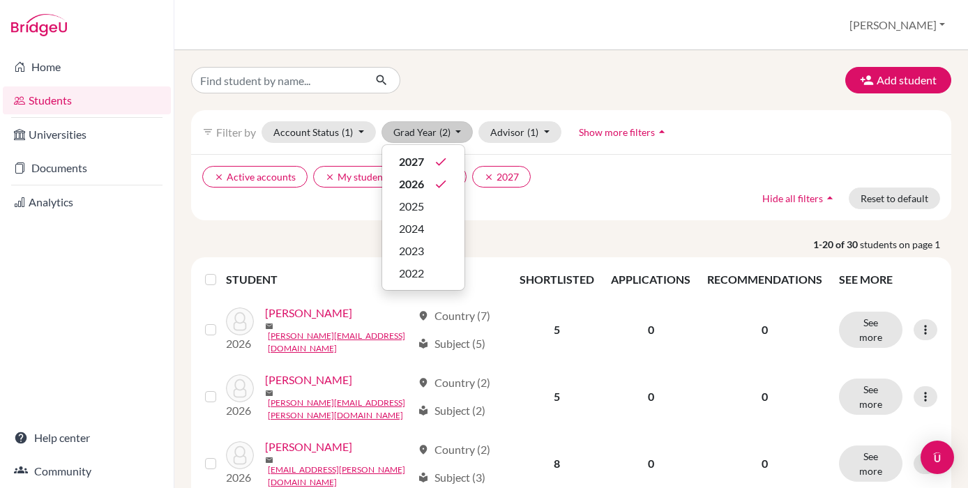
click at [455, 77] on div "Add student" at bounding box center [571, 80] width 781 height 26
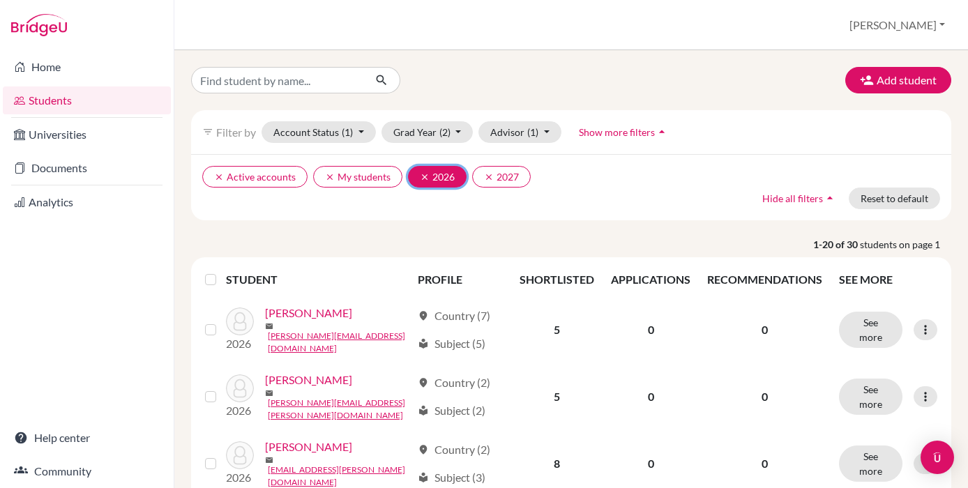
click at [421, 176] on icon "clear" at bounding box center [425, 177] width 10 height 10
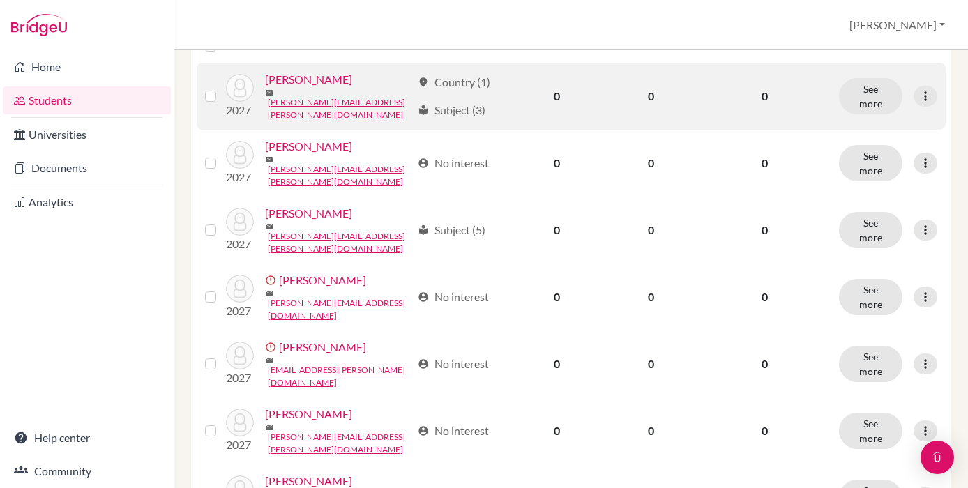
scroll to position [289, 0]
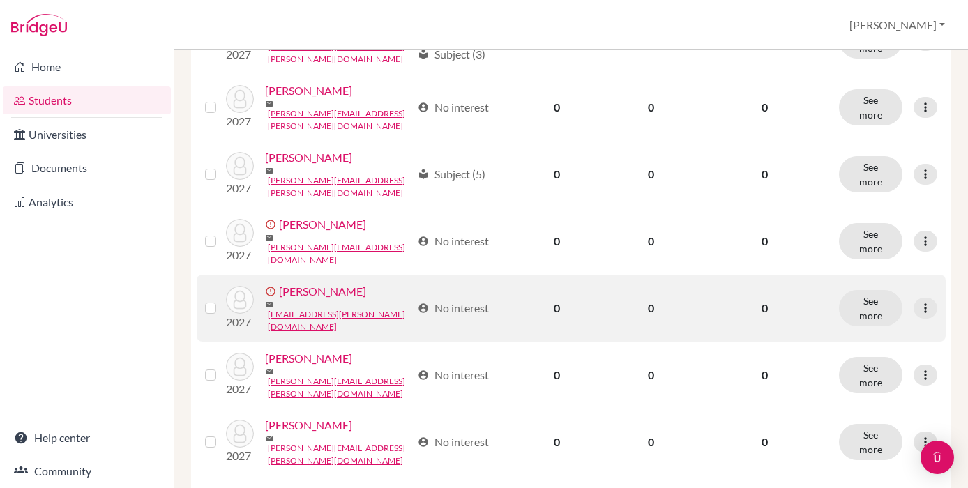
click at [296, 297] on link "[PERSON_NAME]" at bounding box center [322, 291] width 87 height 17
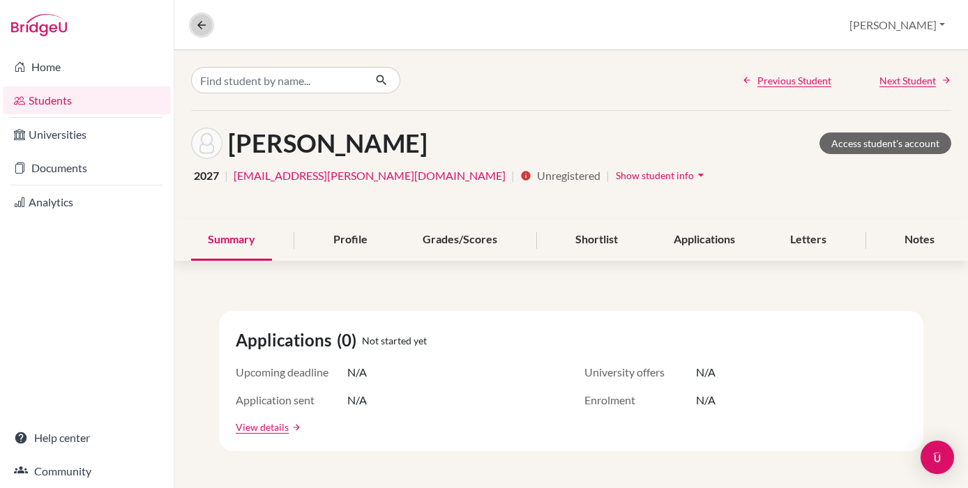
click at [201, 26] on icon at bounding box center [201, 25] width 13 height 13
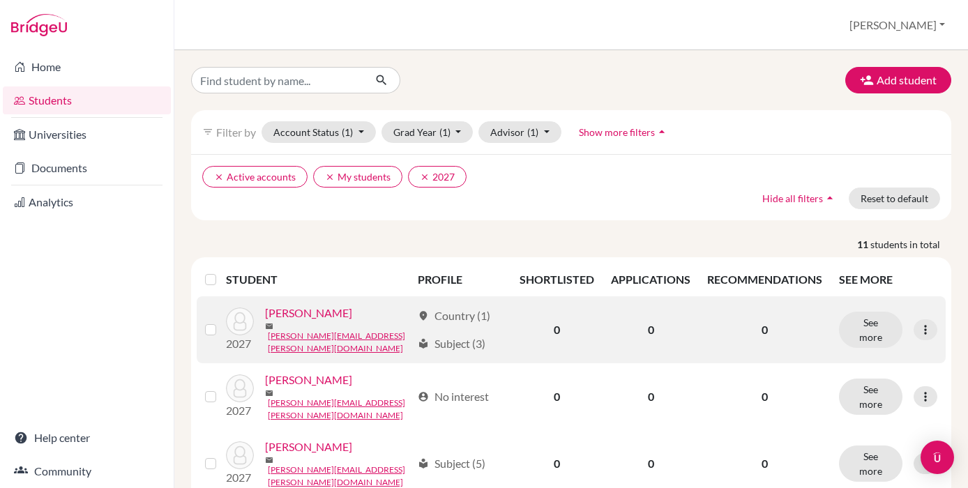
click at [298, 314] on link "[PERSON_NAME]" at bounding box center [308, 313] width 87 height 17
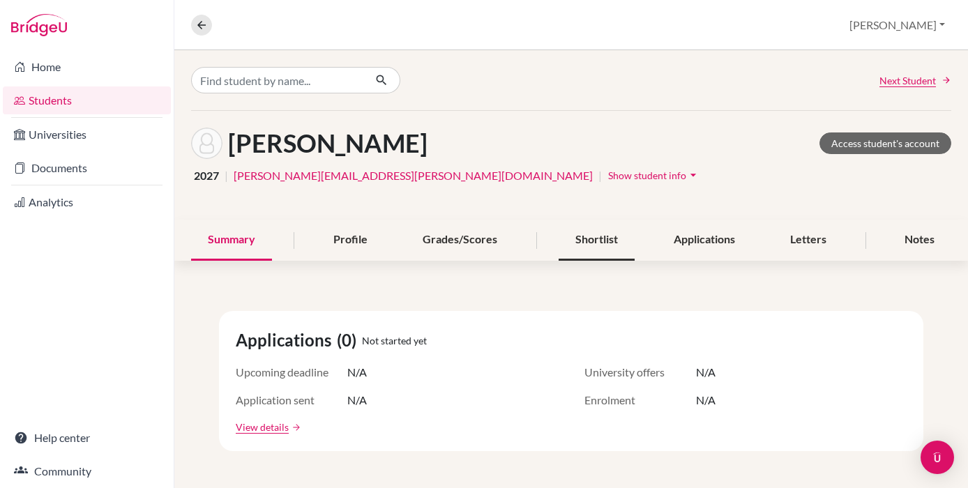
click at [586, 243] on div "Shortlist" at bounding box center [596, 240] width 76 height 41
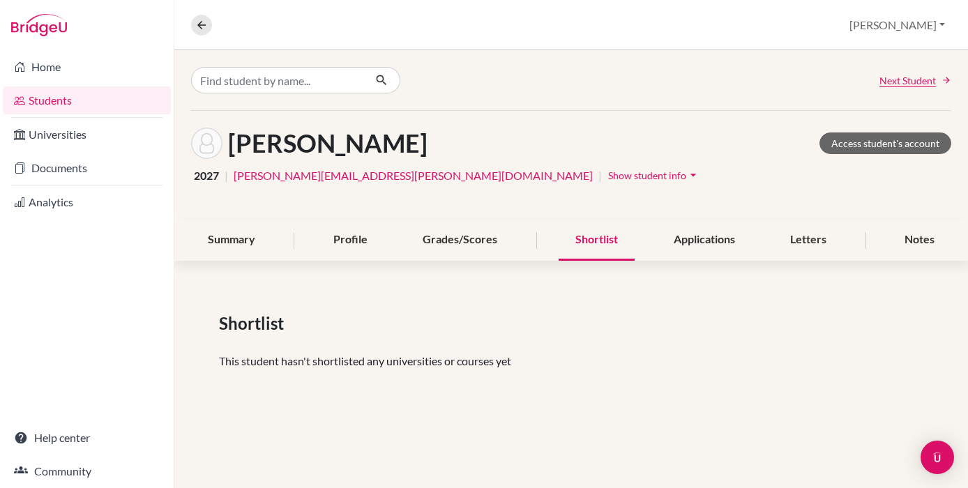
click at [282, 242] on div "Summary Profile Grades/Scores Shortlist Applications Letters Notes" at bounding box center [571, 240] width 760 height 41
click at [892, 141] on link "Access student's account" at bounding box center [885, 143] width 132 height 22
